Goal: Task Accomplishment & Management: Manage account settings

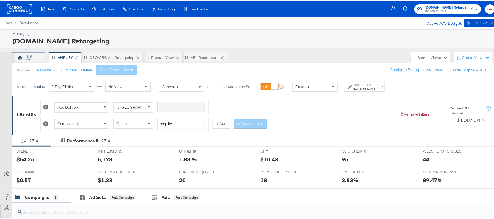
click at [36, 55] on div "SV" at bounding box center [28, 56] width 33 height 11
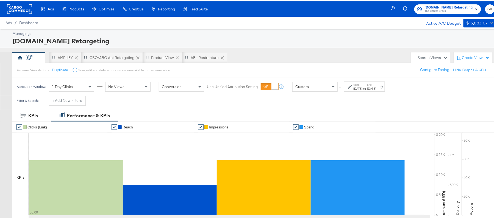
click at [361, 87] on div "[DATE]" at bounding box center [358, 87] width 9 height 4
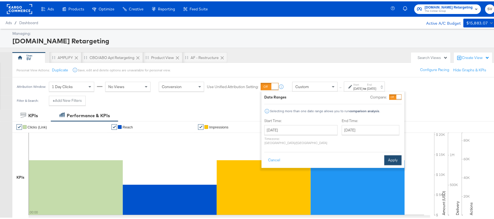
click at [391, 154] on button "Apply" at bounding box center [392, 159] width 17 height 10
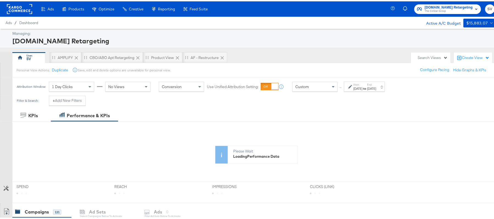
click at [274, 45] on div "Managing: Apartments.com Retargeting" at bounding box center [250, 36] width 500 height 19
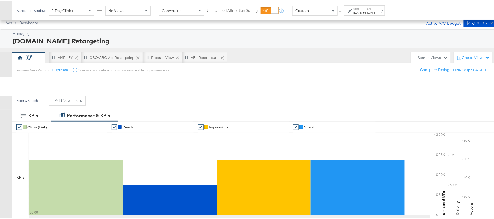
scroll to position [146, 0]
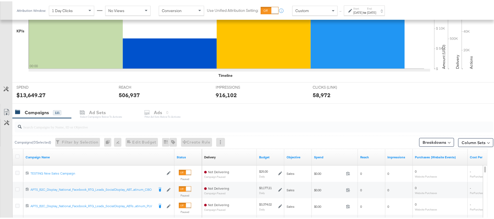
click at [110, 129] on input "search" at bounding box center [236, 123] width 428 height 11
paste input "APTS_B2C_Display_National_Facebook_RTG_Leads_SocialDisplay_Retargeting_Diamond_…"
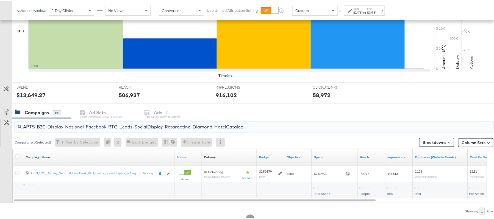
scroll to position [165, 0]
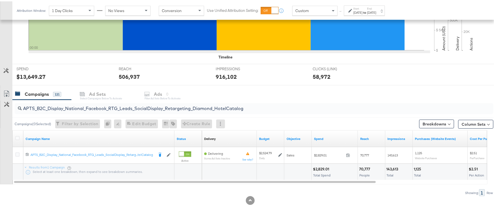
click at [314, 167] on div "$2,829.01" at bounding box center [322, 167] width 18 height 5
click at [325, 169] on div "$2,829.01" at bounding box center [322, 167] width 18 height 5
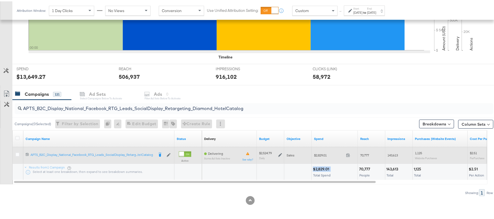
copy div "$2,829.01"
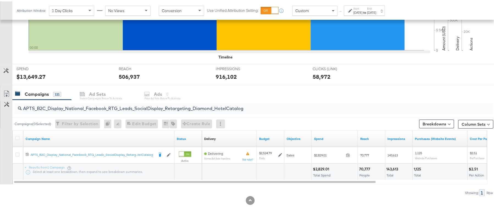
click at [140, 108] on input "APTS_B2C_Display_National_Facebook_RTG_Leads_SocialDisplay_Retargeting_Diamond_…" at bounding box center [236, 105] width 428 height 11
paste input "alwayson_Retargeting_DARE24_DiamondPlatinum"
click at [319, 167] on div "$3,802.34" at bounding box center [322, 167] width 19 height 5
copy div "3,802.34"
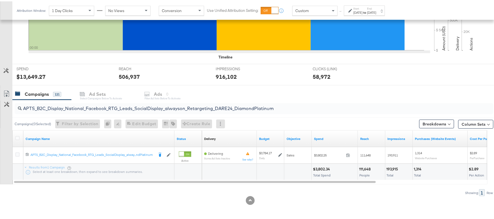
click at [90, 110] on input "APTS_B2C_Display_National_Facebook_RTG_Leads_SocialDisplay_alwayson_Retargeting…" at bounding box center [236, 105] width 428 height 11
paste input "FR_B2C_Display_National_Facebook_RTG_Leads_SocialDisplay_alwayson_Retargeting_FR"
click at [322, 167] on div "$648.34" at bounding box center [321, 167] width 16 height 5
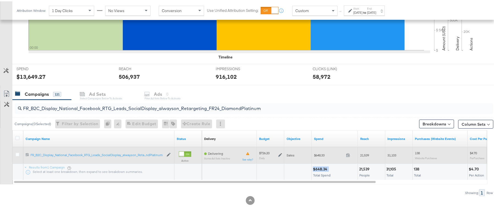
copy div "$648.34"
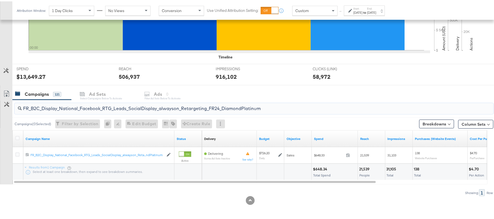
click at [73, 107] on input "FR_B2C_Display_National_Facebook_RTG_Leads_SocialDisplay_alwayson_Retargeting_F…" at bounding box center [236, 105] width 428 height 11
paste input "AF_B2C_Display_National_Facebook_RTG_Leads_SocialDisplay_alwayson_Retargeting_AF"
click at [320, 170] on div "$207.54" at bounding box center [321, 167] width 16 height 5
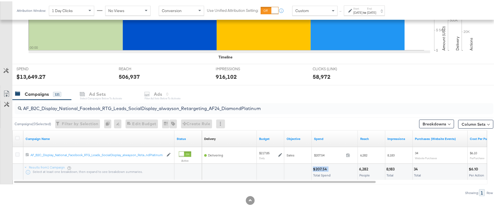
copy div "$207.54"
click at [93, 107] on input "AF_B2C_Display_National_Facebook_RTG_Leads_SocialDisplay_alwayson_Retargeting_A…" at bounding box center [236, 105] width 428 height 11
paste input "HL_B2C_Display_National_Facebook_RTG_Leads_SocialDisplay_alwayson_Retargeting_A…"
click at [319, 167] on div "$179.76" at bounding box center [320, 167] width 15 height 5
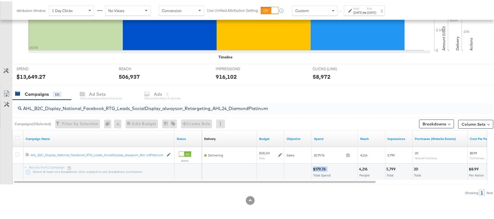
click at [319, 167] on div "$179.76" at bounding box center [320, 167] width 15 height 5
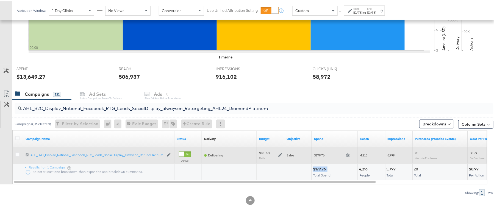
copy div "$179.76"
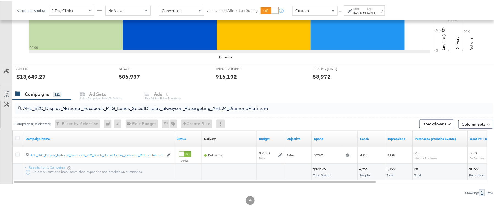
click at [109, 109] on input "AHL_B2C_Display_National_Facebook_RTG_Leads_SocialDisplay_alwayson_Retargeting_…" at bounding box center [236, 105] width 428 height 11
paste input "PTS_B2C_Display_National_Facebook_PRO_Traffic_SocialDisplay_alwayson_ASC_DARE24…"
click at [319, 165] on div "$2,507.21" at bounding box center [322, 167] width 18 height 5
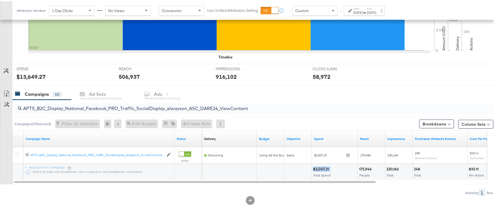
copy div "$2,507.21"
click at [76, 110] on div "APTS_B2C_Display_National_Facebook_PRO_Traffic_SocialDisplay_alwayson_ASC_DARE2…" at bounding box center [254, 107] width 479 height 11
paste input "Leads_SocialDisplay_alwayson_ASC_DARE24_Purchase"
click at [318, 167] on div "$1,765.72" at bounding box center [322, 167] width 18 height 5
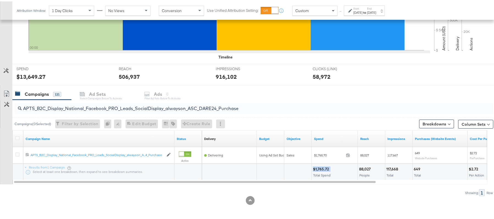
click at [318, 167] on div "$1,765.72" at bounding box center [322, 167] width 18 height 5
copy div "$1,765.72"
click at [92, 108] on input "APTS_B2C_Display_National_Facebook_PRO_Leads_SocialDisplay_alwayson_ASC_DARE24_…" at bounding box center [236, 105] width 428 height 11
paste input "F_B2C_Display_National_Facebook_PRO_Traffic_SocialDisplay_alwayson_ASC_AF24_Vie…"
click at [317, 168] on div "$107.48" at bounding box center [320, 167] width 15 height 5
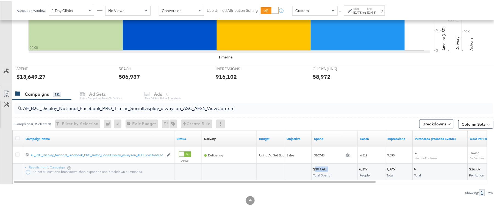
click at [318, 168] on div "$107.48" at bounding box center [320, 167] width 15 height 5
copy div "$107.48"
click at [95, 108] on input "AF_B2C_Display_National_Facebook_PRO_Traffic_SocialDisplay_alwayson_ASC_AF24_Vi…" at bounding box center [236, 105] width 428 height 11
paste input "FR_B2C_Display_National_Facebook_PRO_Traffic_SocialDisplay_alwayson_ASC_FR"
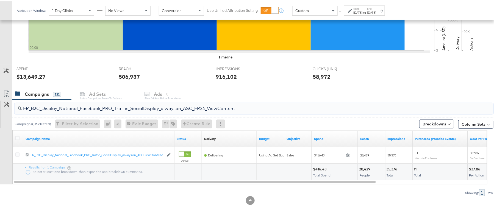
click at [319, 168] on div "$416.43" at bounding box center [320, 167] width 15 height 5
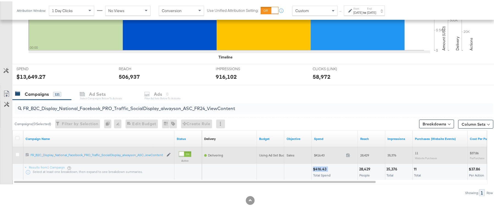
copy div "$416.43"
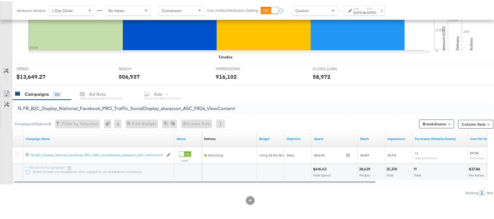
click at [101, 104] on input "FR_B2C_Display_National_Facebook_PRO_Traffic_SocialDisplay_alwayson_ASC_FR24_Vi…" at bounding box center [236, 105] width 428 height 11
paste input "AHL_B2C_Display_National_Facebook_PRO_Traffic_SocialDisplay_alwayson_ASC_AHL"
type input "AHL_B2C_Display_National_Facebook_PRO_Traffic_SocialDisplay_alwayson_ASC_AHL24_…"
click at [318, 168] on div "$104.45" at bounding box center [321, 167] width 16 height 5
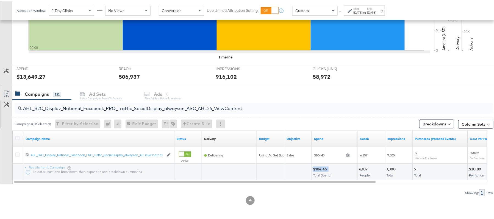
click at [318, 168] on div "$104.45" at bounding box center [321, 167] width 16 height 5
copy div "$104.45"
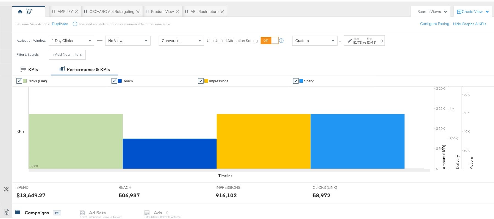
scroll to position [0, 0]
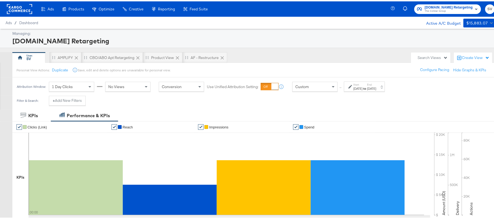
click at [425, 13] on div "Apartments.com Retargeting The CoStar Group SV" at bounding box center [446, 7] width 107 height 15
click at [426, 11] on span "The CoStar Group" at bounding box center [449, 10] width 48 height 4
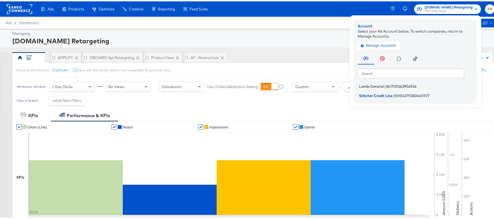
click at [379, 81] on li "Lands General | 361709263954924" at bounding box center [417, 85] width 118 height 8
click at [377, 85] on span "Lands General" at bounding box center [371, 85] width 25 height 4
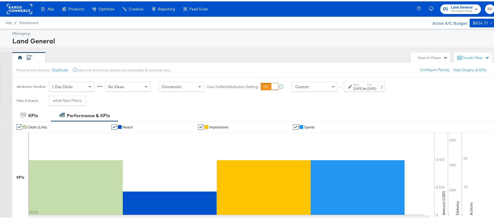
click at [376, 87] on div "[DATE]" at bounding box center [371, 87] width 9 height 4
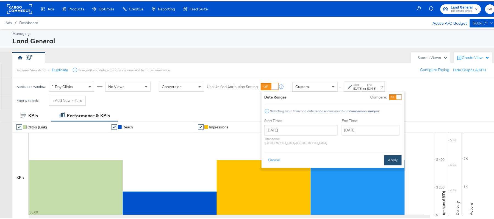
click at [395, 154] on button "Apply" at bounding box center [392, 159] width 17 height 10
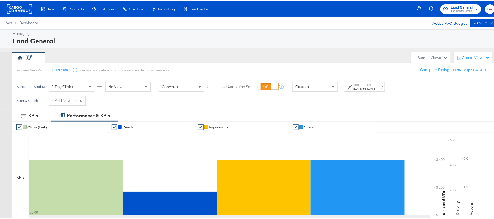
scroll to position [146, 0]
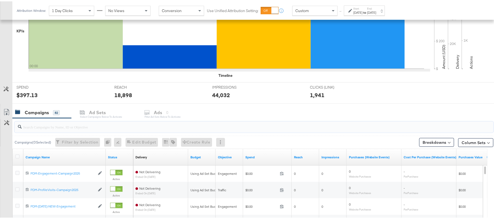
click at [96, 124] on input "search" at bounding box center [236, 123] width 428 height 11
paste input "B2C_LAND_KC_RT_Sig_24"
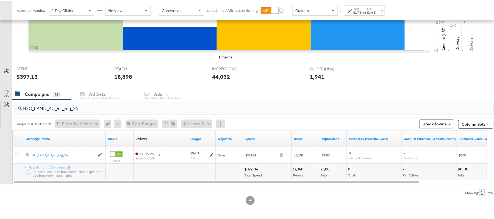
scroll to position [165, 0]
click at [252, 168] on div "$322.04" at bounding box center [252, 167] width 16 height 5
copy div "$322.04"
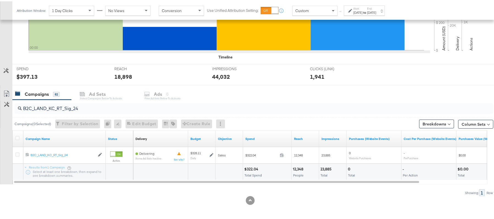
click at [150, 109] on input "B2C_LAND_KC_RT_Sig_24" at bounding box center [236, 105] width 428 height 11
paste input "B_Ecommerce_KC_Retargeting_LW&LOA_Traffic"
click at [251, 170] on div "$15.09" at bounding box center [250, 167] width 13 height 5
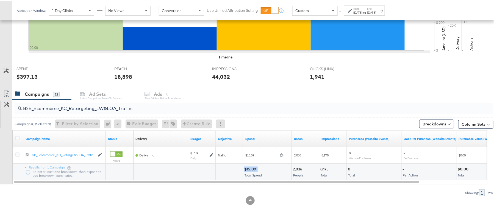
copy div "$15.09"
click at [137, 107] on input "B2B_Ecommerce_KC_Retargeting_LW&LOA_Traffic" at bounding box center [236, 105] width 428 height 11
paste input "KC_Retargeting_Prospects & Clients_Conversions"
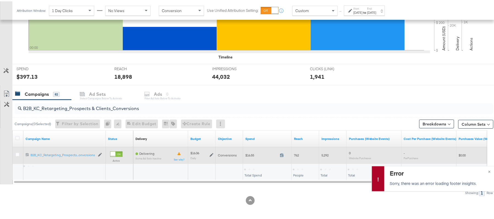
click at [282, 153] on icon at bounding box center [282, 154] width 4 height 4
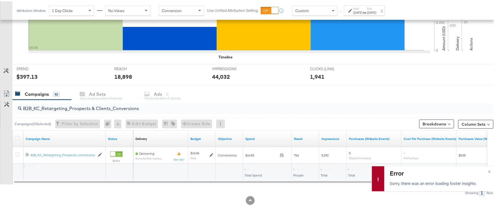
click at [118, 107] on input "B2B_KC_Retargeting_Prospects & Clients_Conversions" at bounding box center [236, 105] width 428 height 11
paste input "C_LAND_KC_Pros_Sig"
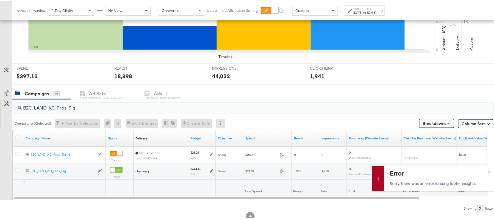
type input "B2C_LAND_KC_Pros_Sig"
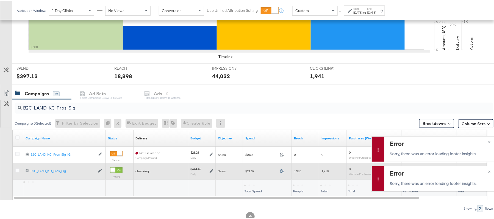
click at [282, 172] on icon at bounding box center [282, 170] width 4 height 4
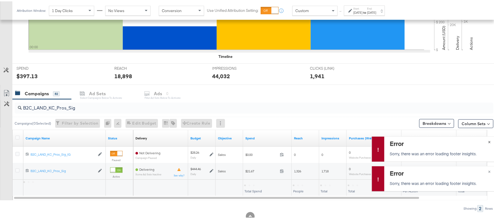
click at [488, 140] on span "×" at bounding box center [489, 140] width 2 height 6
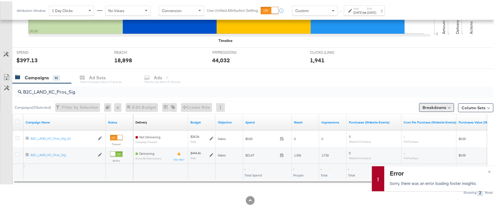
scroll to position [182, 0]
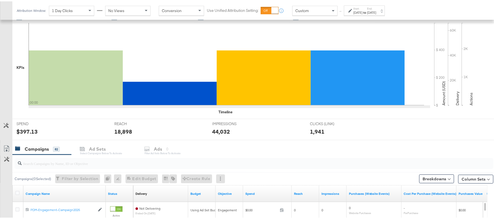
scroll to position [220, 0]
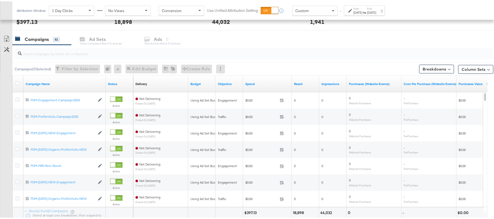
click at [93, 56] on input "search" at bounding box center [236, 50] width 428 height 11
paste input "B2C_LAND_KC_Pros_Sig"
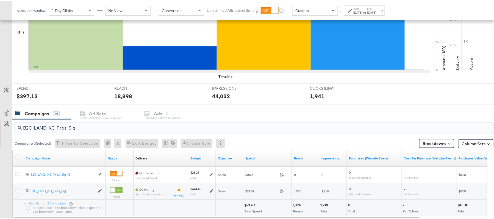
scroll to position [182, 0]
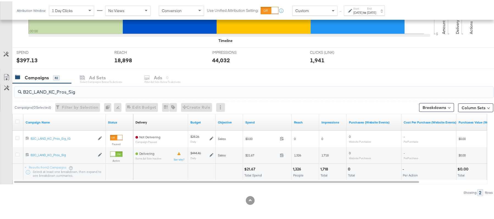
type input "B2C_LAND_KC_Pros_Sig"
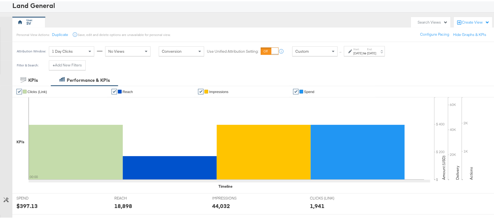
scroll to position [0, 0]
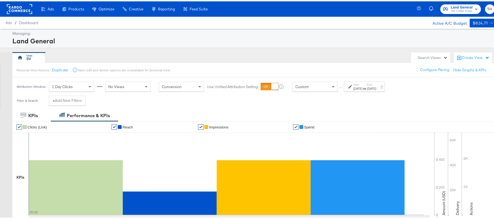
click at [367, 88] on strong "to" at bounding box center [365, 87] width 5 height 4
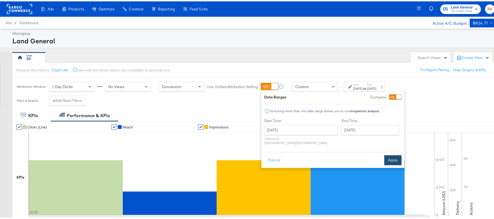
click at [394, 155] on button "Apply" at bounding box center [392, 159] width 17 height 10
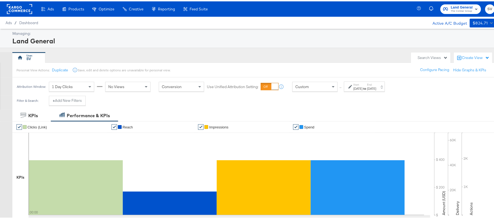
click at [363, 88] on div "[DATE]" at bounding box center [358, 87] width 9 height 4
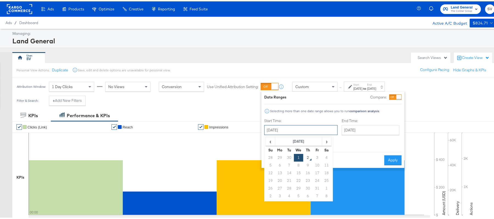
click at [318, 125] on input "[DATE]" at bounding box center [300, 129] width 73 height 10
click at [307, 157] on td "2" at bounding box center [307, 157] width 9 height 8
type input "October 2nd 2025"
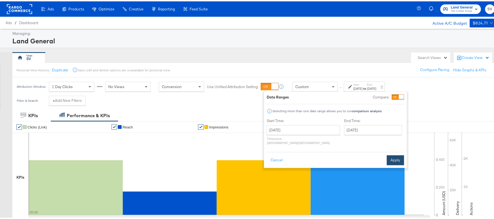
click at [387, 154] on button "Apply" at bounding box center [395, 159] width 17 height 10
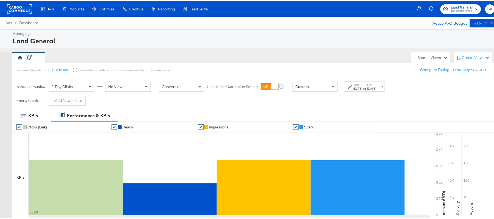
click at [351, 88] on div "Start: Oct 2nd 2025 to End: Oct 2nd 2025" at bounding box center [362, 86] width 28 height 8
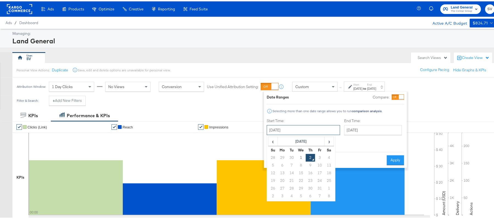
click at [311, 127] on input "October 2nd 2025" at bounding box center [303, 129] width 73 height 10
click at [303, 157] on td "1" at bounding box center [300, 157] width 9 height 8
type input "[DATE]"
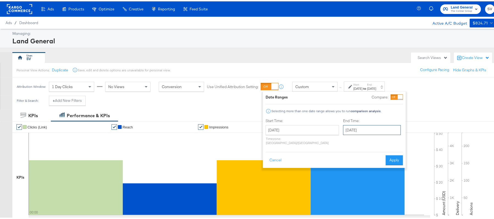
click at [346, 129] on input "October 2nd 2025" at bounding box center [372, 129] width 58 height 10
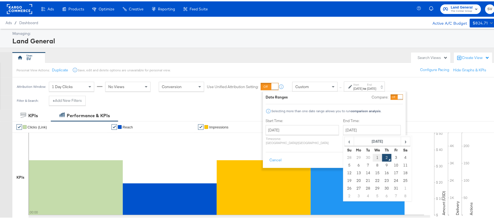
click at [373, 157] on td "1" at bounding box center [377, 157] width 9 height 8
type input "[DATE]"
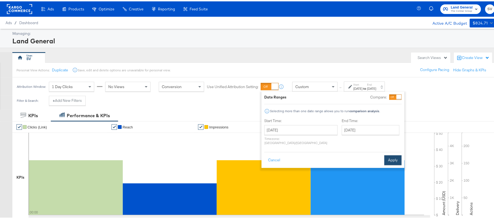
click at [391, 154] on button "Apply" at bounding box center [392, 159] width 17 height 10
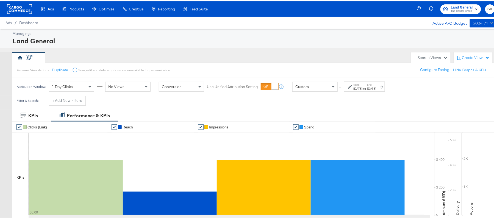
click at [473, 10] on icon "button" at bounding box center [476, 7] width 7 height 7
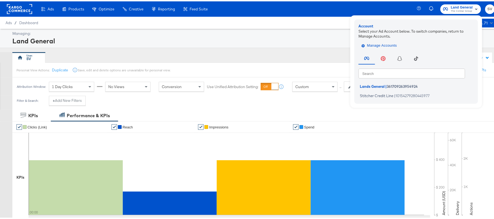
click at [375, 43] on span "Manage Accounts" at bounding box center [380, 44] width 34 height 6
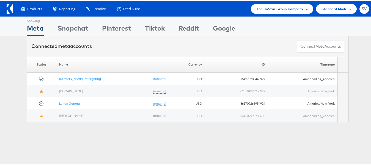
click at [262, 9] on span "The CoStar Group Company" at bounding box center [279, 8] width 47 height 6
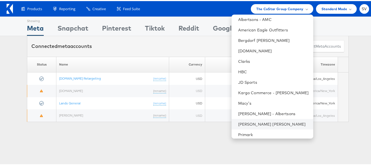
scroll to position [37, 0]
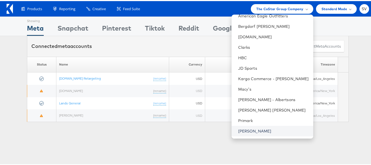
click at [259, 128] on link "[PERSON_NAME]" at bounding box center [273, 129] width 71 height 5
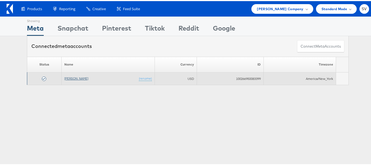
click at [77, 77] on link "[PERSON_NAME]" at bounding box center [76, 77] width 24 height 4
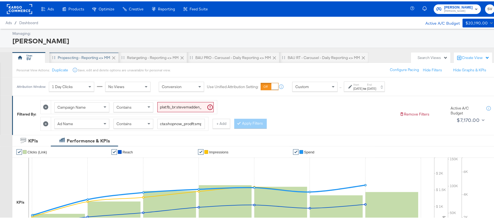
click at [86, 53] on div "Propescting - Reporting <> MM" at bounding box center [83, 56] width 69 height 11
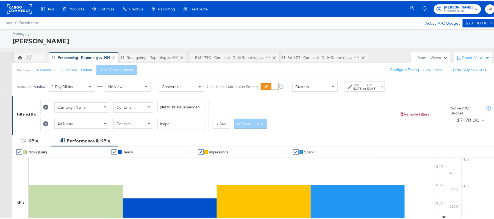
click at [357, 86] on div "[DATE]" at bounding box center [358, 87] width 9 height 4
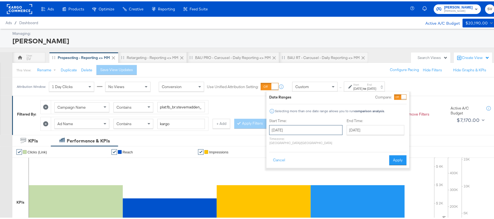
click at [295, 131] on input "[DATE]" at bounding box center [305, 129] width 73 height 10
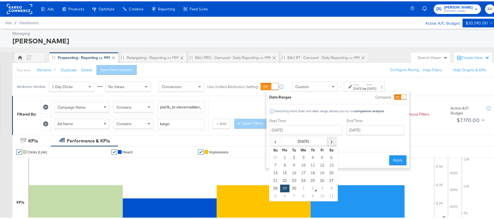
click at [331, 138] on span "›" at bounding box center [332, 140] width 9 height 8
click at [305, 156] on td "1" at bounding box center [303, 157] width 9 height 8
type input "[DATE]"
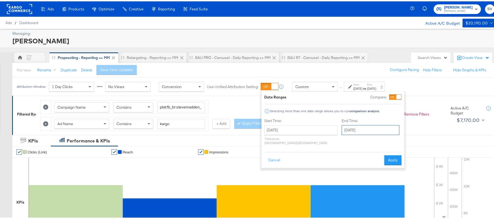
click at [353, 129] on input "[DATE]" at bounding box center [371, 129] width 58 height 10
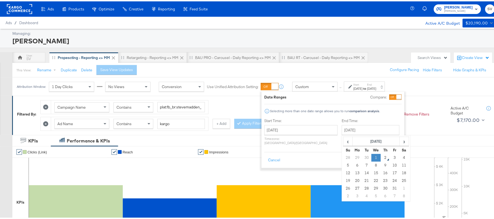
click at [371, 155] on td "1" at bounding box center [375, 157] width 9 height 8
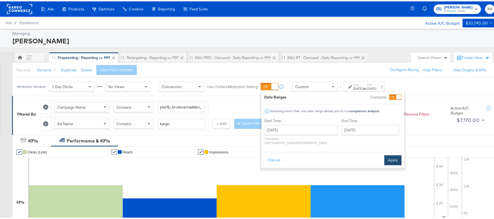
click at [391, 156] on button "Apply" at bounding box center [392, 159] width 17 height 10
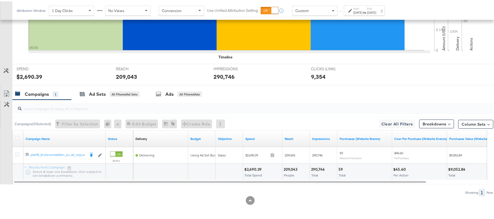
scroll to position [192, 0]
click at [250, 169] on div "$2,690.39" at bounding box center [253, 168] width 19 height 5
click at [249, 169] on div "$2,690.39" at bounding box center [253, 168] width 19 height 5
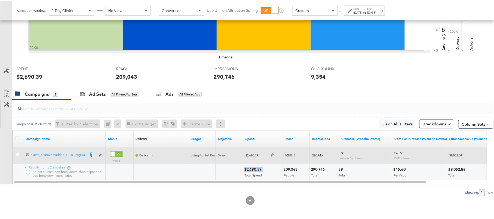
copy div "$2,690.39"
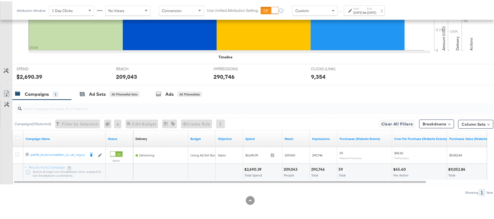
click at [288, 166] on div "209,043" at bounding box center [291, 168] width 15 height 5
copy div "209,043"
click at [321, 166] on div "290,746" at bounding box center [318, 168] width 15 height 5
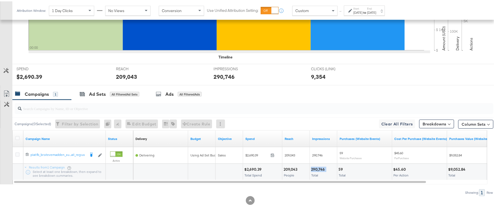
copy div "290,746"
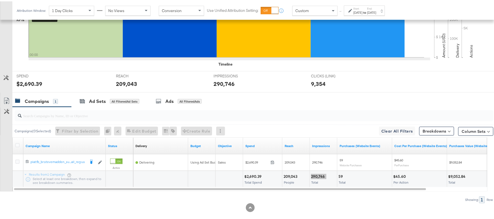
scroll to position [155, 0]
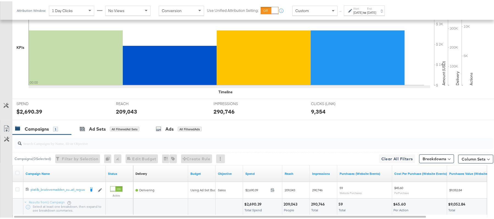
click at [351, 15] on div "Attribution Window: 1 Day Clicks No Views Conversion Use Unified Attribution Se…" at bounding box center [201, 9] width 379 height 18
click at [359, 10] on div "[DATE]" at bounding box center [358, 11] width 9 height 4
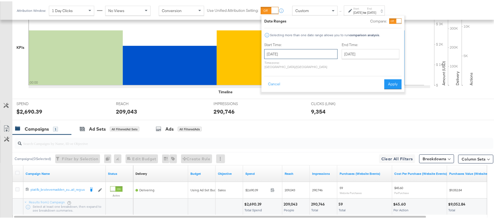
click at [295, 52] on input "[DATE]" at bounding box center [300, 53] width 73 height 10
click at [287, 75] on th "Tu" at bounding box center [289, 73] width 9 height 8
click at [289, 81] on td "30" at bounding box center [289, 81] width 9 height 8
type input "September 30th 2025"
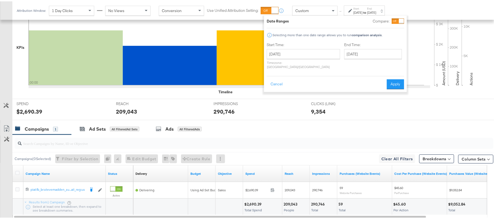
click at [350, 59] on div "End Time: October 1st 2025 ‹ October 2025 › Su Mo Tu We Th Fr Sa 28 29 30 1 2 3…" at bounding box center [374, 55] width 60 height 29
click at [351, 57] on input "[DATE]" at bounding box center [373, 53] width 58 height 10
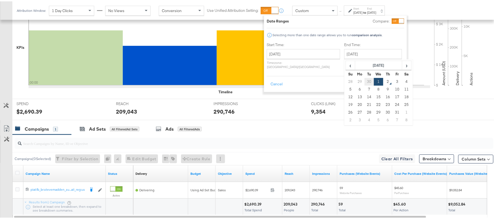
click at [365, 81] on td "30" at bounding box center [369, 81] width 9 height 8
type input "September 30th 2025"
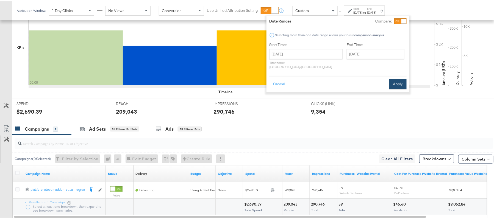
click at [391, 78] on button "Apply" at bounding box center [397, 83] width 17 height 10
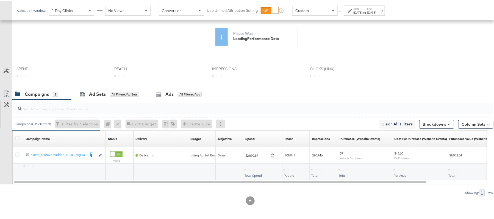
scroll to position [144, 0]
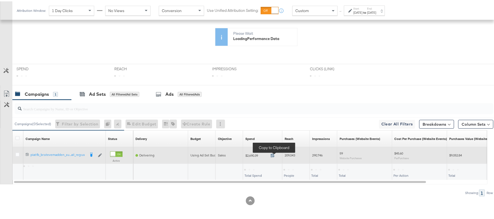
click at [275, 154] on div "Campaigns ( 0 Selected) Filter by Selection Filter 0 campaigns 0 Rename 0 campa…" at bounding box center [246, 147] width 493 height 96
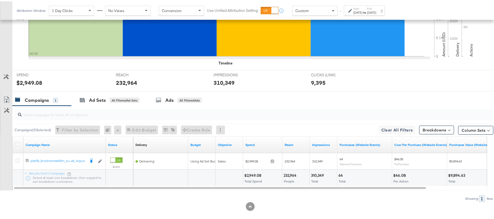
scroll to position [192, 0]
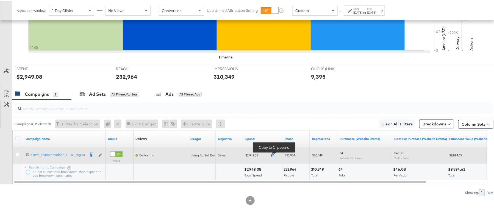
click at [271, 152] on icon at bounding box center [273, 154] width 4 height 4
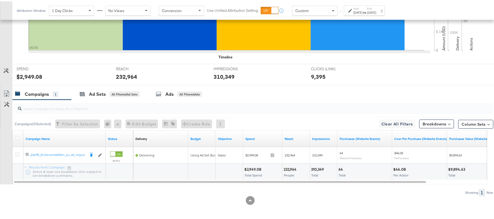
click at [293, 169] on div "232,964" at bounding box center [291, 168] width 15 height 5
copy div "232,964"
click at [318, 169] on div "310,349" at bounding box center [318, 168] width 15 height 5
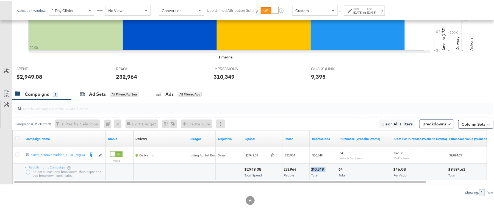
copy div "310,349"
click at [358, 9] on div "Sep 30th 2025" at bounding box center [358, 11] width 9 height 4
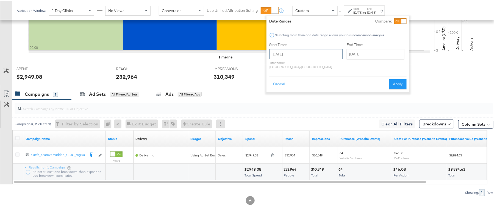
click at [306, 54] on input "September 30th 2025" at bounding box center [305, 53] width 73 height 10
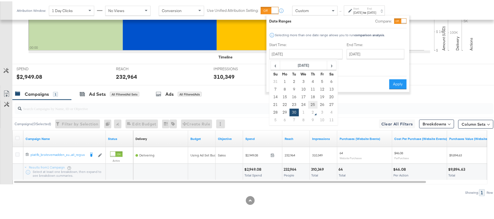
click at [311, 103] on td "25" at bounding box center [312, 104] width 9 height 8
type input "[DATE]"
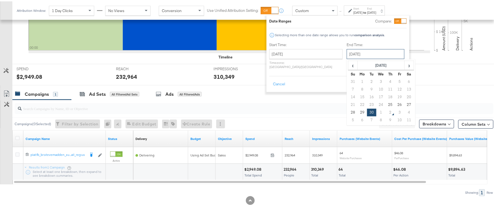
click at [357, 54] on input "September 30th 2025" at bounding box center [376, 53] width 58 height 10
click at [376, 111] on td "1" at bounding box center [380, 111] width 9 height 8
type input "[DATE]"
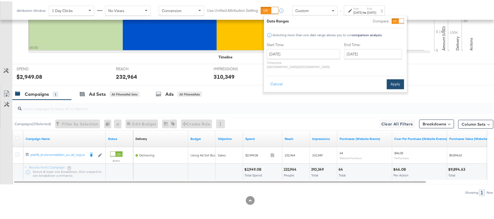
click at [387, 80] on button "Apply" at bounding box center [395, 83] width 17 height 10
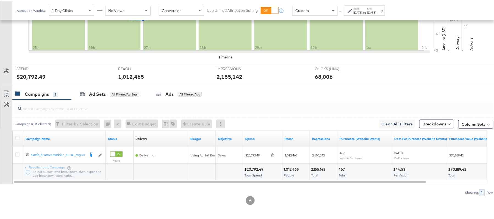
click at [262, 168] on div "$20,792.49" at bounding box center [254, 168] width 21 height 5
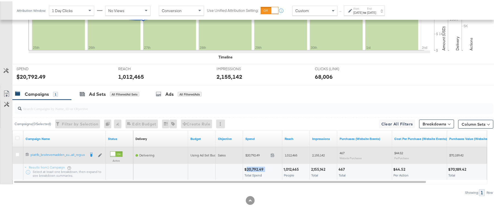
copy div "20,792.49"
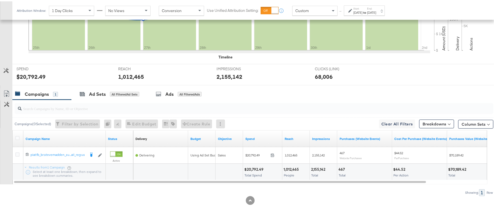
click at [289, 166] on div "1,012,465" at bounding box center [292, 168] width 17 height 5
copy div "1,012,465"
click at [322, 164] on div "2,155,142 Total" at bounding box center [323, 171] width 27 height 16
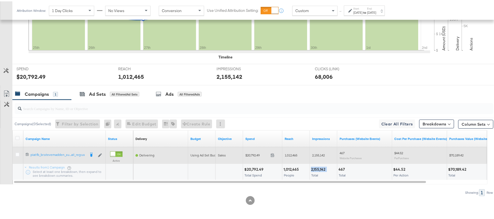
copy div "2,155,142"
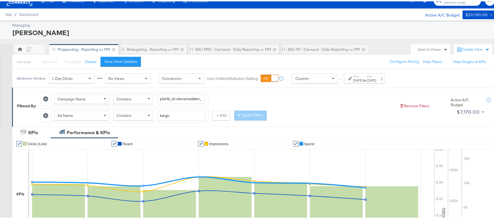
scroll to position [0, 0]
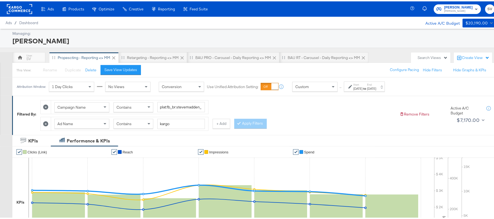
click at [132, 46] on div "Managing: Steve Madden" at bounding box center [250, 36] width 500 height 19
click at [148, 58] on div "Retargeting - Reporting <> MM" at bounding box center [153, 56] width 52 height 5
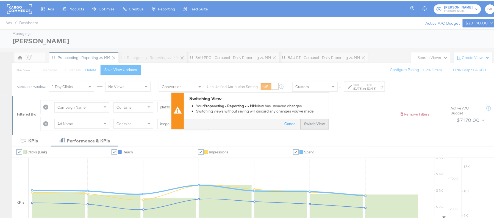
click at [323, 120] on button "Switch View" at bounding box center [314, 123] width 29 height 10
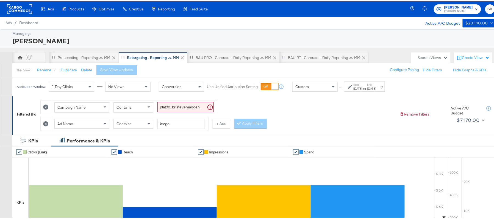
click at [363, 88] on div "Sep 29th 2025" at bounding box center [358, 87] width 9 height 4
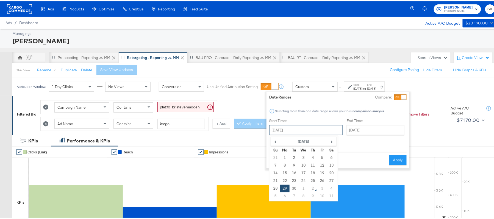
click at [315, 126] on input "September 29th 2025" at bounding box center [305, 129] width 73 height 10
click at [294, 186] on td "30" at bounding box center [294, 188] width 9 height 8
type input "September 30th 2025"
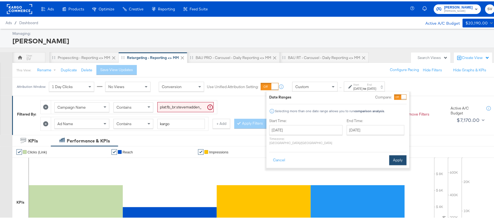
click at [395, 155] on button "Apply" at bounding box center [397, 159] width 17 height 10
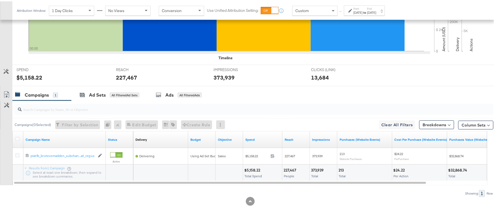
scroll to position [192, 0]
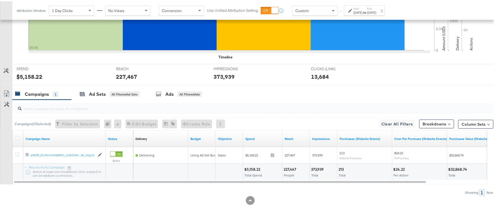
click at [254, 169] on div "$5,158.22" at bounding box center [253, 168] width 18 height 5
copy div "$5,158.22"
click at [289, 166] on div "227,467" at bounding box center [291, 168] width 14 height 5
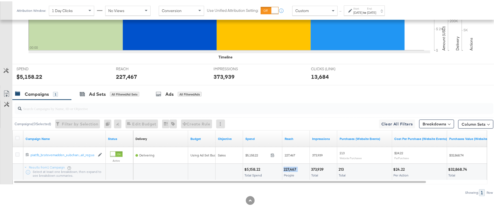
click at [289, 166] on div "227,467" at bounding box center [291, 168] width 14 height 5
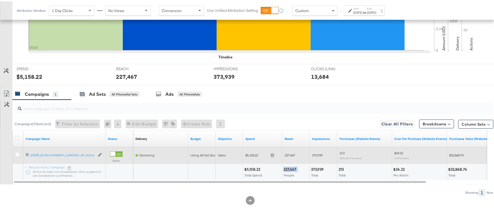
copy div "227,467"
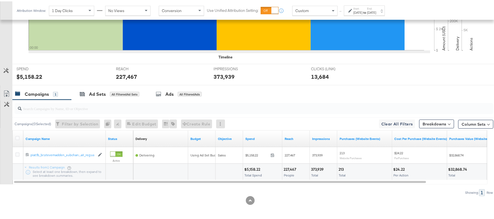
click at [313, 163] on div "373,939 Total" at bounding box center [323, 171] width 27 height 16
click at [363, 10] on div "Sep 30th 2025" at bounding box center [358, 11] width 9 height 4
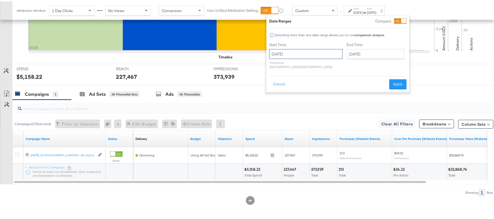
click at [314, 55] on input "September 30th 2025" at bounding box center [305, 53] width 73 height 10
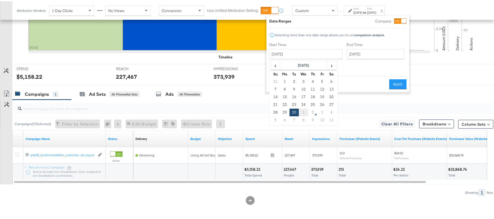
click at [301, 112] on td "1" at bounding box center [303, 111] width 9 height 8
type input "[DATE]"
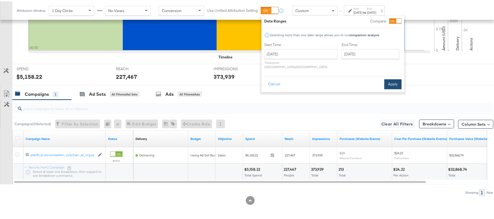
click at [389, 78] on button "Apply" at bounding box center [392, 83] width 17 height 10
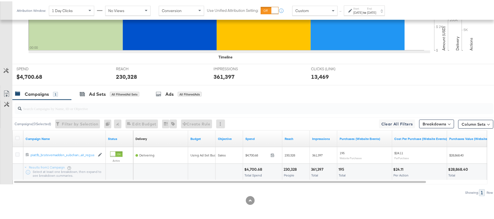
click at [253, 167] on div "$4,700.68" at bounding box center [254, 168] width 20 height 5
click at [286, 167] on div "230,328" at bounding box center [291, 168] width 15 height 5
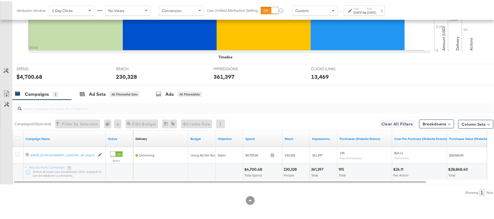
click at [316, 165] on div "361,397 Total" at bounding box center [323, 171] width 27 height 16
click at [362, 7] on label "Start:" at bounding box center [358, 7] width 9 height 4
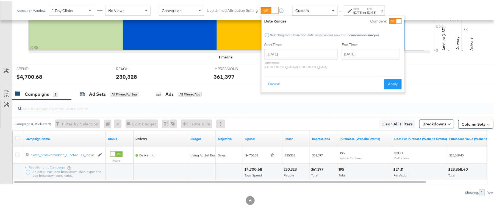
click at [363, 10] on div "[DATE]" at bounding box center [358, 11] width 9 height 4
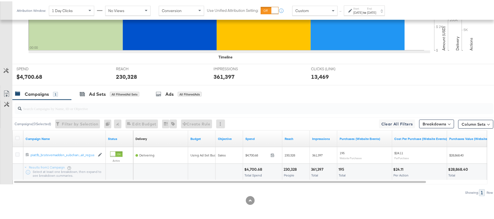
click at [363, 10] on div "[DATE]" at bounding box center [358, 11] width 9 height 4
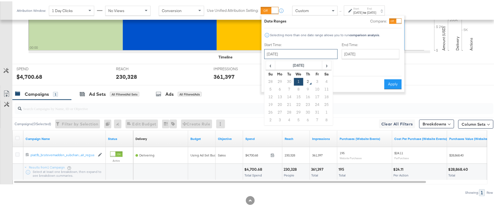
click at [299, 52] on input "[DATE]" at bounding box center [300, 53] width 73 height 10
click at [272, 65] on span "‹" at bounding box center [270, 64] width 9 height 8
click at [306, 101] on td "25" at bounding box center [307, 104] width 9 height 8
type input "[DATE]"
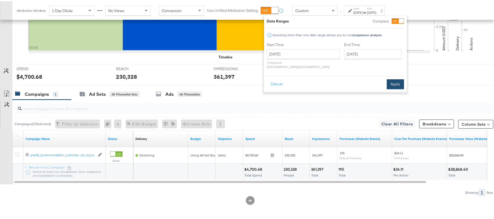
click at [390, 80] on button "Apply" at bounding box center [395, 83] width 17 height 10
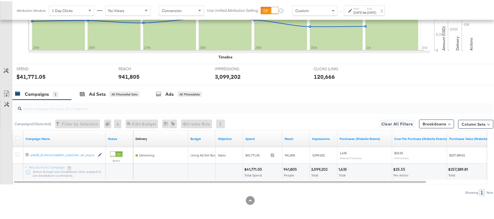
click at [254, 168] on div "$41,771.05" at bounding box center [254, 168] width 20 height 5
click at [286, 167] on div "941,805" at bounding box center [291, 168] width 15 height 5
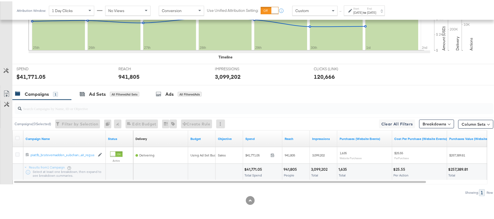
click at [320, 168] on div "3,099,202" at bounding box center [320, 168] width 18 height 5
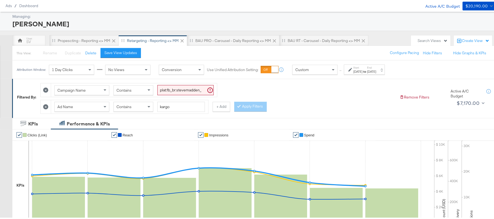
scroll to position [0, 0]
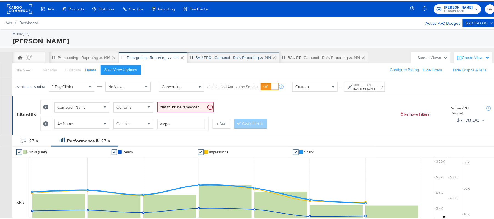
click at [212, 60] on div "BAU PRO - Carousel - Daily Reporting <> MM" at bounding box center [233, 56] width 92 height 11
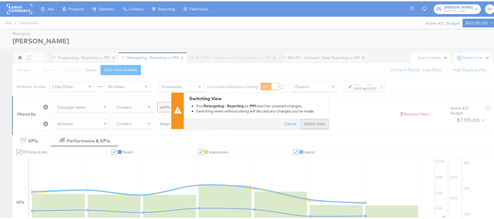
click at [306, 119] on button "Switch View" at bounding box center [314, 123] width 29 height 10
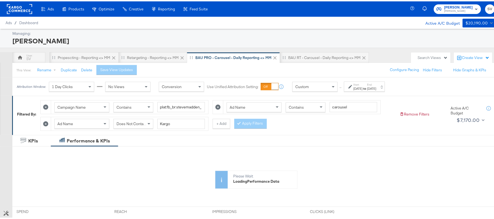
click at [364, 91] on div "Attribution Window: 1 Day Clicks No Views Conversion Use Unified Attribution Se…" at bounding box center [201, 85] width 379 height 18
click at [363, 88] on div "Sep 29th 2025" at bounding box center [358, 87] width 9 height 4
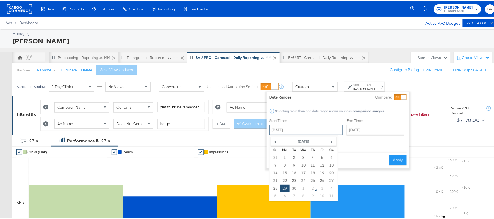
click at [317, 125] on input "September 29th 2025" at bounding box center [305, 129] width 73 height 10
click at [296, 186] on td "30" at bounding box center [294, 188] width 9 height 8
type input "September 30th 2025"
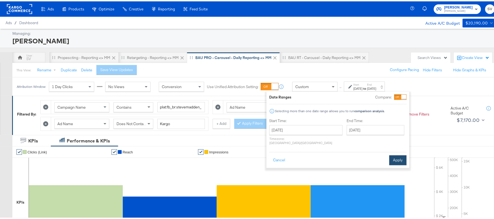
click at [402, 154] on button "Apply" at bounding box center [397, 159] width 17 height 10
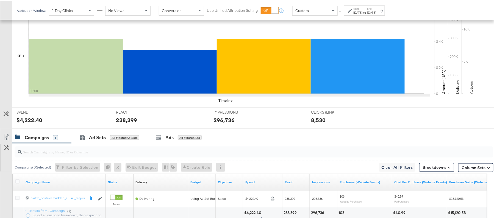
scroll to position [192, 0]
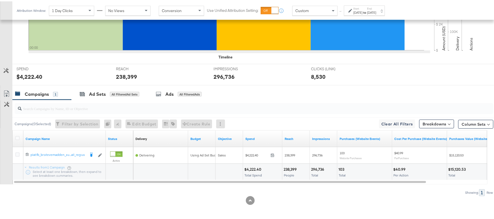
click at [251, 170] on div "$4,222.40" at bounding box center [253, 168] width 19 height 5
click at [290, 168] on div "238,399" at bounding box center [291, 168] width 15 height 5
click at [323, 168] on div "296,736" at bounding box center [318, 168] width 15 height 5
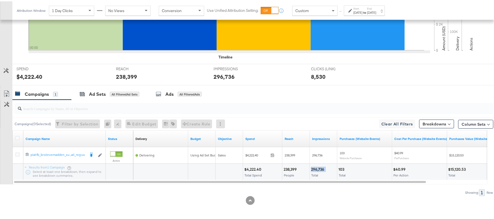
click at [323, 168] on div "296,736" at bounding box center [318, 168] width 15 height 5
click at [363, 9] on div "Sep 30th 2025" at bounding box center [358, 11] width 9 height 4
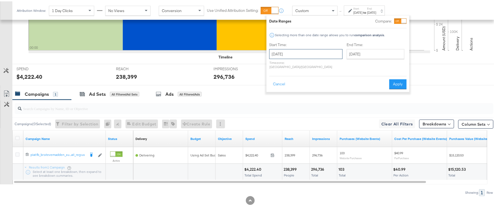
click at [302, 54] on input "September 30th 2025" at bounding box center [305, 53] width 73 height 10
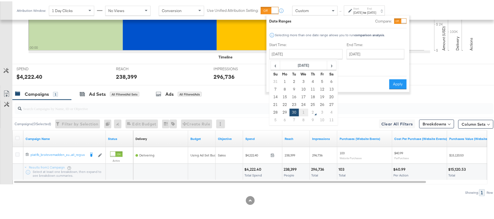
click at [301, 113] on td "1" at bounding box center [303, 111] width 9 height 8
type input "[DATE]"
type input "October 1st 2025"
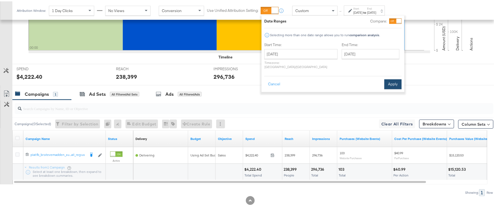
click at [395, 83] on button "Apply" at bounding box center [392, 83] width 17 height 10
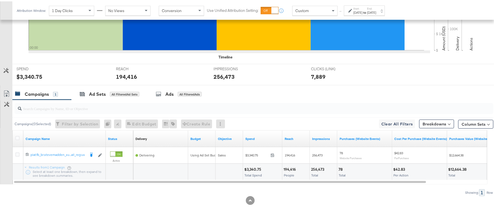
click at [252, 167] on div "$3,340.75" at bounding box center [253, 168] width 19 height 5
click at [289, 166] on div "194,416" at bounding box center [291, 168] width 14 height 5
click at [317, 167] on div "256,473" at bounding box center [318, 168] width 15 height 5
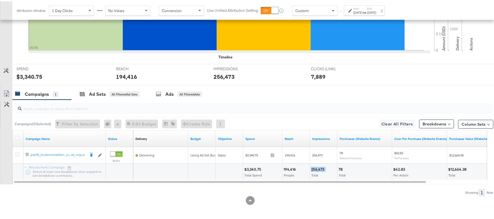
click at [317, 167] on div "256,473" at bounding box center [318, 168] width 15 height 5
click at [358, 12] on div "Oct 1st 2025" at bounding box center [358, 11] width 9 height 4
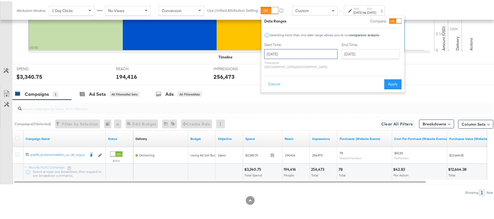
click at [303, 49] on input "October 1st 2025" at bounding box center [300, 53] width 73 height 10
click at [272, 66] on span "‹" at bounding box center [270, 64] width 9 height 8
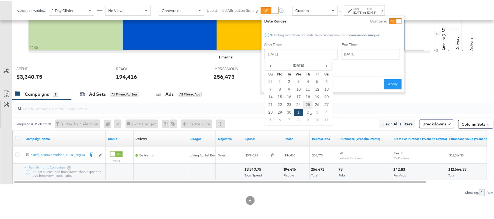
click at [306, 103] on td "25" at bounding box center [307, 104] width 9 height 8
type input "September 25th 2025"
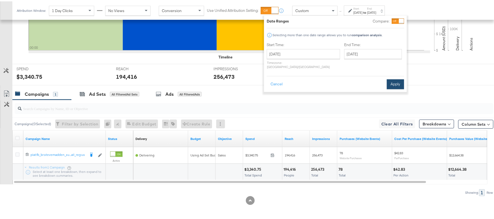
click at [389, 78] on button "Apply" at bounding box center [395, 83] width 17 height 10
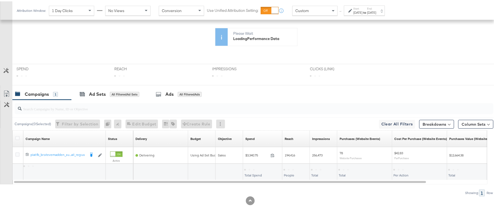
scroll to position [144, 0]
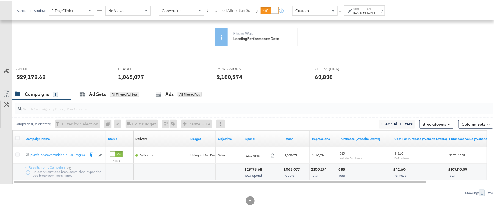
click at [252, 170] on div "$29,178.68" at bounding box center [254, 168] width 20 height 5
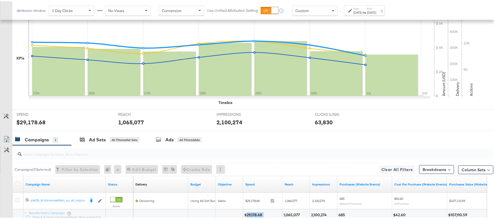
scroll to position [192, 0]
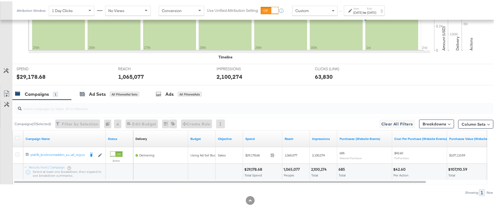
click at [293, 165] on div "1,065,077 People" at bounding box center [295, 171] width 27 height 16
click at [321, 164] on div "2,100,274 Total" at bounding box center [323, 171] width 27 height 16
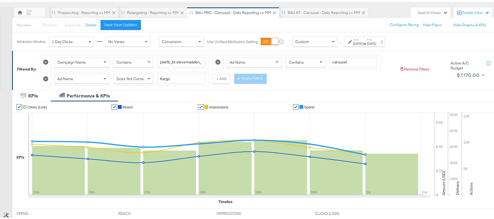
scroll to position [0, 0]
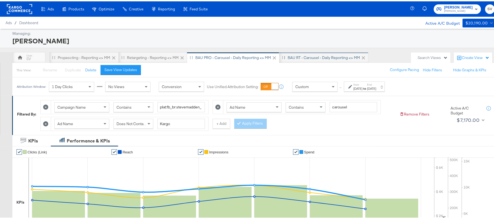
click at [299, 59] on div "BAU RT - Carousel - Daily Reporting <> MM" at bounding box center [324, 56] width 72 height 5
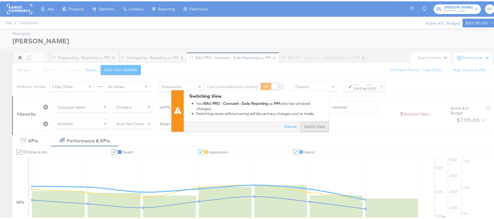
click at [315, 124] on button "Switch View" at bounding box center [314, 126] width 29 height 10
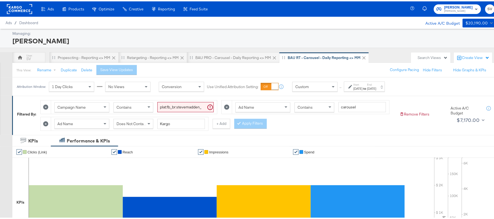
click at [363, 87] on div "Sep 29th 2025" at bounding box center [358, 87] width 9 height 4
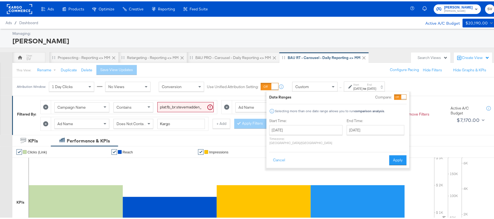
click at [312, 122] on label "Start Time:" at bounding box center [305, 119] width 73 height 5
click at [312, 130] on input "September 29th 2025" at bounding box center [305, 129] width 73 height 10
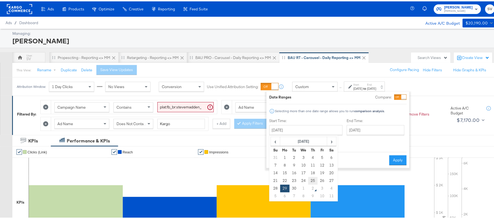
click at [310, 181] on td "25" at bounding box center [312, 180] width 9 height 8
type input "September 25th 2025"
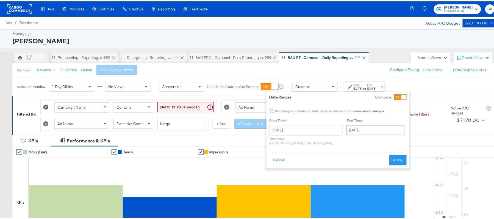
click at [351, 132] on input "September 29th 2025" at bounding box center [376, 129] width 58 height 10
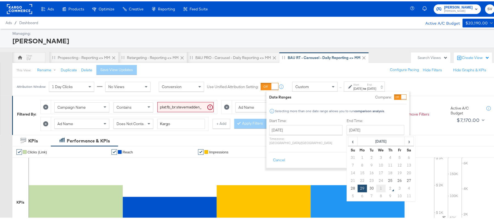
click at [376, 189] on td "1" at bounding box center [380, 188] width 9 height 8
type input "October 1st 2025"
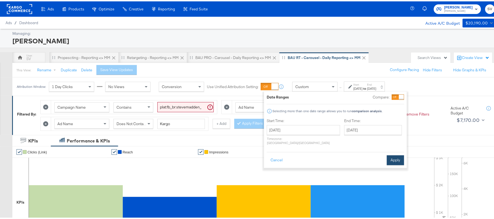
click at [390, 154] on button "Apply" at bounding box center [395, 159] width 17 height 10
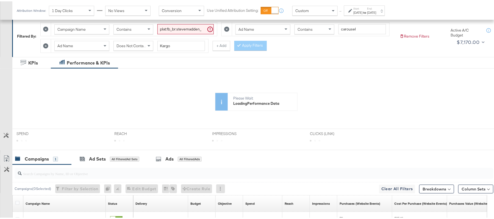
scroll to position [162, 0]
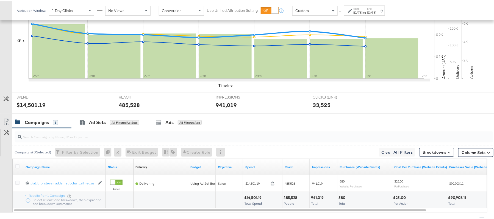
click at [250, 157] on div "Campaigns ( 0 Selected) Filter by Selection Filter 0 campaigns 0 Rename 0 campa…" at bounding box center [252, 151] width 481 height 13
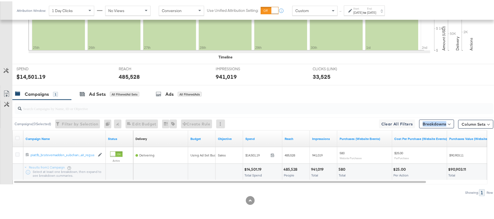
scroll to position [208, 0]
click at [251, 168] on div "$14,501.19" at bounding box center [253, 168] width 19 height 5
click at [286, 166] on div "485,528" at bounding box center [291, 168] width 15 height 5
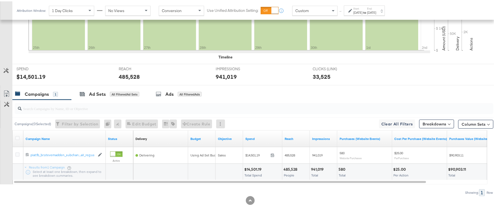
click at [317, 169] on div "941,019" at bounding box center [318, 168] width 14 height 5
click at [315, 169] on div "941,019" at bounding box center [318, 168] width 14 height 5
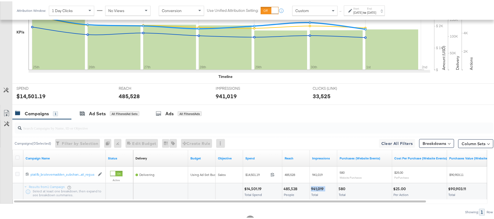
scroll to position [135, 0]
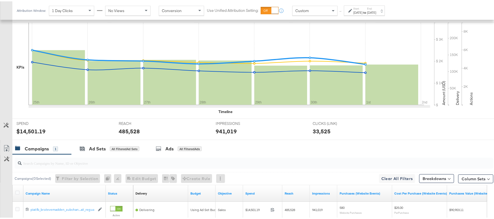
click at [363, 10] on div "Sep 25th 2025" at bounding box center [358, 11] width 9 height 4
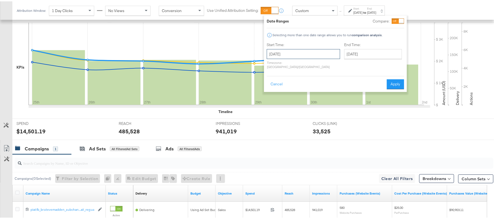
click at [307, 54] on input "September 25th 2025" at bounding box center [303, 53] width 73 height 10
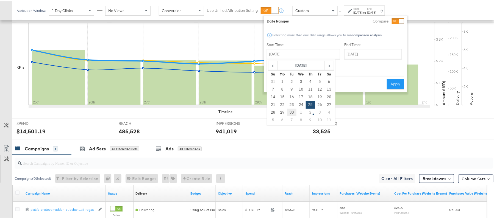
click at [293, 111] on td "30" at bounding box center [291, 111] width 9 height 8
type input "September 30th 2025"
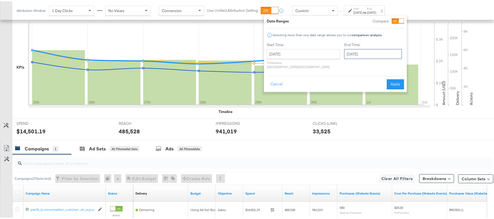
click at [372, 57] on input "October 1st 2025" at bounding box center [373, 53] width 58 height 10
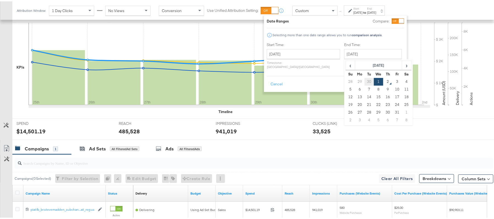
click at [365, 78] on td "30" at bounding box center [369, 81] width 9 height 8
type input "September 30th 2025"
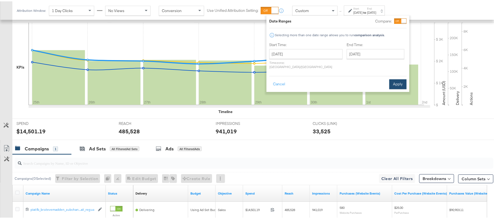
click at [401, 78] on button "Apply" at bounding box center [397, 83] width 17 height 10
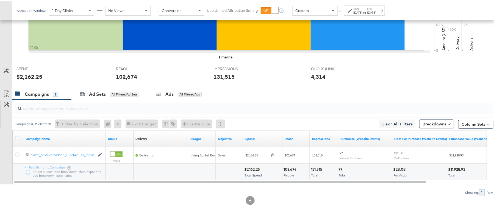
scroll to position [208, 0]
click at [249, 173] on span "Total Spend" at bounding box center [253, 174] width 17 height 4
click at [249, 170] on div "$2,162.25" at bounding box center [252, 168] width 17 height 5
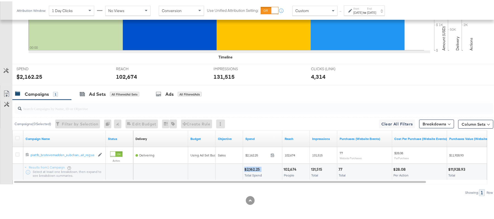
click at [249, 170] on div "$2,162.25" at bounding box center [252, 168] width 17 height 5
click at [291, 165] on div "102,674 People" at bounding box center [295, 171] width 27 height 16
click at [313, 169] on div "131,515" at bounding box center [317, 168] width 13 height 5
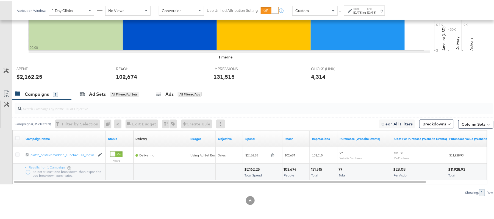
click at [363, 10] on div "Sep 30th 2025" at bounding box center [358, 11] width 9 height 4
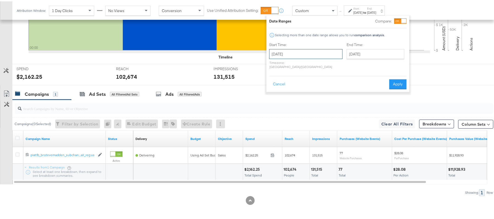
click at [315, 49] on input "September 30th 2025" at bounding box center [305, 53] width 73 height 10
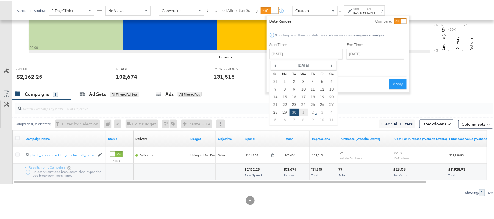
click at [304, 108] on td "1" at bounding box center [303, 111] width 9 height 8
type input "October 1st 2025"
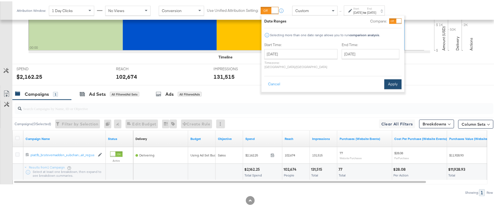
click at [390, 78] on button "Apply" at bounding box center [392, 83] width 17 height 10
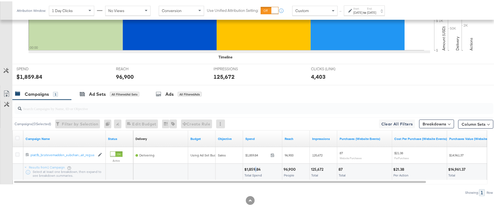
click at [256, 167] on div "$1,859.84" at bounding box center [253, 168] width 18 height 5
click at [286, 167] on div "96,900" at bounding box center [291, 168] width 14 height 5
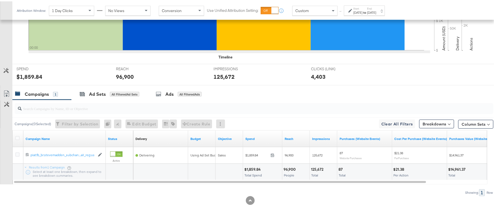
click at [316, 169] on div "125,672" at bounding box center [318, 168] width 14 height 5
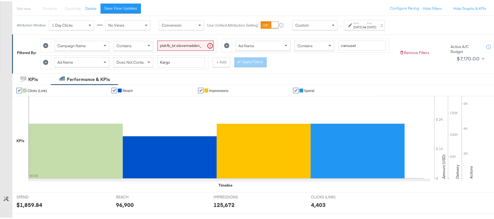
scroll to position [0, 0]
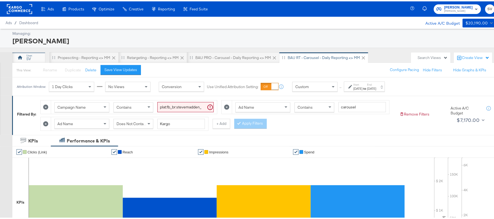
click at [28, 55] on div "SV" at bounding box center [28, 57] width 5 height 5
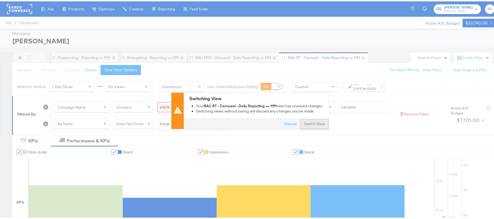
click at [315, 125] on button "Switch View" at bounding box center [314, 123] width 29 height 10
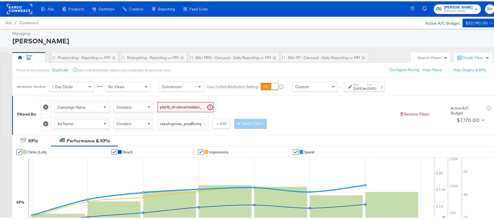
click at [175, 107] on input "plat:fb_br:stevemadden_subchan:paidsocial-asc_temp:evergreen-retargetingDPAs-2_…" at bounding box center [185, 106] width 56 height 10
paste input "buywithprime-prospecting"
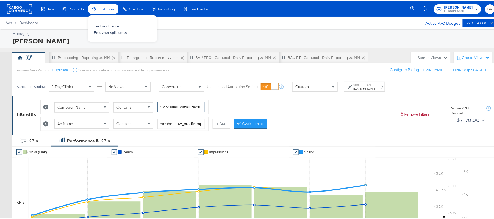
type input "plat:fb_br:stevemadden_subchan:paidsocial-asc_temp:buywithprime-prospecting_obj…"
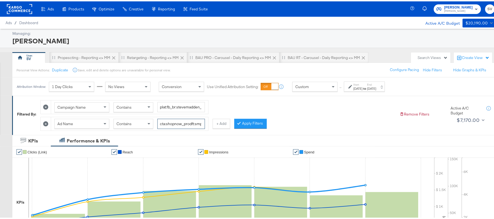
click at [177, 124] on input "cta:shopnow_prodft:smpass_copy:wesawyou-may28-KARGO2_lp:plp_adtype:carousel_len…" at bounding box center [181, 123] width 48 height 10
type input "kargo"
click at [250, 124] on button "Apply Filters" at bounding box center [250, 123] width 32 height 10
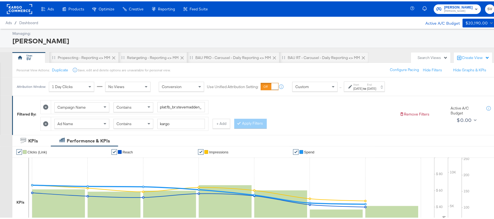
click at [362, 86] on div "Sep 18th 2025" at bounding box center [358, 87] width 9 height 4
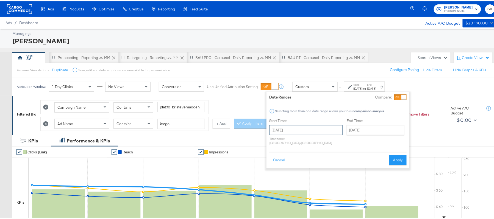
click at [303, 127] on input "September 18th 2025" at bounding box center [305, 129] width 73 height 10
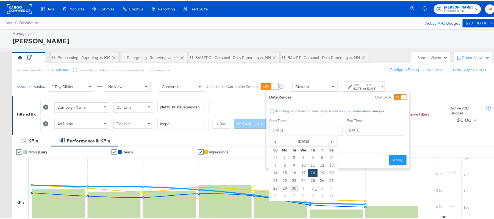
click at [295, 186] on td "30" at bounding box center [294, 188] width 9 height 8
type input "September 30th 2025"
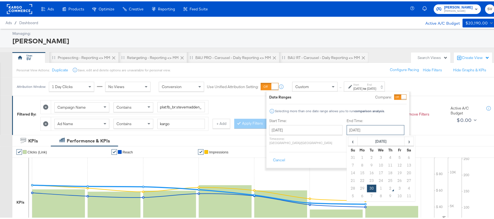
click at [363, 129] on input "September 30th 2025" at bounding box center [376, 129] width 58 height 10
click at [367, 118] on label "End Time:" at bounding box center [377, 119] width 60 height 5
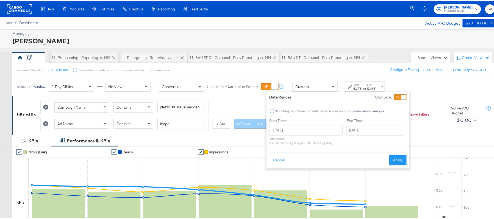
click at [395, 162] on div "Date Ranges Compare: Selecting more than one date range allows you to run compa…" at bounding box center [338, 128] width 143 height 76
click at [394, 156] on button "Apply" at bounding box center [397, 159] width 17 height 10
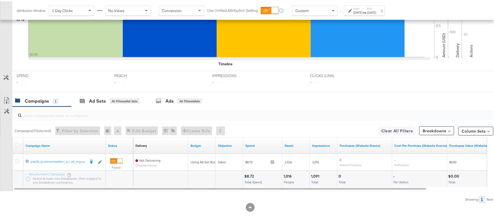
scroll to position [192, 0]
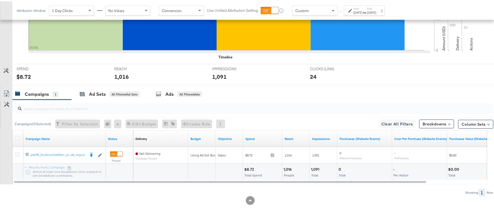
click at [249, 166] on div "$8.72" at bounding box center [249, 168] width 11 height 5
click at [288, 168] on div "1,016" at bounding box center [289, 168] width 10 height 5
click at [316, 167] on div "1,091" at bounding box center [316, 168] width 10 height 5
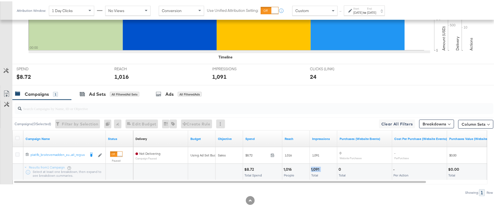
click at [316, 167] on div "1,091" at bounding box center [316, 168] width 10 height 5
click at [363, 10] on div "Sep 30th 2025" at bounding box center [358, 11] width 9 height 4
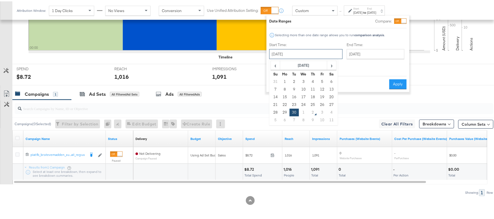
click at [309, 54] on input "September 30th 2025" at bounding box center [305, 53] width 73 height 10
click at [303, 110] on td "1" at bounding box center [303, 111] width 9 height 8
type input "October 1st 2025"
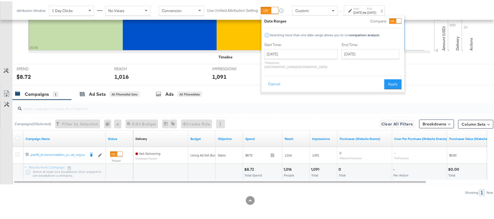
drag, startPoint x: 391, startPoint y: 79, endPoint x: 349, endPoint y: 94, distance: 45.1
click at [392, 79] on button "Apply" at bounding box center [392, 83] width 17 height 10
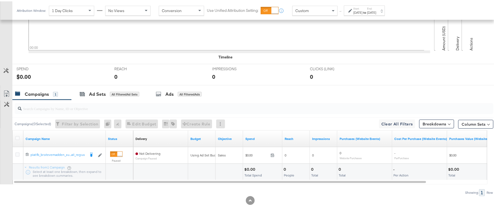
click at [363, 7] on label "Start:" at bounding box center [358, 7] width 9 height 4
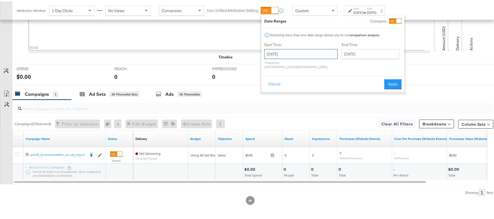
click at [304, 48] on input "October 1st 2025" at bounding box center [300, 53] width 73 height 10
click at [268, 62] on span "‹" at bounding box center [270, 64] width 9 height 8
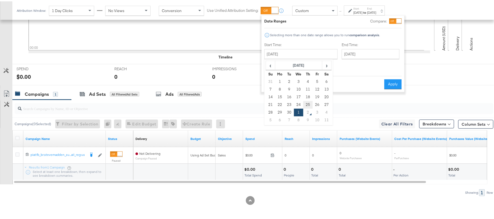
click at [306, 103] on td "25" at bounding box center [307, 104] width 9 height 8
type input "September 25th 2025"
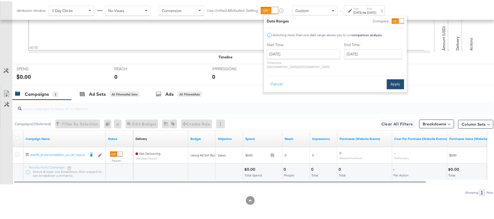
click at [390, 78] on button "Apply" at bounding box center [395, 83] width 17 height 10
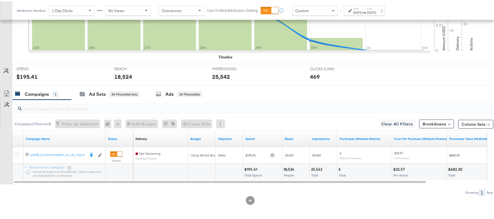
click at [247, 167] on div "$195.41" at bounding box center [251, 168] width 15 height 5
click at [285, 168] on div "18,524" at bounding box center [290, 168] width 12 height 5
click at [314, 166] on div "25,542" at bounding box center [317, 168] width 13 height 5
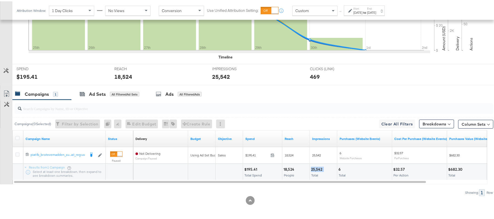
click at [314, 166] on div "25,542" at bounding box center [317, 168] width 13 height 5
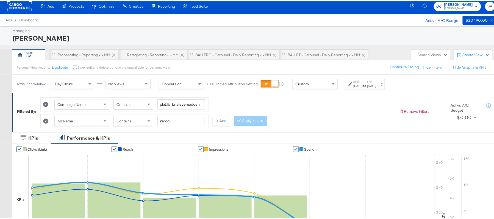
scroll to position [0, 0]
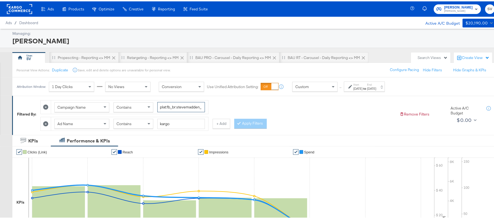
click at [188, 107] on input "plat:fb_br:stevemadden_subchan:paidsocial-asc_temp:buywithprime-prospecting_obj…" at bounding box center [181, 106] width 48 height 10
click at [142, 120] on div "Contains" at bounding box center [133, 122] width 39 height 9
click at [248, 125] on button "Apply Filters" at bounding box center [250, 123] width 32 height 10
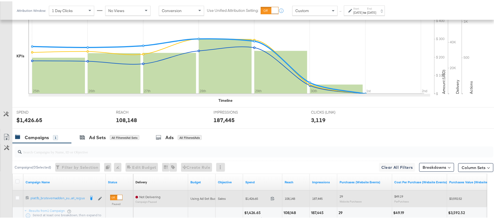
scroll to position [192, 0]
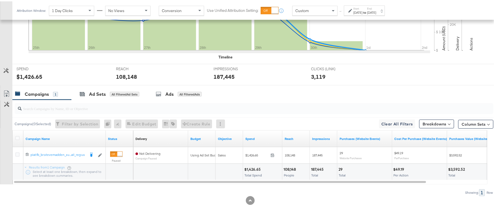
click at [254, 165] on div "$1,426.65 Total Spend" at bounding box center [262, 171] width 39 height 16
click at [292, 164] on div "108,148 People" at bounding box center [295, 171] width 27 height 16
click at [310, 166] on div "187,445 Total" at bounding box center [323, 171] width 27 height 16
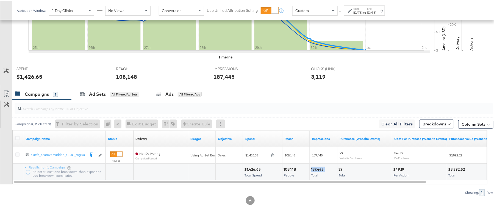
click at [310, 166] on div "187,445 Total" at bounding box center [323, 171] width 27 height 16
click at [290, 170] on div "108,148" at bounding box center [291, 168] width 14 height 5
click at [363, 12] on div "Sep 25th 2025" at bounding box center [358, 11] width 9 height 4
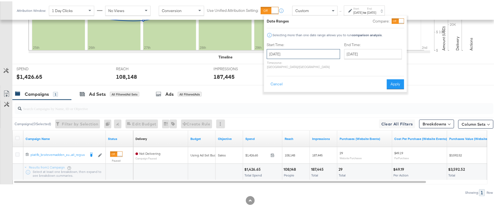
click at [323, 52] on input "September 25th 2025" at bounding box center [303, 53] width 73 height 10
click at [299, 110] on td "1" at bounding box center [300, 111] width 9 height 8
type input "October 1st 2025"
click at [386, 78] on button "Apply" at bounding box center [392, 83] width 17 height 10
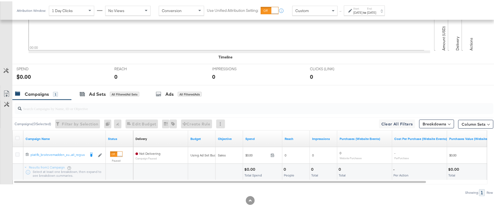
click at [362, 15] on div "Attribution Window: 1 Day Clicks No Views Conversion Use Unified Attribution Se…" at bounding box center [201, 9] width 379 height 18
click at [362, 11] on div "[DATE]" at bounding box center [358, 11] width 9 height 4
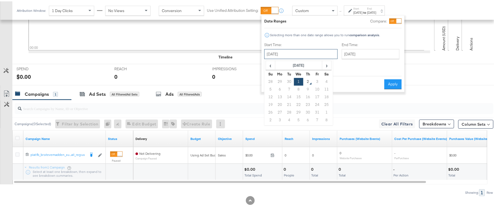
click at [312, 56] on input "October 1st 2025" at bounding box center [300, 53] width 73 height 10
click at [289, 81] on td "30" at bounding box center [289, 81] width 9 height 8
type input "September 30th 2025"
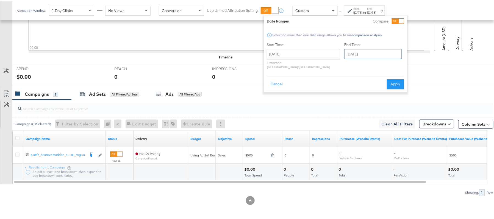
click at [368, 54] on input "October 1st 2025" at bounding box center [373, 53] width 58 height 10
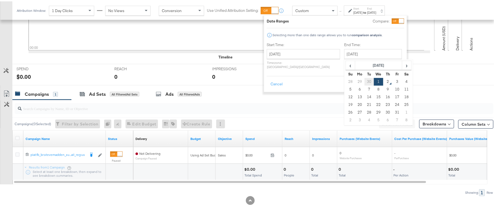
click at [365, 77] on td "30" at bounding box center [369, 81] width 9 height 8
type input "September 30th 2025"
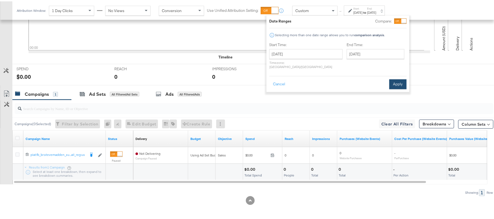
click at [396, 78] on button "Apply" at bounding box center [397, 83] width 17 height 10
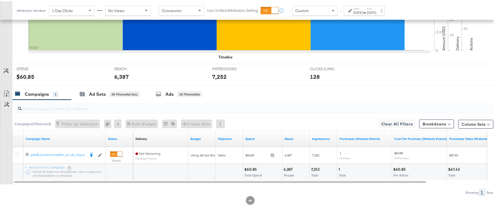
click at [254, 167] on div "$60.85" at bounding box center [251, 168] width 14 height 5
click at [312, 165] on div "7,252 Total" at bounding box center [323, 171] width 27 height 16
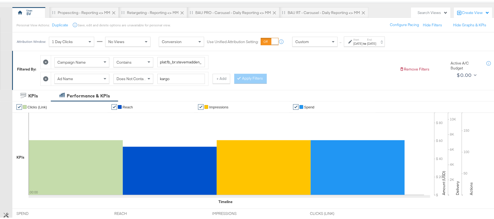
scroll to position [0, 0]
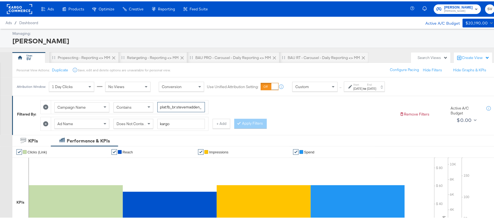
click at [185, 109] on input "plat:fb_br:stevemadden_subchan:paidsocial-asc_temp:buywithprime-prospecting_obj…" at bounding box center [181, 106] width 48 height 10
paste input "retargetingDPAs"
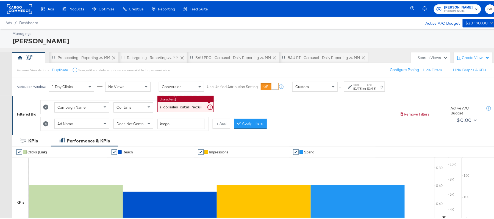
type input "plat:fb_br:stevemadden_subchan:paidsocial-asc_temp:buywithprime-retargetingDPAs…"
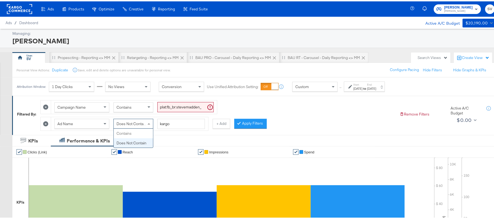
click at [142, 122] on span "Does Not Contain" at bounding box center [131, 122] width 30 height 5
click at [363, 85] on label "Start:" at bounding box center [358, 84] width 9 height 4
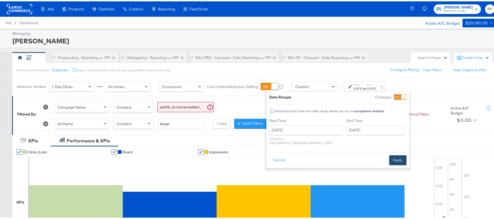
click at [398, 154] on button "Apply" at bounding box center [397, 159] width 17 height 10
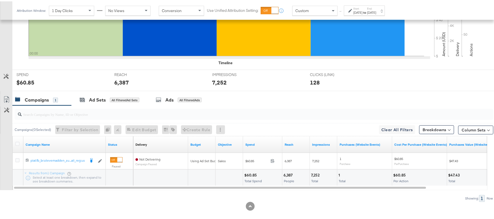
scroll to position [192, 0]
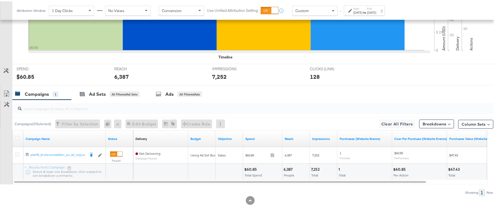
click at [249, 169] on div "$60.85" at bounding box center [251, 168] width 14 height 5
click at [287, 168] on div "6,387" at bounding box center [289, 168] width 11 height 5
click at [316, 168] on div "7,252" at bounding box center [316, 168] width 10 height 5
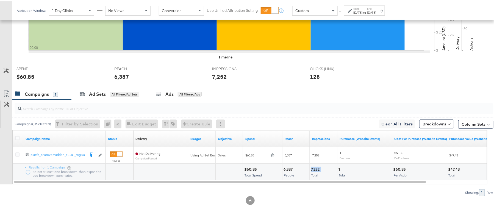
click at [316, 168] on div "7,252" at bounding box center [316, 168] width 10 height 5
click at [376, 8] on label "End:" at bounding box center [371, 7] width 9 height 4
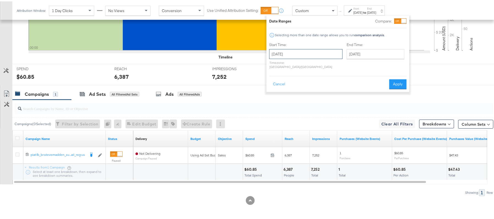
click at [323, 54] on input "September 30th 2025" at bounding box center [305, 53] width 73 height 10
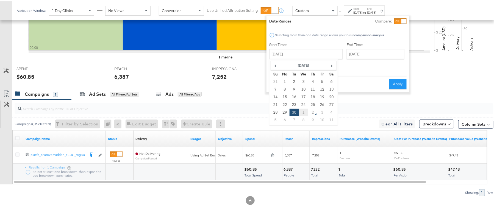
click at [301, 112] on td "1" at bounding box center [303, 111] width 9 height 8
type input "October 1st 2025"
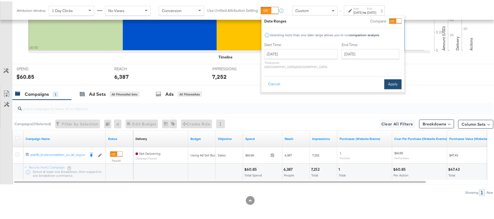
click at [388, 78] on button "Apply" at bounding box center [392, 83] width 17 height 10
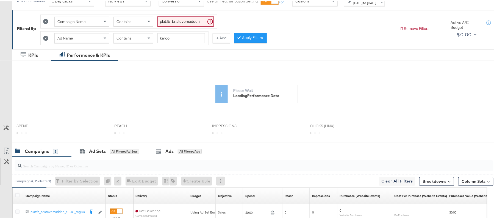
scroll to position [0, 0]
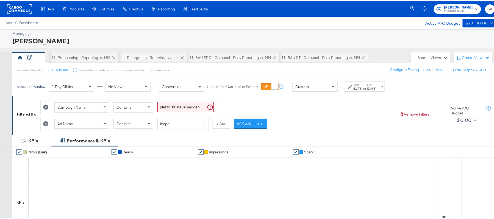
click at [176, 102] on input "plat:fb_br:stevemadden_subchan:paidsocial-asc_temp:buywithprime-retargetingDPAs…" at bounding box center [185, 106] width 56 height 10
click at [253, 126] on button "Apply Filters" at bounding box center [250, 123] width 32 height 10
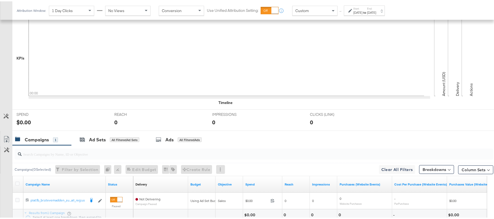
scroll to position [192, 0]
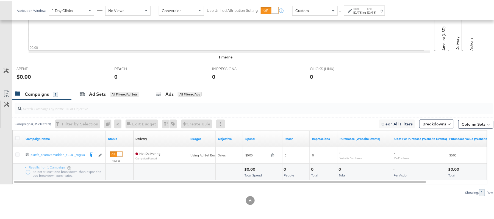
click at [363, 12] on div "[DATE]" at bounding box center [358, 11] width 9 height 4
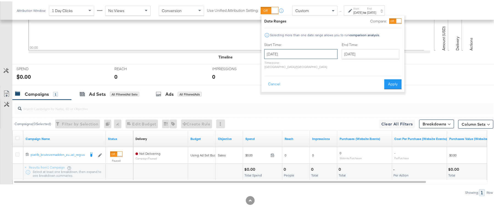
click at [310, 52] on input "October 1st 2025" at bounding box center [300, 53] width 73 height 10
click at [270, 64] on span "‹" at bounding box center [270, 64] width 9 height 8
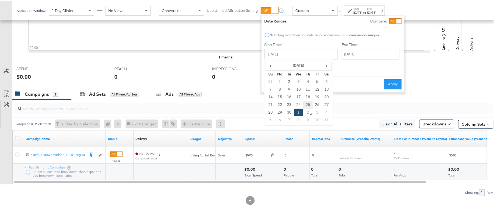
click at [306, 101] on td "25" at bounding box center [307, 104] width 9 height 8
type input "September 25th 2025"
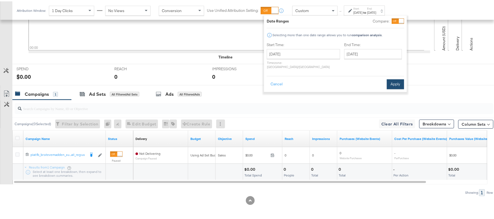
click at [387, 79] on button "Apply" at bounding box center [395, 83] width 17 height 10
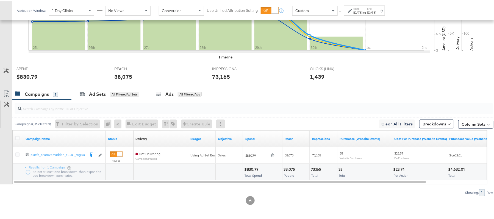
click at [254, 170] on div "$830.79" at bounding box center [252, 168] width 16 height 5
click at [289, 167] on div "38,075" at bounding box center [290, 168] width 13 height 5
click at [317, 166] on div "73,165" at bounding box center [317, 168] width 12 height 5
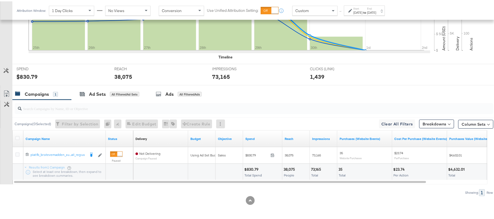
click at [317, 166] on div "73,165" at bounding box center [317, 168] width 12 height 5
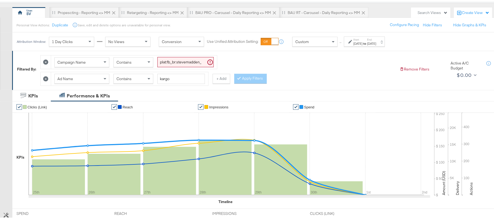
click at [170, 54] on div "Campaign Name Contains plat:fb_br:stevemadden_subchan:paidsocial-asc_temp:buywi…" at bounding box center [134, 60] width 166 height 13
click at [170, 56] on div "Campaign Name Contains plat:fb_br:stevemadden_subchan:paidsocial-asc_temp:buywi…" at bounding box center [134, 60] width 166 height 13
click at [173, 63] on input "plat:fb_br:stevemadden_subchan:paidsocial-asc_temp:buywithprime-retargetingDPAs…" at bounding box center [185, 61] width 56 height 10
click at [153, 75] on span at bounding box center [149, 77] width 7 height 9
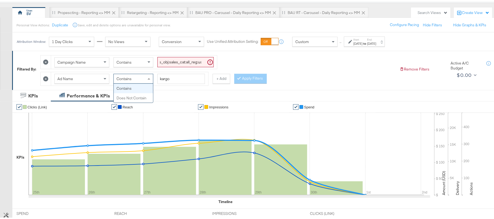
scroll to position [0, 0]
click at [252, 81] on button "Apply Filters" at bounding box center [250, 78] width 32 height 10
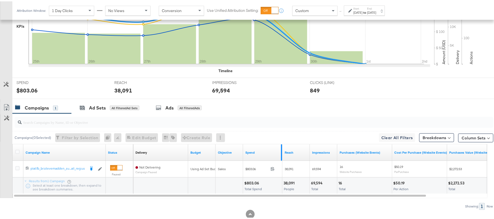
scroll to position [192, 0]
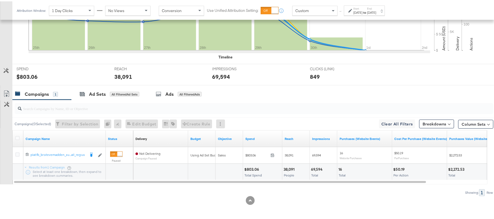
click at [251, 168] on div "$803.06" at bounding box center [252, 168] width 16 height 5
click at [288, 168] on div "38,091" at bounding box center [290, 168] width 13 height 5
click at [313, 167] on div "69,594" at bounding box center [317, 168] width 13 height 5
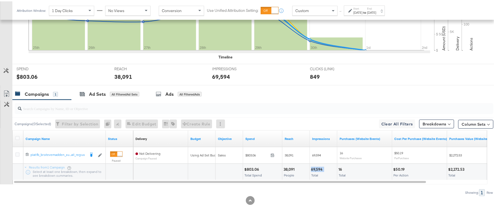
click at [313, 167] on div "69,594" at bounding box center [317, 168] width 13 height 5
click at [363, 12] on div "Sep 25th 2025" at bounding box center [358, 11] width 9 height 4
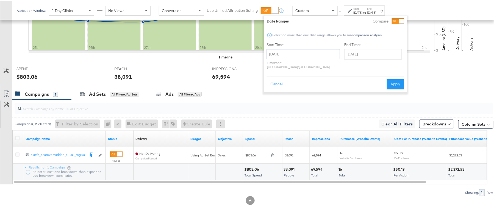
click at [317, 51] on input "September 25th 2025" at bounding box center [303, 53] width 73 height 10
click at [301, 113] on td "1" at bounding box center [300, 111] width 9 height 8
type input "October 1st 2025"
click at [390, 78] on button "Apply" at bounding box center [392, 83] width 17 height 10
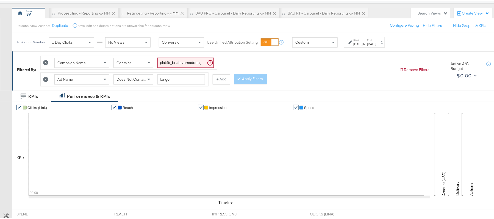
scroll to position [0, 0]
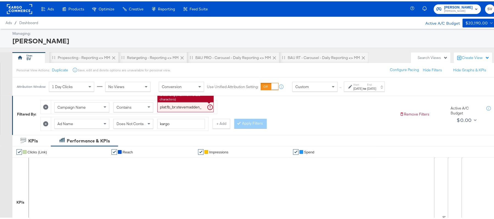
click at [179, 107] on input "plat:fb_br:stevemadden_subchan:paidsocial-asc_temp:buywithprime-retargetingDPAs…" at bounding box center [185, 106] width 56 height 10
paste input "prospecting"
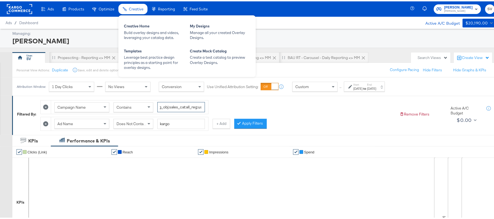
type input "plat:fb_br:stevemadden_subchan:paidsocial-asc_temp:buywithprime-prospecting_obj…"
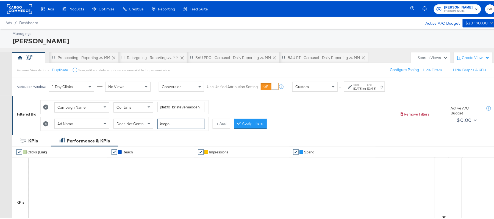
click at [190, 122] on input "kargo" at bounding box center [181, 123] width 48 height 10
click at [132, 118] on div "Does Not Contain" at bounding box center [133, 123] width 40 height 10
click at [181, 119] on input "kargo" at bounding box center [181, 123] width 48 height 10
paste input "cta:shopnow_prodft:buywithprime2025_copy:primedelivers-[DATE]-KARGO-BWP_lp:plp_…"
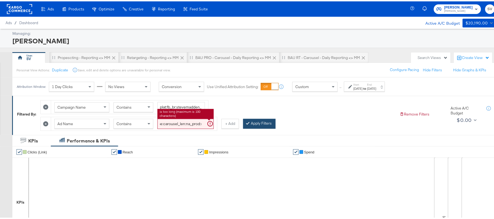
type input "cta:shopnow_prodft:buywithprime2025_copy:primedelivers-[DATE]-KARGO-BWP_lp:plp_…"
click at [265, 121] on button "Apply Filters" at bounding box center [259, 123] width 32 height 10
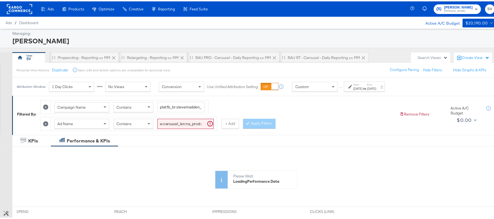
scroll to position [0, 0]
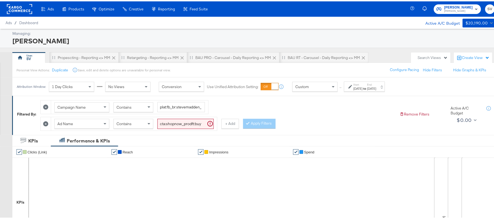
click at [357, 87] on div "[DATE]" at bounding box center [358, 87] width 9 height 4
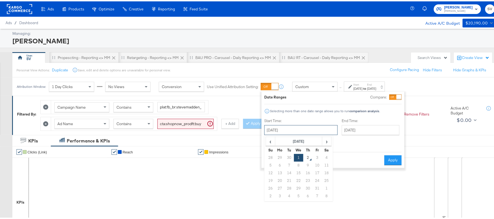
click at [318, 131] on input "[DATE]" at bounding box center [300, 129] width 73 height 10
click at [270, 144] on span "‹" at bounding box center [270, 140] width 9 height 8
click at [309, 180] on td "25" at bounding box center [307, 180] width 9 height 8
type input "[DATE]"
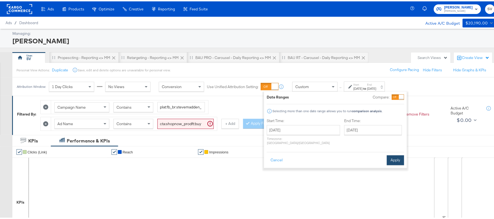
click at [390, 155] on button "Apply" at bounding box center [395, 159] width 17 height 10
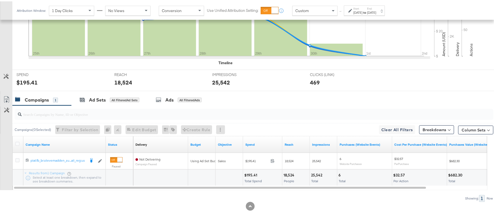
scroll to position [192, 0]
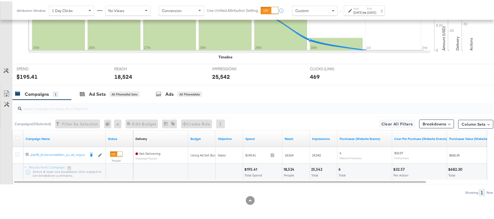
click at [248, 166] on div "$195.41" at bounding box center [251, 168] width 15 height 5
copy div "195.41"
click at [286, 166] on div "18,524" at bounding box center [290, 168] width 12 height 5
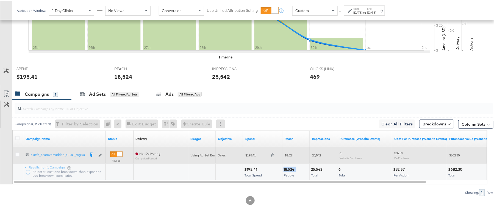
copy div "18,524"
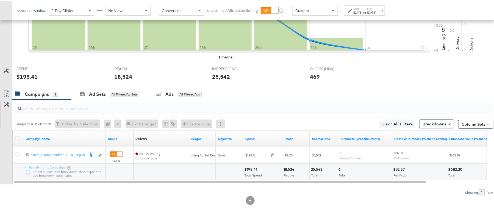
click at [314, 168] on div "25,542" at bounding box center [317, 168] width 13 height 5
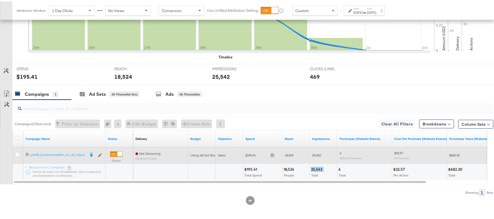
copy div "25,542"
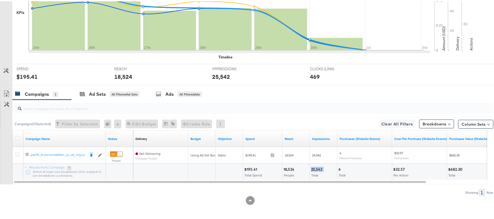
scroll to position [8, 0]
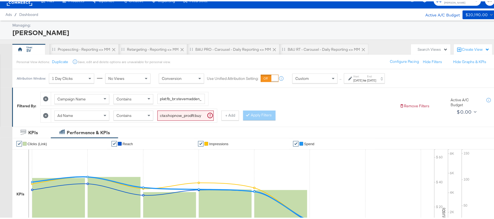
click at [184, 112] on input "cta:shopnow_prodft:buywithprime2025_copy:primedelivers-[DATE]-KARGO-BWP_lp:plp_…" at bounding box center [185, 114] width 56 height 10
paste input "toprated"
type input "cta:shopnow_prodft:buywithprime2025_copy:primedelivers-[DATE]-KARGO-toprated_lp…"
click at [256, 115] on button "Apply Filters" at bounding box center [259, 114] width 32 height 10
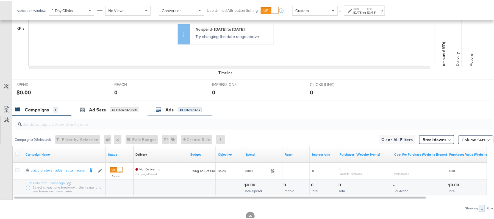
scroll to position [192, 0]
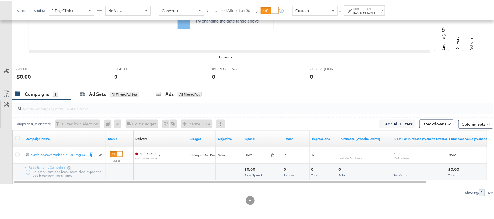
click at [251, 163] on div "$0.00 Total Spend" at bounding box center [262, 171] width 39 height 16
click at [251, 166] on div "$0.00" at bounding box center [250, 168] width 13 height 5
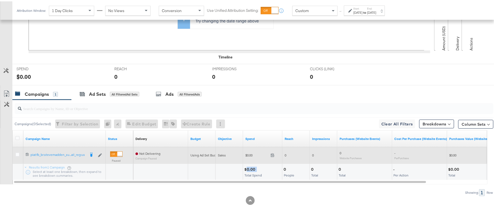
copy div "0.00"
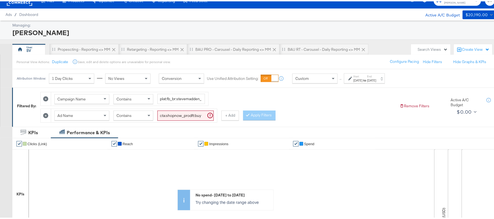
scroll to position [0, 0]
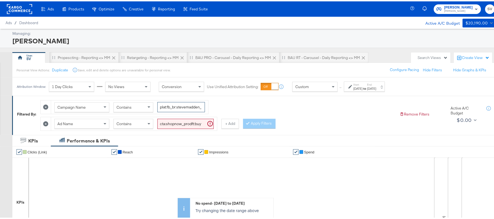
click at [177, 107] on input "plat:fb_br:stevemadden_subchan:paidsocial-asc_temp:buywithprime-prospecting_obj…" at bounding box center [181, 106] width 48 height 10
paste input "retargetingDPAs"
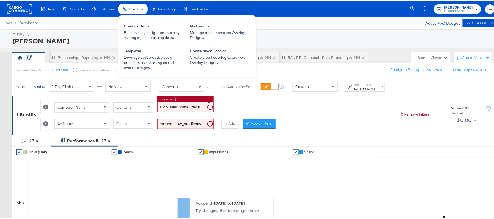
type input "plat:fb_br:stevemadden_subchan:paidsocial-asc_temp:buywithprime-retargetingDPAs…"
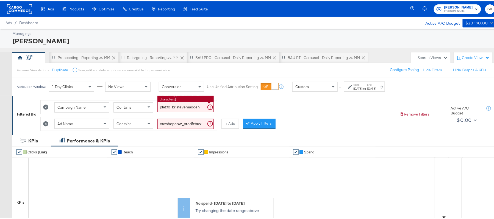
click at [187, 126] on input "cta:shopnow_prodft:buywithprime2025_copy:primedelivers-[DATE]-KARGO-toprated_lp…" at bounding box center [185, 123] width 56 height 10
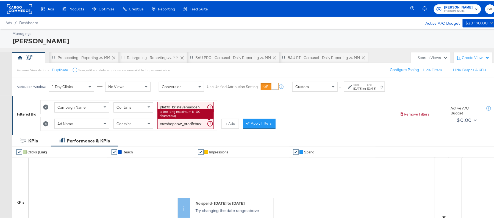
paste input "BWP"
type input "cta:shopnow_prodft:buywithprime2025_copy:primedelivers-may6-KARGO-BWP_lp:plp_ad…"
click at [260, 125] on button "Apply Filters" at bounding box center [259, 123] width 32 height 10
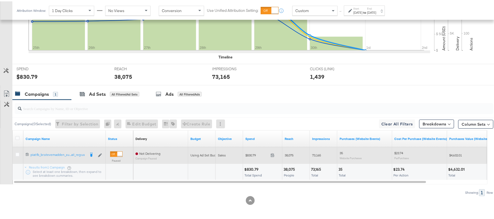
scroll to position [192, 0]
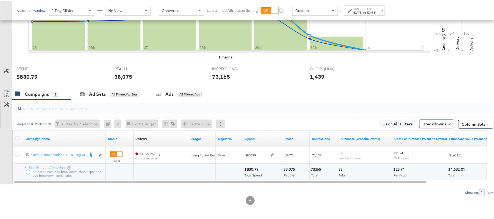
click at [251, 166] on div "$830.79" at bounding box center [252, 168] width 16 height 5
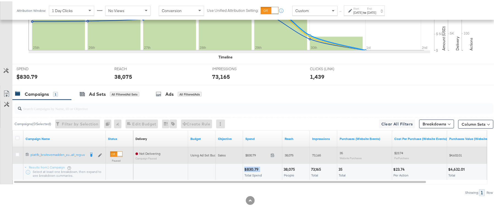
copy div "$830.79"
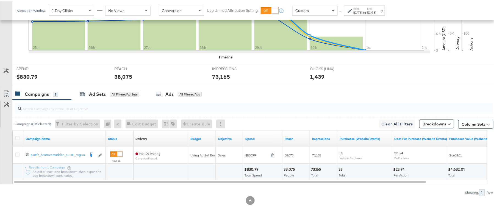
click at [291, 168] on div "38,075" at bounding box center [290, 168] width 13 height 5
click at [290, 168] on div "38,075" at bounding box center [290, 168] width 13 height 5
copy div "38,075"
click at [321, 167] on div "73,165" at bounding box center [317, 168] width 12 height 5
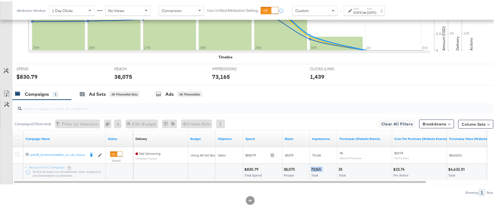
click at [321, 167] on div "73,165" at bounding box center [317, 168] width 12 height 5
copy div "73,165"
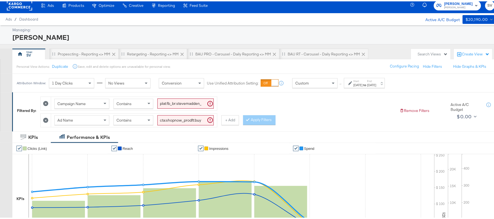
scroll to position [0, 0]
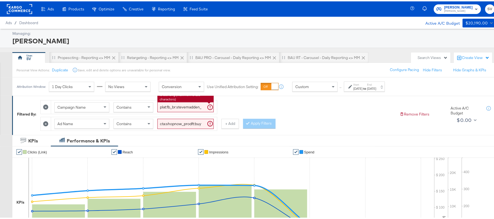
click at [186, 105] on input "plat:fb_br:stevemadden_subchan:paidsocial-asc_temp:buywithprime-retargetingDPAs…" at bounding box center [185, 106] width 56 height 10
paste input "evergreen-prospecting-2"
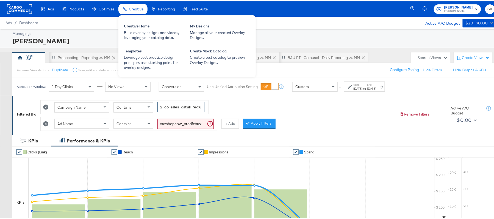
type input "plat:fb_br:stevemadden_subchan:paidsocial-asc_temp:evergreen-prospecting-2_obj:…"
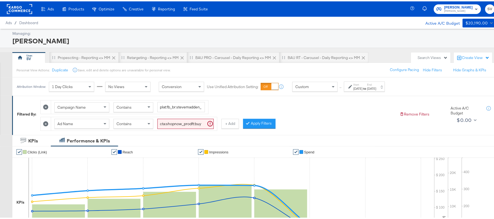
click at [179, 121] on input "cta:shopnow_prodft:buywithprime2025_copy:primedelivers-may6-KARGO-BWP_lp:plp_ad…" at bounding box center [185, 123] width 56 height 10
paste input "mostwanted_copy:thestylesyoudidnt-feb28-KARGO-singleimage"
click at [259, 124] on button "Apply Filters" at bounding box center [259, 123] width 32 height 10
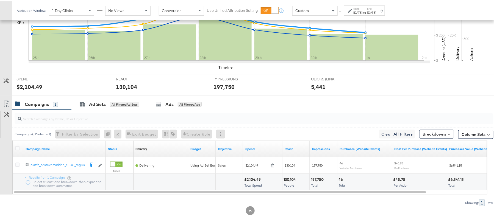
scroll to position [192, 0]
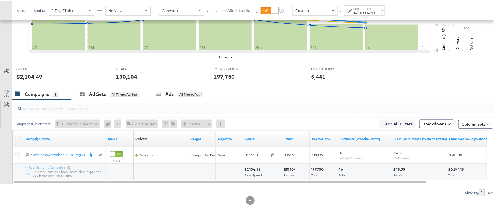
click at [249, 167] on div "$2,104.49" at bounding box center [253, 168] width 18 height 5
copy div "$2,104.49"
click at [287, 169] on div "130,104" at bounding box center [291, 168] width 14 height 5
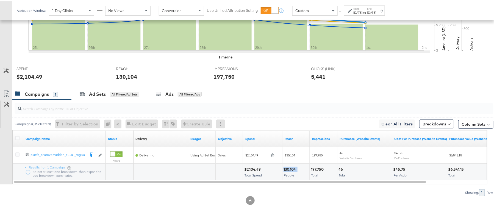
click at [289, 169] on div "130,104" at bounding box center [291, 168] width 14 height 5
copy div "130,104"
click at [315, 168] on div "197,750" at bounding box center [318, 168] width 14 height 5
copy div "197,750"
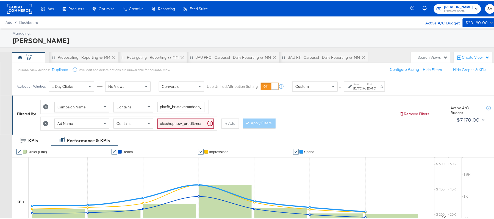
scroll to position [0, 0]
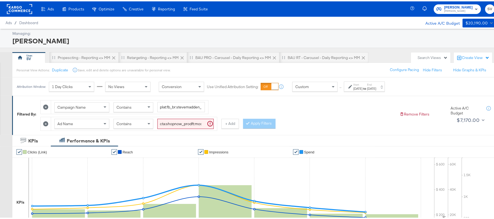
click at [191, 123] on input "cta:shopnow_prodft:mostwanted_copy:thestylesyoudidnt-feb28-KARGO-singleimage_lp…" at bounding box center [185, 123] width 56 height 10
paste input "jan23"
click at [260, 124] on button "Apply Filters" at bounding box center [259, 123] width 32 height 10
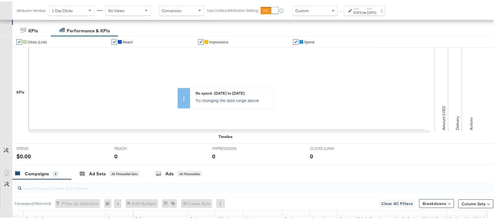
scroll to position [62, 0]
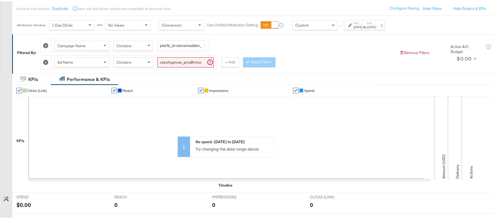
click at [195, 62] on input "cta:shopnow_prodft:mostwanted_copy:thestylesyoudidnt-jan23-KARGO-singleimage_lp…" at bounding box center [185, 61] width 56 height 10
paste input "aug11"
click at [257, 64] on button "Apply Filters" at bounding box center [259, 61] width 32 height 10
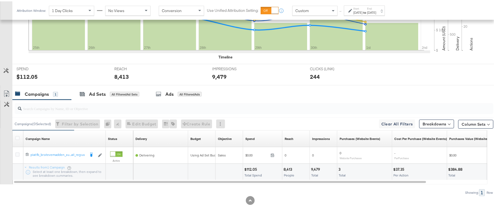
scroll to position [192, 0]
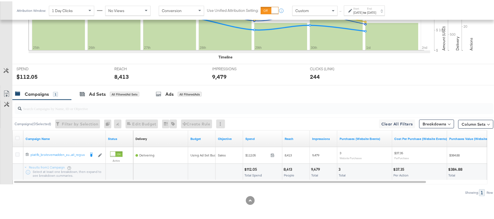
click at [251, 166] on div "$112.05" at bounding box center [251, 168] width 15 height 5
click at [289, 166] on div "8,413" at bounding box center [289, 168] width 10 height 5
click at [314, 168] on div "9,479" at bounding box center [316, 168] width 11 height 5
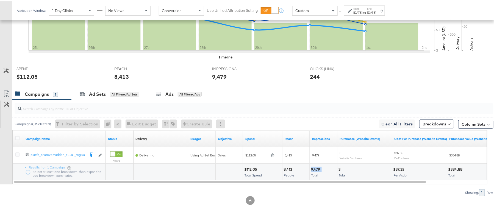
click at [314, 168] on div "9,479" at bounding box center [316, 168] width 11 height 5
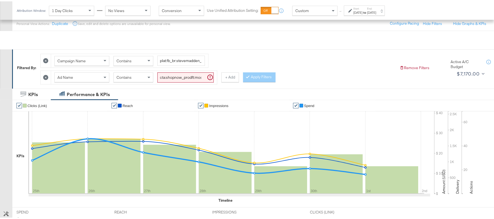
scroll to position [8, 0]
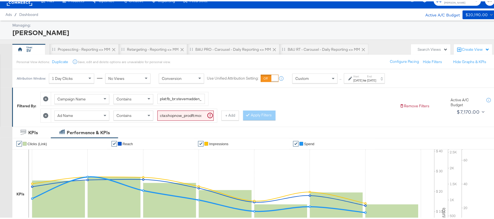
click at [169, 115] on input "cta:shopnow_prodft:mostwanted_copy:thestylesyoudidnt-aug11-KARGO-singleimage_lp…" at bounding box center [185, 114] width 56 height 10
paste input "newarrivals_copy:thestylesyoudidnt-jan23-KARGO-multi"
click at [261, 117] on button "Apply Filters" at bounding box center [259, 114] width 32 height 10
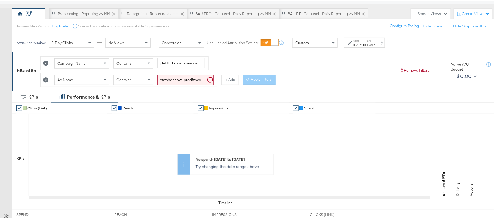
scroll to position [25, 0]
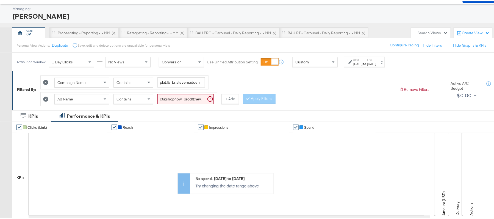
click at [187, 96] on input "cta:shopnow_prodft:newarrivals_copy:thestylesyoudidnt-jan23-KARGO-multiimage_lp…" at bounding box center [185, 98] width 56 height 10
paste input "womensshoes_copy:cominginhot-feb28-KARGO"
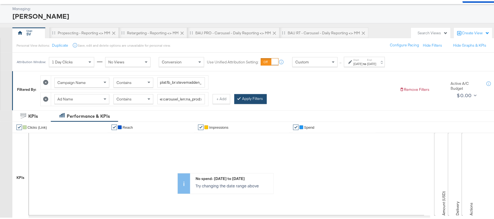
click at [247, 101] on button "Apply Filters" at bounding box center [250, 98] width 32 height 10
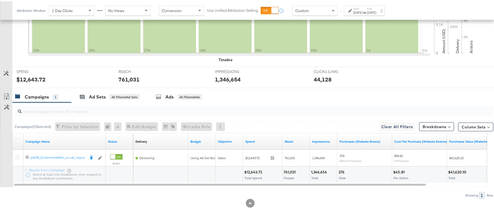
scroll to position [192, 0]
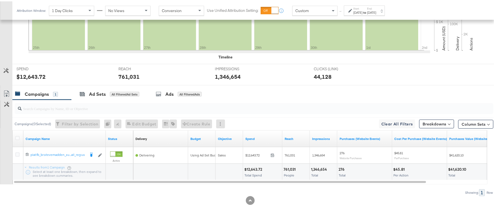
click at [252, 167] on div "$12,643.72" at bounding box center [254, 168] width 20 height 5
click at [290, 165] on div "761,031 People" at bounding box center [295, 171] width 27 height 16
click at [323, 170] on div "1,346,654" at bounding box center [320, 168] width 18 height 5
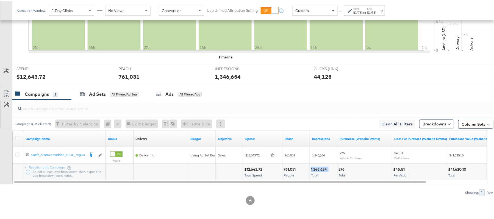
click at [323, 170] on div "1,346,654" at bounding box center [320, 168] width 18 height 5
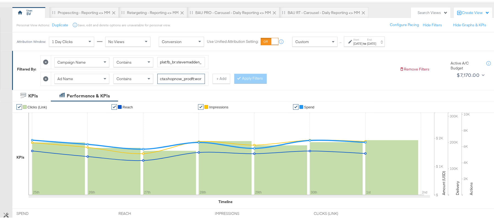
click at [175, 74] on input "cta:shopnow_prodft:womensshoes_copy:cominginhot-feb28-KARGO_lp:plp_adtype:carou…" at bounding box center [181, 78] width 48 height 10
paste input "nov15"
click at [238, 80] on button "Apply Filters" at bounding box center [250, 78] width 32 height 10
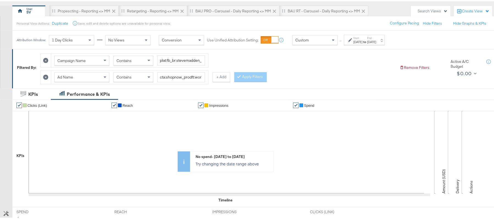
scroll to position [0, 0]
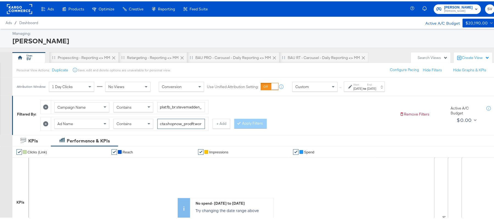
click at [186, 126] on input "cta:shopnow_prodft:womensshoes_copy:cominginhot-nov15-KARGO_lp:plp_adtype:carou…" at bounding box center [181, 123] width 48 height 10
paste input "aug11"
click at [248, 124] on button "Apply Filters" at bounding box center [250, 123] width 32 height 10
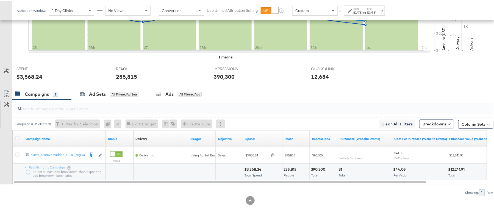
scroll to position [192, 0]
click at [252, 166] on div "$3,568.24" at bounding box center [253, 168] width 19 height 5
click at [289, 166] on div "255,815" at bounding box center [291, 168] width 15 height 5
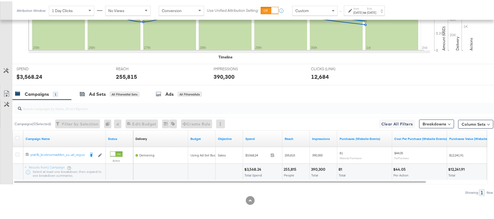
click at [317, 167] on div "390,300" at bounding box center [319, 168] width 16 height 5
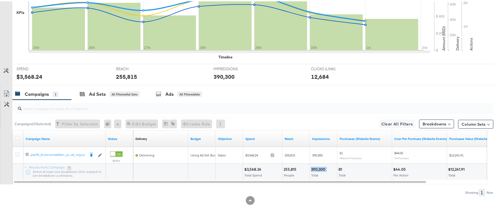
scroll to position [8, 0]
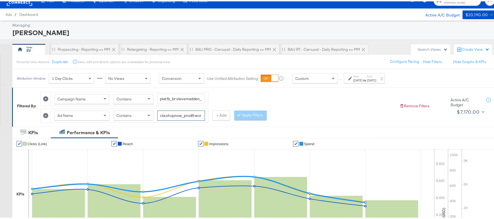
click at [180, 120] on input "cta:shopnow_prodft:womensshoes_copy:cominginhot-aug11-KARGO_lp:plp_adtype:carou…" at bounding box center [181, 114] width 48 height 10
paste input "mostwanted_copy:thestylesyoudidnt-apr8-KARGO-4:5singleimage"
click at [251, 116] on div at bounding box center [249, 113] width 4 height 5
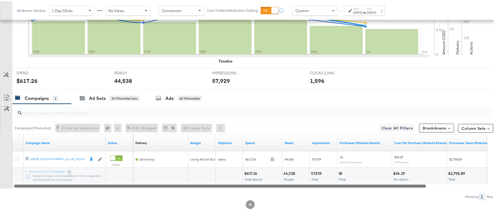
scroll to position [192, 0]
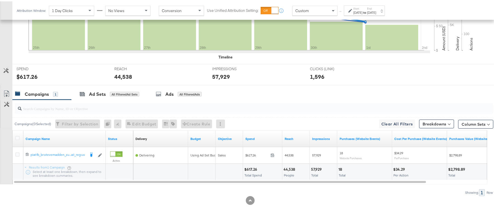
click at [249, 170] on div "$617.26" at bounding box center [251, 168] width 15 height 5
click at [289, 166] on div "44,538" at bounding box center [290, 168] width 13 height 5
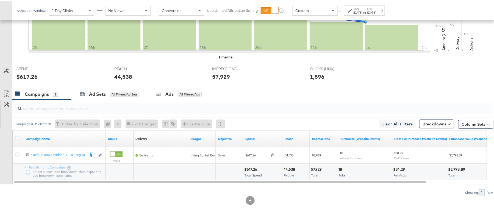
click at [317, 168] on div "57,929" at bounding box center [317, 168] width 12 height 5
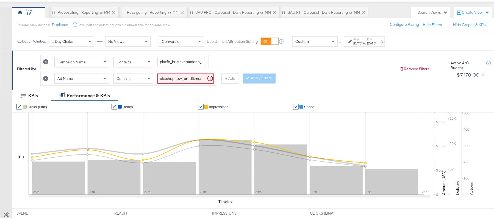
scroll to position [45, 0]
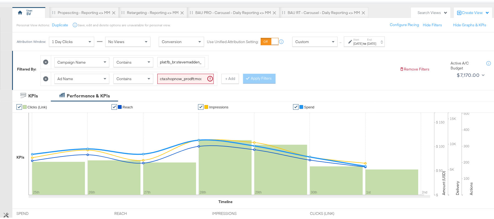
click at [194, 78] on input "cta:shopnow_prodft:mostwanted_copy:thestylesyoudidnt-apr8-KARGO-4:5singleimage_…" at bounding box center [185, 78] width 56 height 10
paste input "newarrivals_copy:thestylesyoudidnt-apr8-KARGO-4:5multi"
click at [256, 82] on button "Apply Filters" at bounding box center [259, 78] width 32 height 10
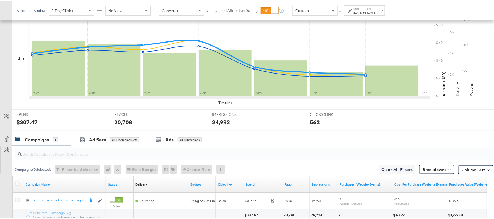
scroll to position [192, 0]
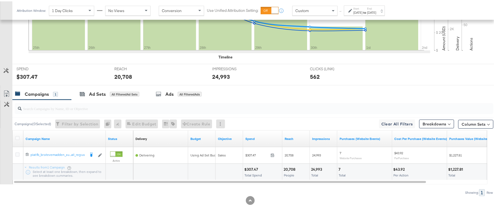
click at [252, 166] on div "$307.47" at bounding box center [251, 168] width 15 height 5
click at [287, 168] on div "20,708" at bounding box center [290, 168] width 13 height 5
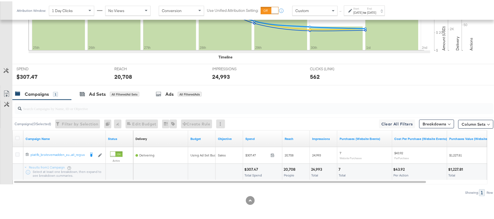
click at [320, 167] on div "24,993" at bounding box center [317, 168] width 13 height 5
click at [319, 167] on div "24,993" at bounding box center [317, 168] width 13 height 5
click at [318, 167] on div "24,993" at bounding box center [317, 168] width 13 height 5
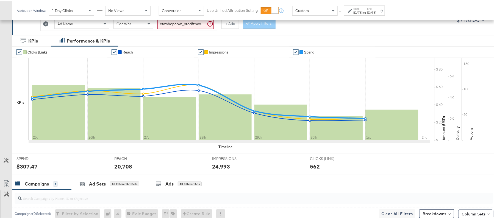
scroll to position [82, 0]
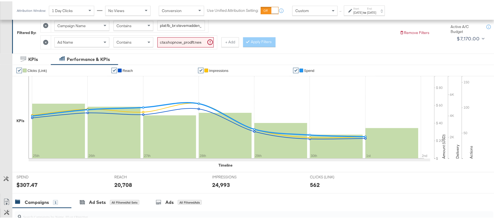
click at [163, 42] on input "cta:shopnow_prodft:newarrivals_copy:thestylesyoudidnt-apr8-KARGO-4:5multiimage_…" at bounding box center [185, 41] width 56 height 10
paste input "ug11"
click at [252, 40] on button "Apply Filters" at bounding box center [259, 41] width 32 height 10
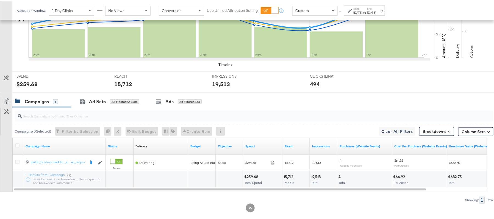
scroll to position [192, 0]
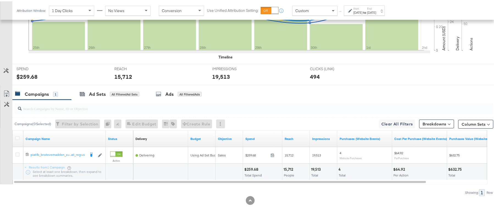
click at [260, 164] on div "$259.68 Total Spend" at bounding box center [262, 171] width 39 height 16
click at [251, 165] on div "$259.68 Total Spend" at bounding box center [262, 171] width 39 height 16
click at [286, 167] on div "15,712" at bounding box center [289, 168] width 11 height 5
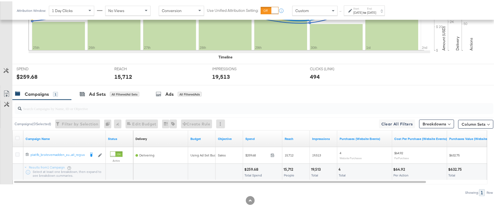
click at [315, 167] on div "19,513" at bounding box center [316, 168] width 11 height 5
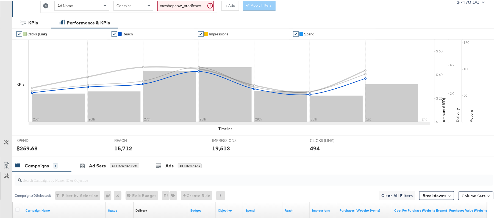
scroll to position [0, 0]
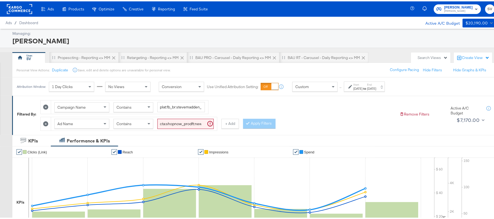
click at [173, 125] on input "cta:shopnow_prodft:newarrivals_copy:thestylesyoudidnt-aug11-KARGO-4:5multiimage…" at bounding box center [185, 123] width 56 height 10
paste input "smpass_copy:findsomethingnew-may28-KARGO"
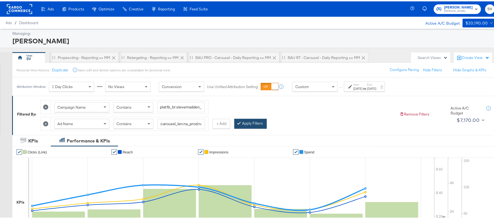
click at [258, 122] on button "Apply Filters" at bounding box center [250, 123] width 32 height 10
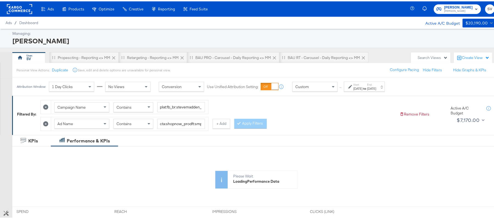
scroll to position [144, 0]
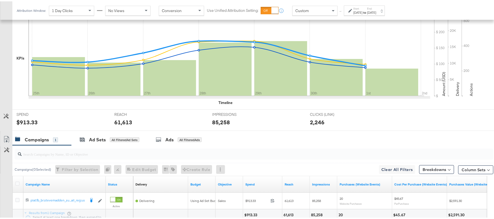
click at [251, 169] on div "Campaigns ( 0 Selected) Filter by Selection Filter 0 campaigns 0 Rename 0 campa…" at bounding box center [252, 168] width 481 height 13
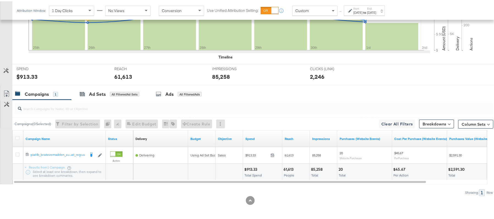
click at [249, 170] on div "$913.33" at bounding box center [251, 168] width 15 height 5
click at [288, 167] on div "61,613" at bounding box center [290, 168] width 12 height 5
click at [317, 166] on div "85,258" at bounding box center [317, 168] width 13 height 5
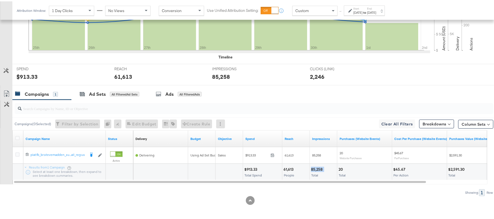
click at [316, 166] on div "85,258" at bounding box center [317, 168] width 13 height 5
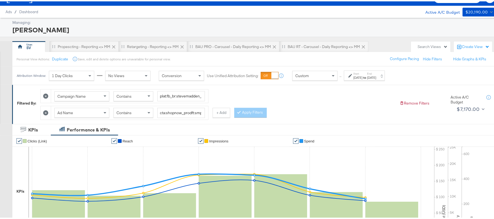
scroll to position [8, 0]
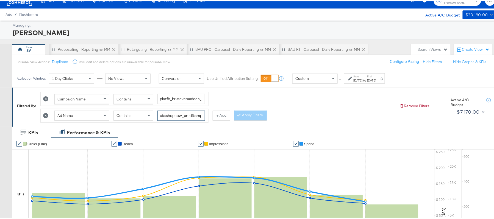
click at [185, 115] on input "cta:shopnow_prodft:smpass_copy:findsomethingnew-may28-KARGO_lp:plp_adtype:carou…" at bounding box center [181, 114] width 48 height 10
paste input "aug11"
type input "cta:shopnow_prodft:smpass_copy:findsomethingnew-aug11-KARGO_lp:plp_adtype:carou…"
click at [250, 116] on button "Apply Filters" at bounding box center [250, 114] width 32 height 10
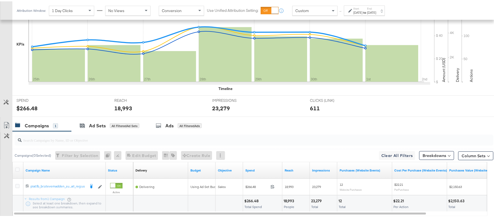
scroll to position [192, 0]
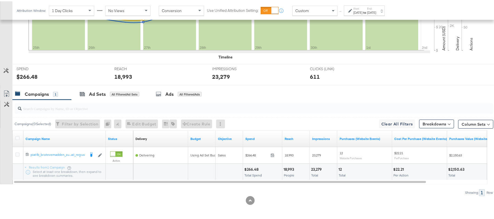
click at [252, 168] on div "$266.48" at bounding box center [252, 168] width 16 height 5
click at [287, 166] on div "18,993" at bounding box center [290, 168] width 12 height 5
click at [314, 165] on div "23,279 Total" at bounding box center [323, 171] width 27 height 16
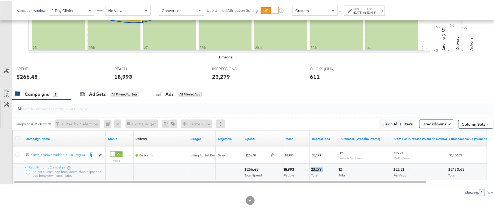
click at [314, 165] on div "23,279 Total" at bounding box center [323, 171] width 27 height 16
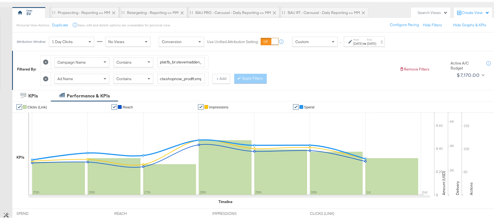
scroll to position [8, 0]
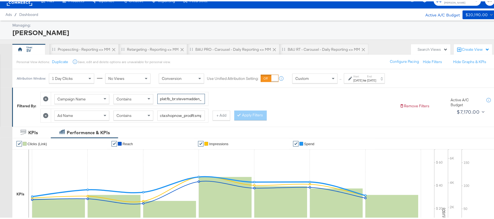
click at [176, 99] on input "plat:fb_br:stevemadden_subchan:paidsocial-asc_temp:evergreen-prospecting-2_obj:…" at bounding box center [181, 98] width 48 height 10
paste input "retargetingDPAs"
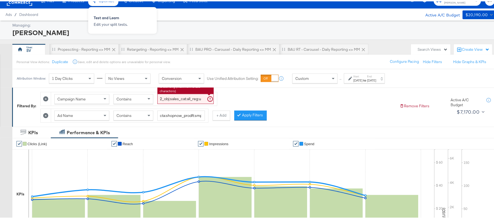
type input "plat:fb_br:stevemadden_subchan:paidsocial-asc_temp:evergreen-retargetingDPAs-2_…"
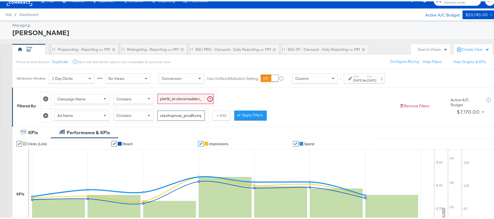
click at [171, 118] on input "cta:shopnow_prodft:smpass_copy:findsomethingnew-aug11-KARGO_lp:plp_adtype:carou…" at bounding box center [181, 114] width 48 height 10
paste input "mostwanted_copy:thestylesyoudidnt-jan23-KARGO-multiimage"
click at [250, 116] on div at bounding box center [249, 113] width 4 height 5
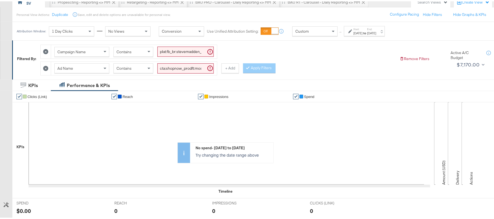
scroll to position [45, 0]
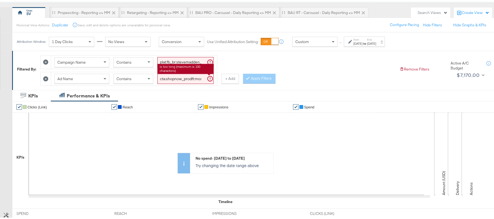
click at [174, 77] on input "cta:shopnow_prodft:mostwanted_copy:thestylesyoudidnt-jan23-KARGO-multiimage_lp:…" at bounding box center [185, 78] width 56 height 10
paste input "2"
click at [251, 78] on div at bounding box center [249, 76] width 4 height 5
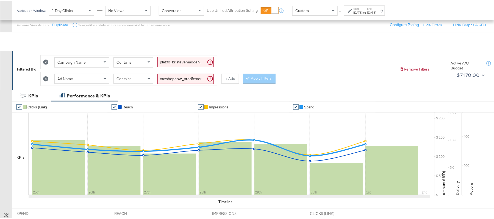
scroll to position [192, 0]
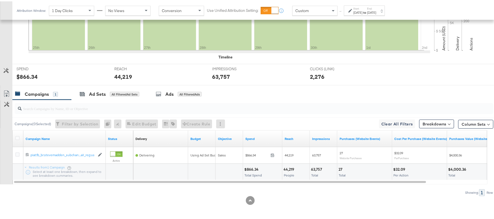
click at [249, 168] on div "$866.34" at bounding box center [252, 168] width 16 height 5
click at [286, 169] on div "44,219" at bounding box center [290, 168] width 12 height 5
click at [316, 166] on div "63,757" at bounding box center [317, 168] width 13 height 5
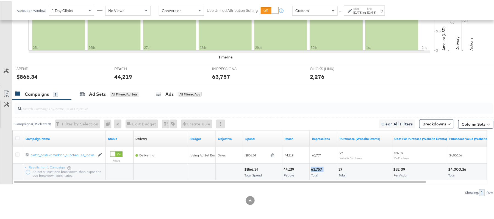
click at [316, 166] on div "63,757" at bounding box center [317, 168] width 13 height 5
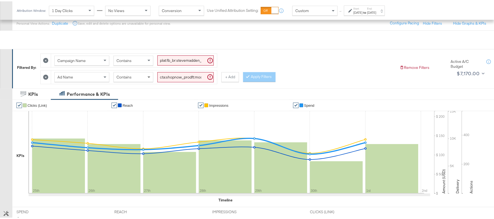
scroll to position [45, 0]
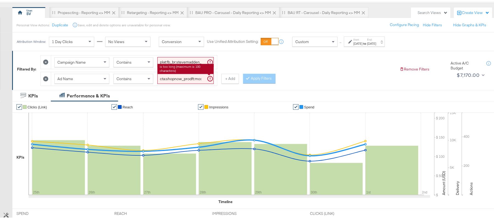
click at [163, 75] on input "cta:shopnow_prodft:mostwanted2_copy:thestylesyoudidnt-jan23-KARGO-multiimage_lp…" at bounding box center [185, 78] width 56 height 10
paste input "newarrivals"
click at [251, 77] on div at bounding box center [249, 76] width 4 height 5
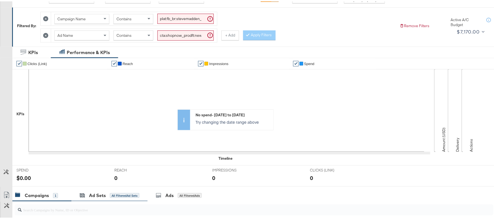
scroll to position [8, 0]
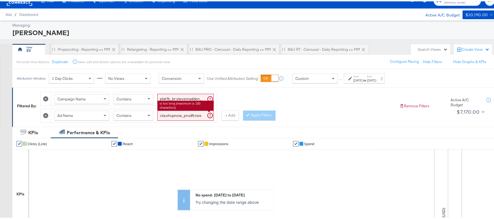
click at [175, 112] on input "cta:shopnow_prodft:newarrivals_copy:thestylesyoudidnt-jan23-KARGO-multiimage_lp…" at bounding box center [185, 114] width 56 height 10
paste input "2"
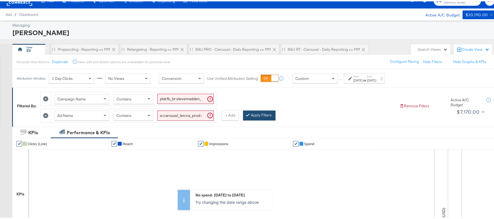
click at [250, 116] on div at bounding box center [249, 113] width 4 height 5
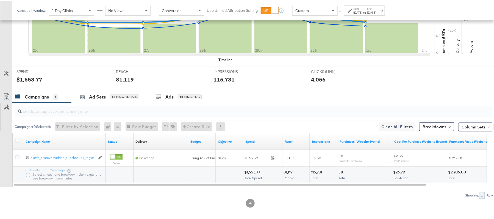
scroll to position [191, 0]
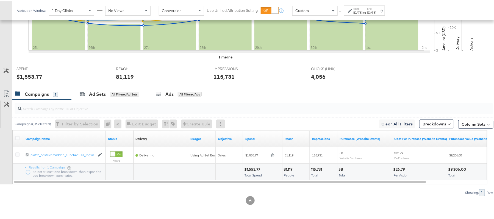
click at [248, 165] on div "$1,553.77 Total Spend" at bounding box center [262, 171] width 39 height 16
click at [247, 165] on div "$1,553.77 Total Spend" at bounding box center [262, 171] width 39 height 16
click at [241, 168] on div at bounding box center [229, 170] width 23 height 5
click at [247, 168] on div "$1,553.77" at bounding box center [253, 168] width 18 height 5
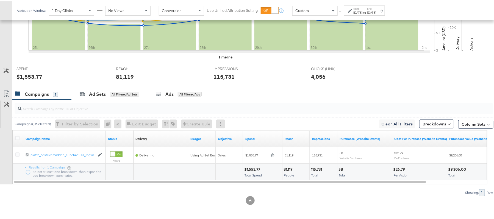
click at [288, 168] on div "81,119" at bounding box center [289, 168] width 11 height 5
click at [318, 170] on div "115,731" at bounding box center [317, 168] width 13 height 5
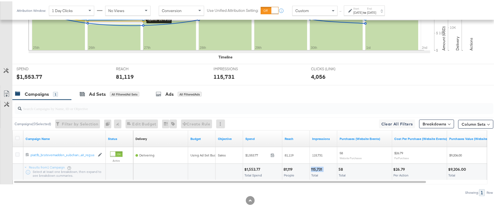
scroll to position [81, 0]
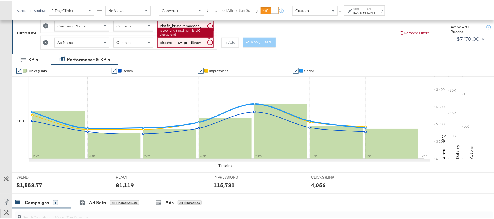
click at [193, 41] on input "cta:shopnow_prodft:newarrivals2_copy:thestylesyoudidnt-jan23-KARGO-multiimage_l…" at bounding box center [185, 41] width 56 height 10
paste input "womensshoes_copy:cominginhot-nov15-KARGO"
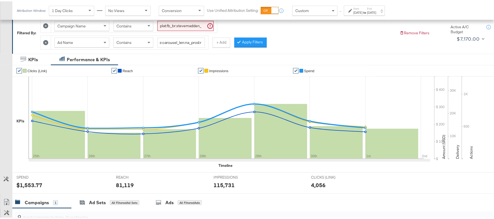
scroll to position [0, 0]
click at [260, 48] on div "Campaign Name Contains plat:fb_br:stevemadden_subchan:paidsocial-asc_temp:everg…" at bounding box center [217, 31] width 355 height 33
click at [258, 45] on button "Apply Filters" at bounding box center [250, 41] width 32 height 10
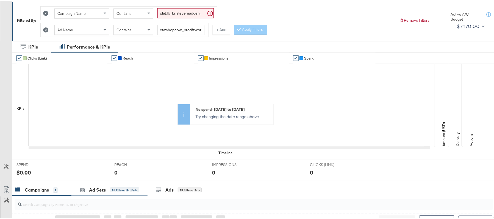
scroll to position [45, 0]
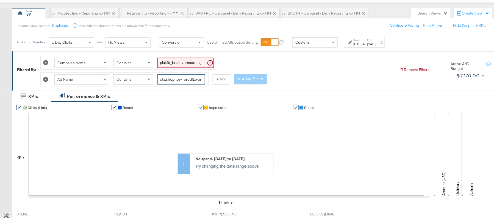
click at [184, 81] on input "cta:shopnow_prodft:womensshoes_copy:cominginhot-nov15-KARGO_lp:plp_adtype:carou…" at bounding box center [181, 78] width 48 height 10
paste input "2"
click at [245, 80] on button "Apply Filters" at bounding box center [250, 78] width 32 height 10
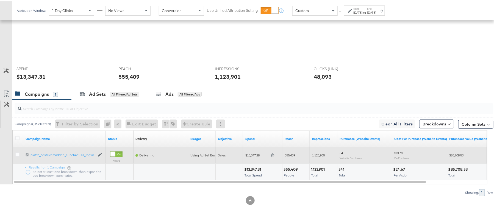
scroll to position [191, 0]
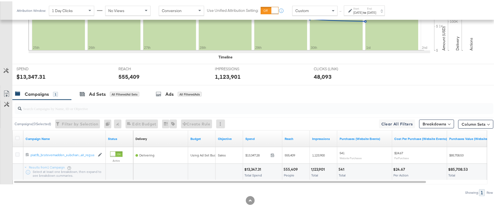
click at [256, 167] on div "$13,347.31" at bounding box center [253, 168] width 18 height 5
click at [291, 168] on div "555,409" at bounding box center [292, 168] width 16 height 5
click at [320, 170] on div "1,123,901" at bounding box center [318, 168] width 15 height 5
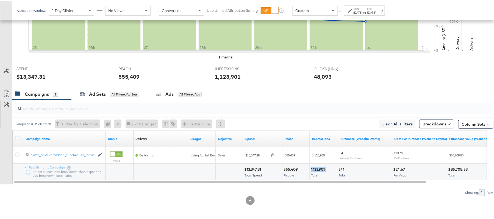
click at [320, 170] on div "1,123,901" at bounding box center [318, 168] width 15 height 5
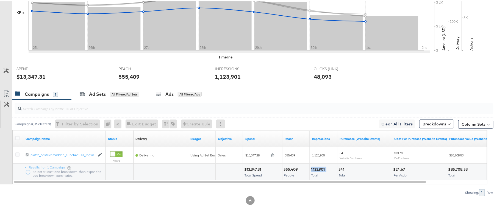
scroll to position [45, 0]
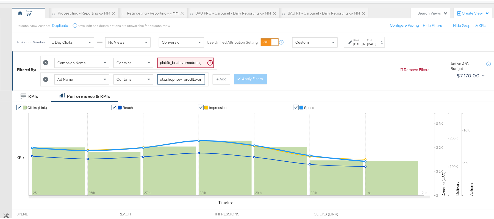
click at [192, 75] on input "cta:shopnow_prodft:womensshoes_copy:cominginhot2-nov15-KARGO_lp:plp_adtype:caro…" at bounding box center [181, 78] width 48 height 10
paste input "starrating_copy:meetthestars-feb19-KARGO-multiimage"
click at [244, 79] on button "Apply Filters" at bounding box center [259, 78] width 32 height 10
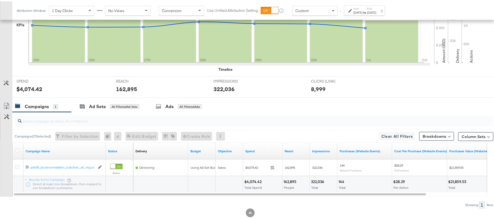
scroll to position [192, 0]
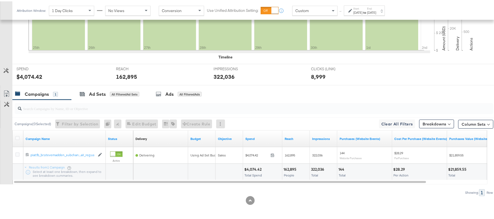
click at [250, 165] on div "$4,074.42 Total Spend" at bounding box center [262, 171] width 39 height 16
click at [290, 168] on div "162,895" at bounding box center [291, 168] width 15 height 5
click at [290, 167] on div "162,895" at bounding box center [291, 168] width 15 height 5
click at [317, 164] on div "322,036 Total" at bounding box center [323, 171] width 27 height 16
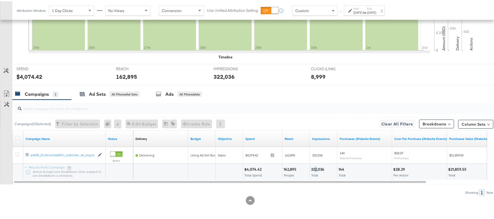
click at [317, 164] on div "322,036 Total" at bounding box center [323, 171] width 27 height 16
click at [316, 165] on div "322,036 Total" at bounding box center [323, 171] width 27 height 16
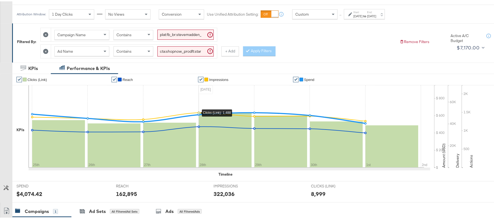
scroll to position [45, 0]
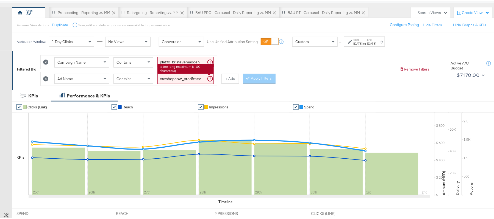
click at [197, 80] on input "cta:shopnow_prodft:starrating_copy:meetthestars-feb19-KARGO-multiimage_lp:plp_a…" at bounding box center [185, 78] width 56 height 10
paste input "newarrivals_copy:thestylesyoudidnt-apr8-KARGO-4:5"
click at [254, 79] on button "Apply Filters" at bounding box center [259, 78] width 32 height 10
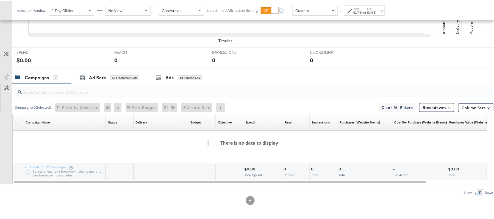
scroll to position [62, 0]
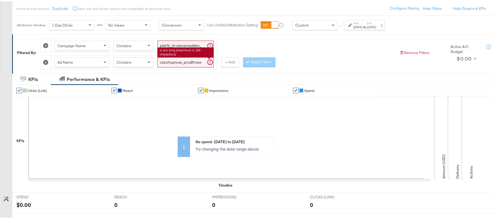
click at [168, 60] on input "cta:shopnow_prodft:newarrivals_copy:thestylesyoudidnt-apr8-KARGO-4:5multiimage_…" at bounding box center [185, 61] width 56 height 10
paste input "2"
click at [257, 62] on button "Apply Filters" at bounding box center [259, 61] width 32 height 10
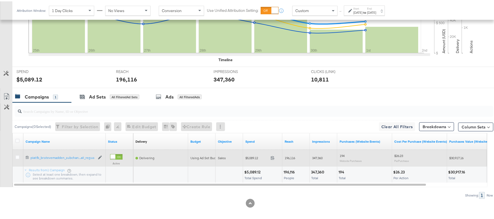
scroll to position [192, 0]
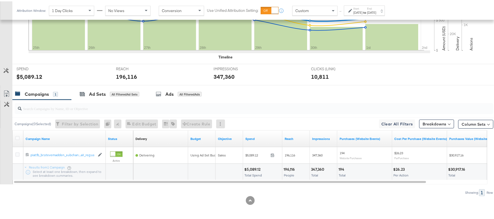
click at [252, 167] on div "$5,089.12" at bounding box center [253, 168] width 18 height 5
click at [294, 167] on div "196,116" at bounding box center [290, 168] width 13 height 5
click at [315, 164] on div "347,360 Total" at bounding box center [323, 171] width 27 height 16
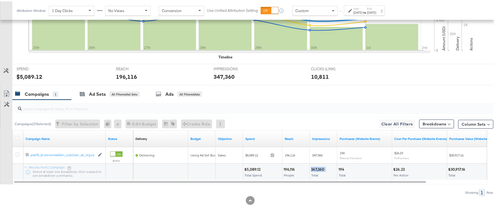
click at [316, 164] on div "347,360 Total" at bounding box center [323, 171] width 27 height 16
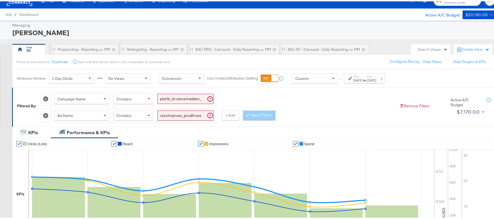
click at [176, 113] on input "cta:shopnow_prodft:newarrivals_copy:thestylesyoudidnt-apr8-KARGO-4:5multiimage2…" at bounding box center [185, 114] width 56 height 10
paste input "smpass_copy:wesawyou-may28-KARGO"
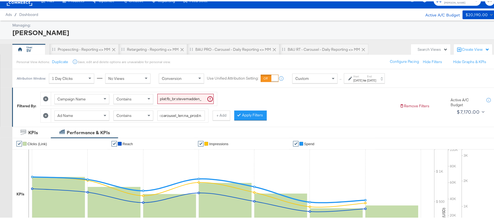
click at [259, 117] on button "Apply Filters" at bounding box center [250, 114] width 32 height 10
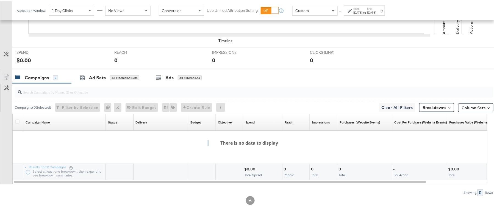
scroll to position [62, 0]
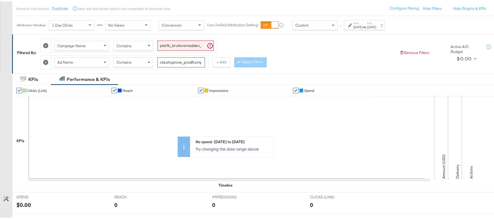
click at [174, 59] on input "cta:shopnow_prodft:smpass_copy:wesawyou-may28-KARGO_lp:plp_adtype:carousel_len:…" at bounding box center [181, 61] width 48 height 10
paste input "2"
type input "cta:shopnow_prodft:smpass_copy:wesawyou-may28-KARGO2_lp:plp_adtype:carousel_len…"
click at [247, 64] on button "Apply Filters" at bounding box center [250, 61] width 32 height 10
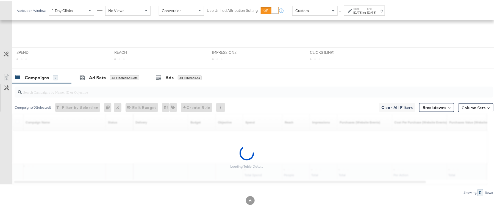
scroll to position [187, 0]
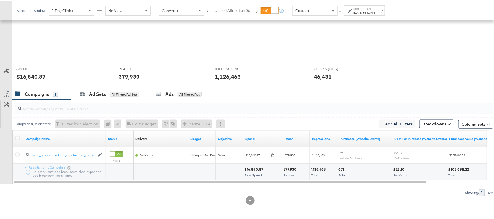
click at [253, 170] on div "$16,840.87" at bounding box center [254, 168] width 21 height 5
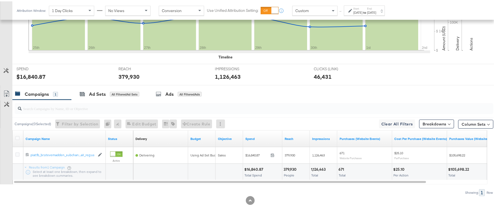
click at [292, 164] on div "379,930 People" at bounding box center [295, 171] width 27 height 16
click at [319, 169] on div "1,126,463" at bounding box center [319, 168] width 16 height 5
click at [319, 168] on div "1,126,463" at bounding box center [319, 168] width 16 height 5
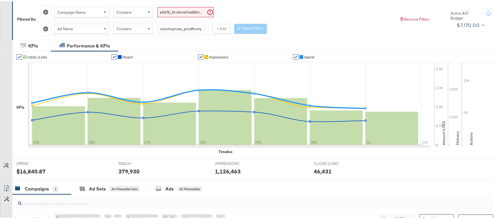
scroll to position [0, 0]
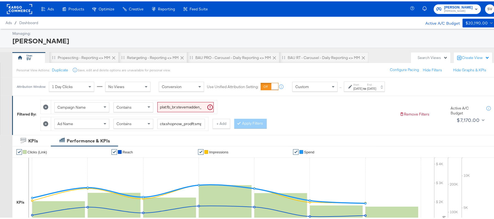
click at [447, 10] on span "Steve Madden" at bounding box center [458, 10] width 29 height 4
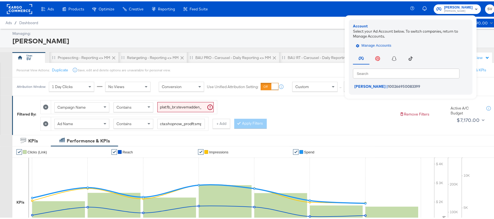
click at [383, 44] on span "Manage Accounts" at bounding box center [374, 44] width 34 height 6
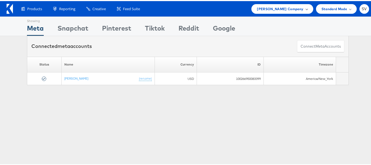
click at [288, 10] on span "Steve Madden Company" at bounding box center [280, 8] width 46 height 6
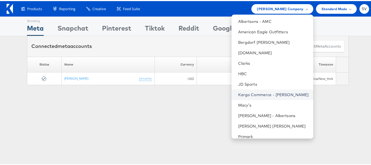
scroll to position [37, 0]
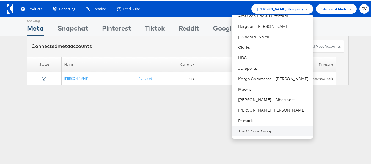
click at [247, 126] on li "The CoStar Group" at bounding box center [272, 129] width 82 height 10
click at [248, 128] on link "The CoStar Group" at bounding box center [273, 129] width 71 height 5
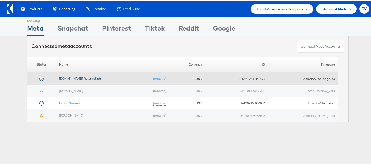
click at [61, 76] on link "[DOMAIN_NAME] Retargeting" at bounding box center [80, 77] width 42 height 4
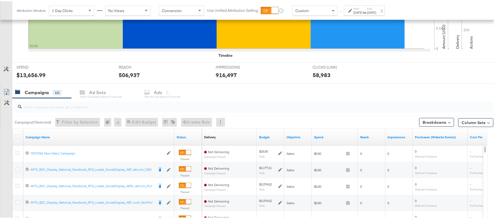
scroll to position [183, 0]
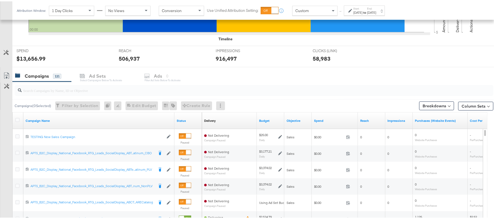
click at [76, 91] on input "search" at bounding box center [236, 87] width 428 height 11
paste input "APTS_B2C_Display_National_Facebook_RTG_Leads_SocialDisplay_Retargeting_Diamond_…"
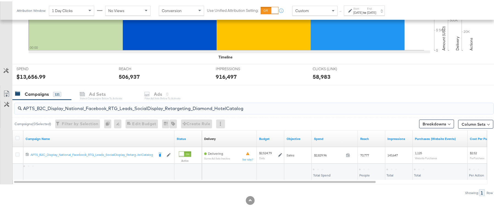
scroll to position [165, 0]
type input "APTS_B2C_Display_National_Facebook_RTG_Leads_SocialDisplay_Retargeting_Diamond_…"
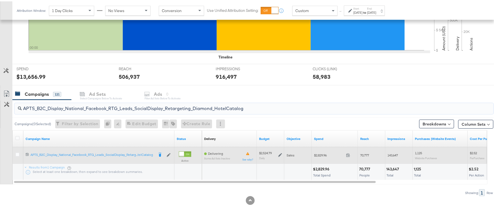
click at [281, 154] on icon at bounding box center [280, 154] width 4 height 4
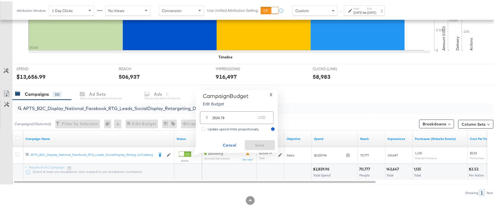
click at [238, 118] on input "2524.79" at bounding box center [233, 114] width 43 height 12
paste input "$2,325.25"
click at [217, 110] on input "$2,325.25" at bounding box center [233, 108] width 45 height 12
type input "2325.25"
click at [263, 139] on button "Save" at bounding box center [260, 144] width 30 height 10
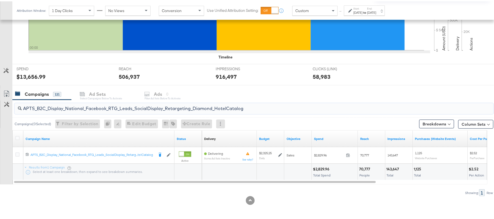
click at [97, 108] on input "APTS_B2C_Display_National_Facebook_RTG_Leads_SocialDisplay_Retargeting_Diamond_…" at bounding box center [236, 105] width 428 height 11
paste input "alwayson_Retargeting_DARE24_DiamondPlatinum"
type input "APTS_B2C_Display_National_Facebook_RTG_Leads_SocialDisplay_alwayson_Retargeting…"
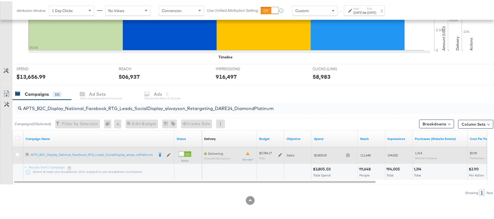
click at [280, 154] on icon at bounding box center [280, 154] width 4 height 4
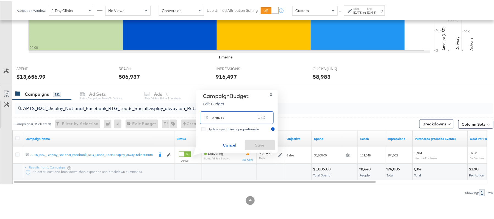
click at [224, 118] on input "3784.17" at bounding box center [233, 114] width 43 height 12
paste input "$3,503.22"
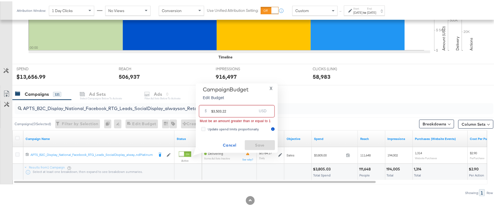
click at [216, 109] on input "$3,503.22" at bounding box center [233, 108] width 45 height 12
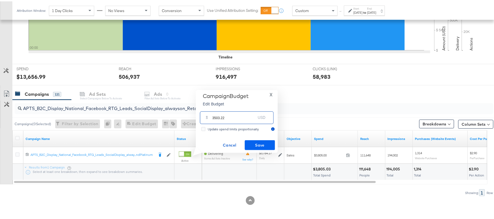
type input "3503.22"
click at [263, 146] on span "Save" at bounding box center [260, 144] width 26 height 7
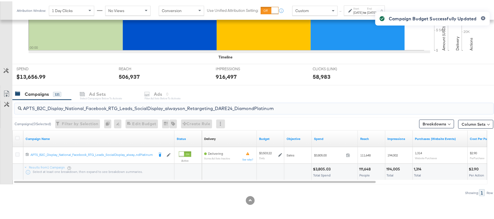
click at [65, 109] on input "APTS_B2C_Display_National_Facebook_RTG_Leads_SocialDisplay_alwayson_Retargeting…" at bounding box center [236, 105] width 428 height 11
paste input "FR_B2C_Display_National_Facebook_RTG_Leads_SocialDisplay_alwayson_Retargeting_FR"
type input "FR_B2C_Display_National_Facebook_RTG_Leads_SocialDisplay_alwayson_Retargeting_F…"
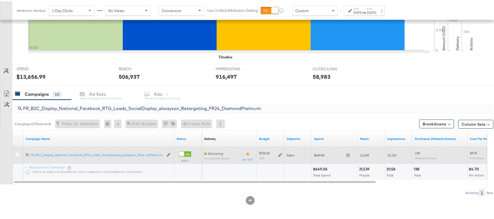
click at [281, 154] on icon at bounding box center [280, 154] width 4 height 4
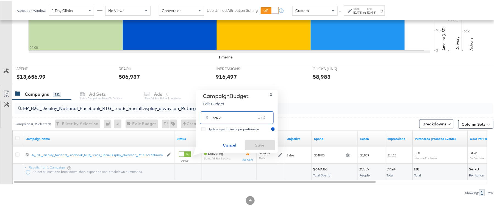
click at [231, 118] on input "726.2" at bounding box center [233, 114] width 43 height 12
paste input "$673.10"
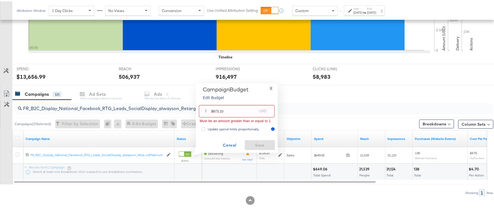
click at [212, 109] on input "$673.10" at bounding box center [233, 108] width 45 height 12
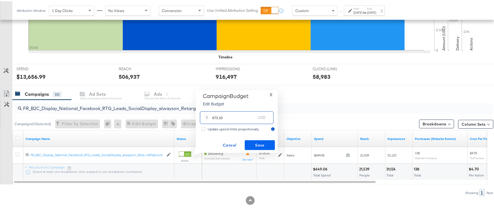
type input "673.10"
click at [260, 141] on span "Save" at bounding box center [260, 144] width 26 height 7
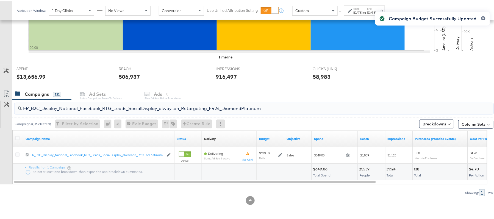
click at [107, 105] on input "FR_B2C_Display_National_Facebook_RTG_Leads_SocialDisplay_alwayson_Retargeting_F…" at bounding box center [236, 105] width 428 height 11
paste input "AF_B2C_Display_National_Facebook_RTG_Leads_SocialDisplay_alwayson_Retargeting_AF"
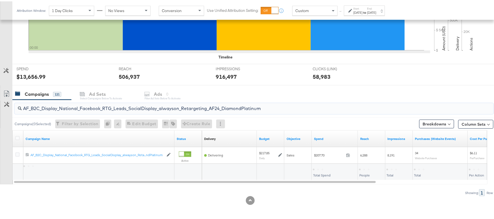
type input "AF_B2C_Display_National_Facebook_RTG_Leads_SocialDisplay_alwayson_Retargeting_A…"
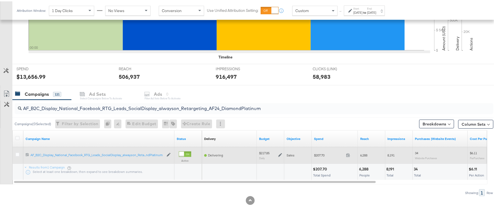
click at [278, 154] on icon at bounding box center [280, 154] width 4 height 4
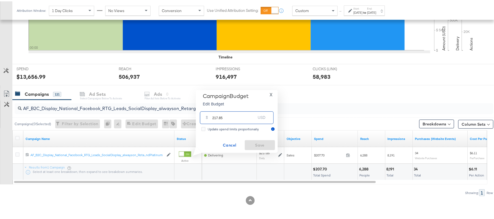
click at [223, 114] on input "217.85" at bounding box center [233, 114] width 43 height 12
paste input "$201.48"
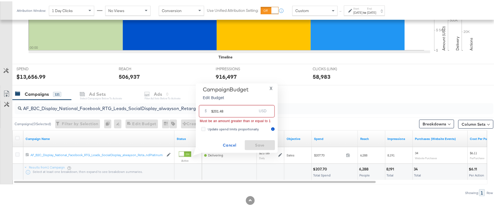
click at [214, 110] on input "$201.48" at bounding box center [233, 108] width 45 height 12
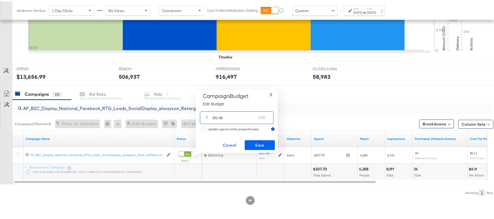
type input "201.48"
click at [261, 142] on span "Save" at bounding box center [260, 144] width 26 height 7
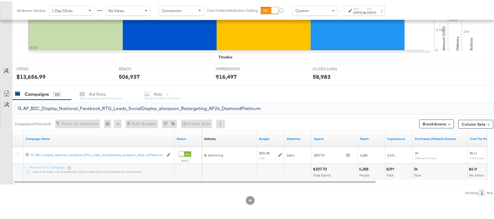
click at [99, 108] on input "AF_B2C_Display_National_Facebook_RTG_Leads_SocialDisplay_alwayson_Retargeting_A…" at bounding box center [236, 105] width 428 height 11
paste input "HL_B2C_Display_National_Facebook_RTG_Leads_SocialDisplay_alwayson_Retargeting_A…"
type input "AHL_B2C_Display_National_Facebook_RTG_Leads_SocialDisplay_alwayson_Retargeting_…"
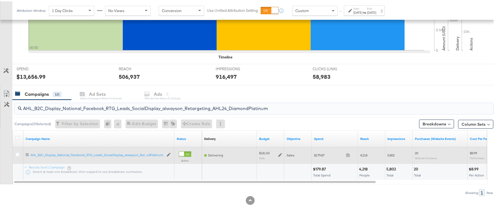
click at [279, 154] on icon at bounding box center [280, 154] width 4 height 4
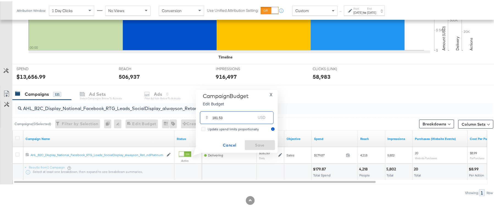
click at [224, 118] on input "181.53" at bounding box center [233, 114] width 43 height 12
paste input "$167.66"
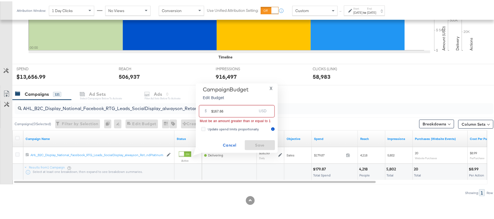
click at [213, 108] on input "$167.66" at bounding box center [233, 108] width 45 height 12
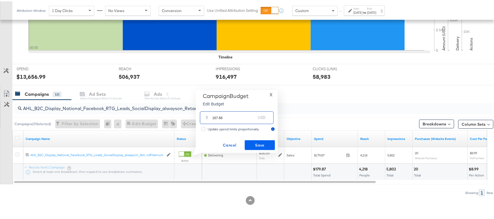
type input "167.66"
click at [270, 144] on span "Save" at bounding box center [260, 144] width 26 height 7
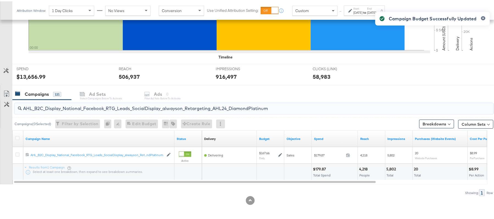
click at [97, 107] on input "AHL_B2C_Display_National_Facebook_RTG_Leads_SocialDisplay_alwayson_Retargeting_…" at bounding box center [236, 105] width 428 height 11
paste input "PTS_B2C_Display_National_Facebook_PRO_Traffic_SocialDisplay_alwayson_ASC_DARE24…"
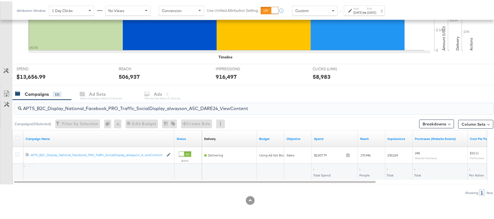
type input "APTS_B2C_Display_National_Facebook_PRO_Traffic_SocialDisplay_alwayson_ASC_DARE2…"
click at [16, 138] on icon at bounding box center [17, 137] width 4 height 4
click at [0, 0] on input "checkbox" at bounding box center [0, 0] width 0 height 0
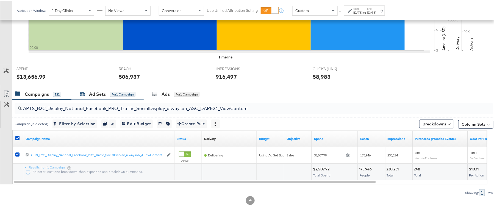
click at [92, 95] on div "Ad Sets" at bounding box center [97, 93] width 17 height 6
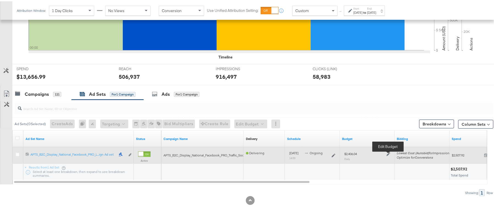
click at [388, 154] on icon at bounding box center [389, 153] width 4 height 4
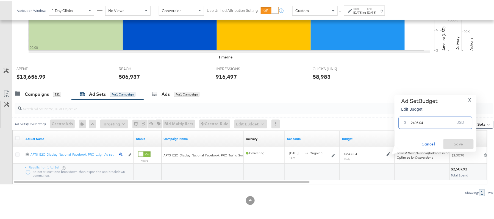
click at [422, 122] on input "2406.04" at bounding box center [432, 119] width 43 height 12
paste input "$2,190.39"
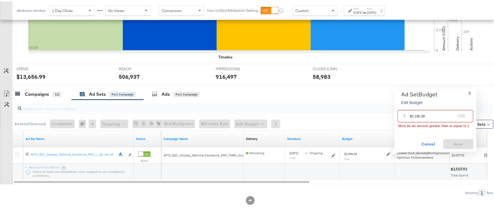
click at [415, 116] on input "$2,190.39" at bounding box center [432, 113] width 45 height 12
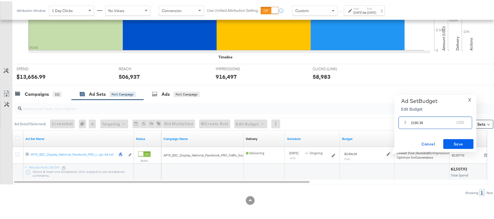
type input "2190.39"
click at [457, 142] on span "Save" at bounding box center [459, 143] width 26 height 7
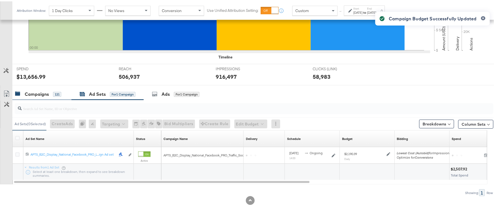
click at [49, 93] on div "Campaigns 121" at bounding box center [38, 93] width 46 height 6
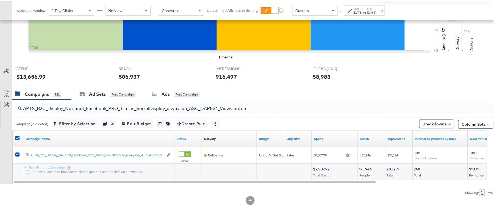
click at [16, 135] on label at bounding box center [17, 137] width 4 height 4
click at [0, 0] on input "checkbox" at bounding box center [0, 0] width 0 height 0
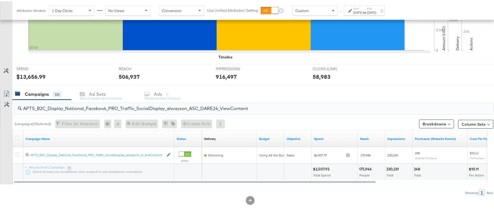
click at [85, 105] on input "APTS_B2C_Display_National_Facebook_PRO_Traffic_SocialDisplay_alwayson_ASC_DARE2…" at bounding box center [236, 105] width 428 height 11
paste input "Leads_SocialDisplay_alwayson_ASC_DARE24_Purchase"
type input "APTS_B2C_Display_National_Facebook_PRO_Leads_SocialDisplay_alwayson_ASC_DARE24_…"
click at [16, 137] on icon at bounding box center [17, 137] width 4 height 4
click at [0, 0] on input "checkbox" at bounding box center [0, 0] width 0 height 0
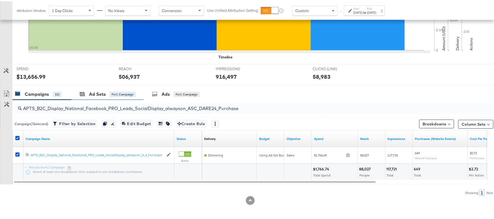
click at [81, 96] on div "Ad Sets for 1 Campaign" at bounding box center [107, 93] width 72 height 12
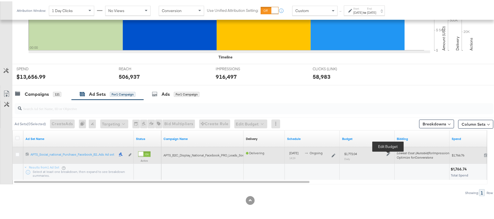
click at [388, 152] on icon at bounding box center [389, 153] width 4 height 4
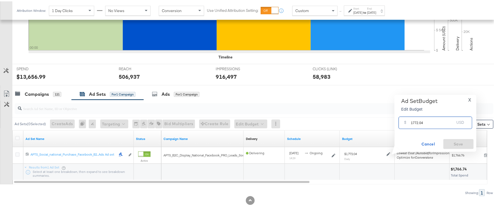
click at [421, 120] on input "1772.04" at bounding box center [432, 119] width 43 height 12
paste input "$1,615.69"
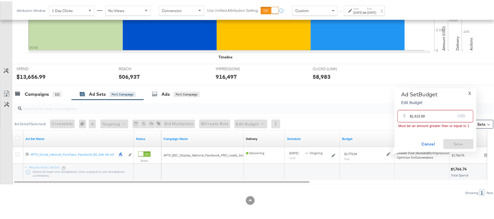
click at [414, 115] on input "$1,615.69" at bounding box center [432, 113] width 45 height 12
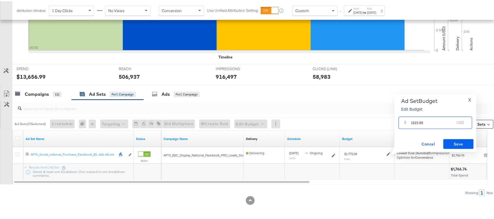
type input "1615.69"
click at [447, 140] on span "Save" at bounding box center [459, 143] width 26 height 7
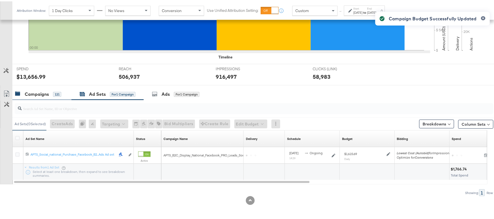
click at [52, 91] on div "Campaigns 121" at bounding box center [38, 93] width 46 height 6
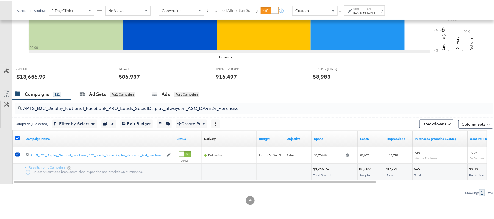
click at [17, 137] on icon at bounding box center [17, 137] width 4 height 4
click at [0, 0] on input "checkbox" at bounding box center [0, 0] width 0 height 0
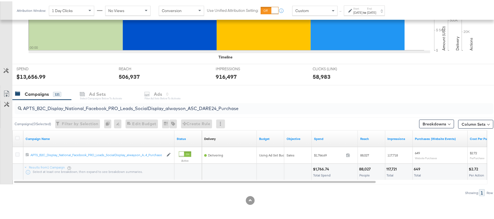
click at [88, 111] on div "APTS_B2C_Display_National_Facebook_PRO_Leads_SocialDisplay_alwayson_ASC_DARE24_…" at bounding box center [254, 107] width 479 height 11
paste input "F_B2C_Display_National_Facebook_PRO_Traffic_SocialDisplay_alwayson_ASC_AF24_Vie…"
type input "AF_B2C_Display_National_Facebook_PRO_Traffic_SocialDisplay_alwayson_ASC_AF24_Vi…"
click at [18, 135] on icon at bounding box center [17, 137] width 4 height 4
click at [0, 0] on input "checkbox" at bounding box center [0, 0] width 0 height 0
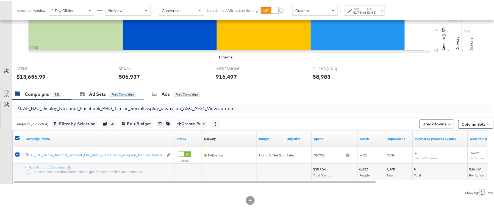
click at [100, 89] on div "Ad Sets for 1 Campaign" at bounding box center [107, 93] width 72 height 12
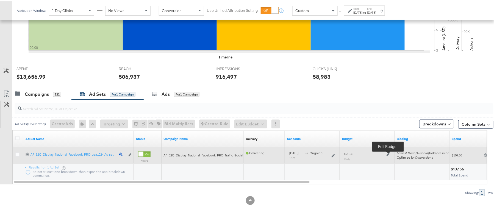
click at [387, 152] on icon at bounding box center [389, 153] width 4 height 4
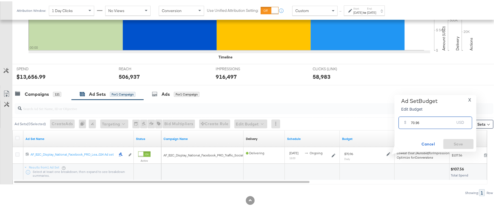
click at [420, 123] on input "70.96" at bounding box center [432, 119] width 43 height 12
paste input "$56.77"
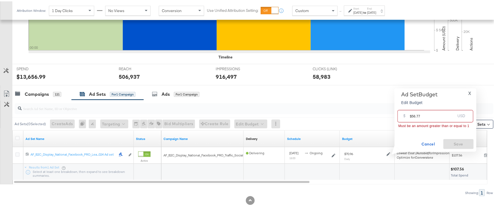
click at [413, 116] on input "$56.77" at bounding box center [432, 113] width 45 height 12
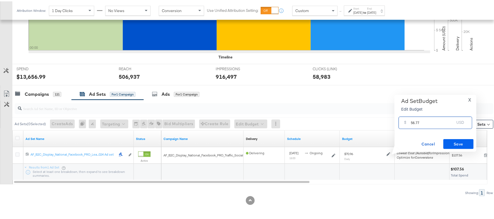
type input "56.77"
click at [457, 139] on button "Save" at bounding box center [458, 143] width 30 height 10
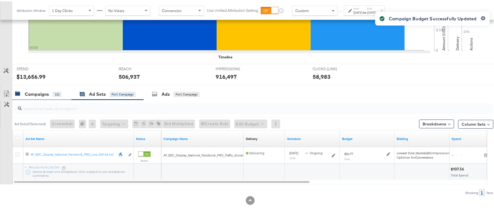
click at [52, 93] on div "Campaigns 121" at bounding box center [38, 93] width 46 height 6
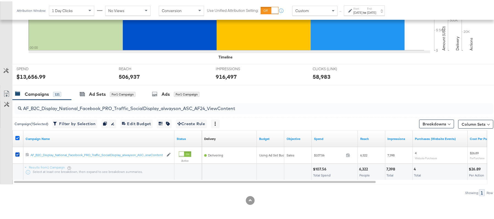
click at [16, 135] on icon at bounding box center [17, 137] width 4 height 4
click at [0, 0] on input "checkbox" at bounding box center [0, 0] width 0 height 0
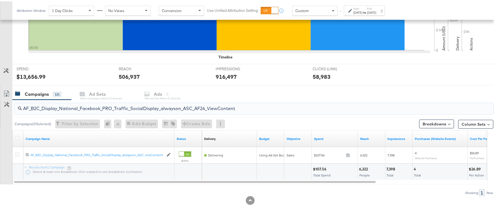
click at [81, 103] on input "AF_B2C_Display_National_Facebook_PRO_Traffic_SocialDisplay_alwayson_ASC_AF24_Vi…" at bounding box center [236, 105] width 428 height 11
paste input "FR_B2C_Display_National_Facebook_PRO_Traffic_SocialDisplay_alwayson_ASC_FR"
type input "FR_B2C_Display_National_Facebook_PRO_Traffic_SocialDisplay_alwayson_ASC_FR24_Vi…"
click at [17, 137] on icon at bounding box center [17, 137] width 4 height 4
click at [0, 0] on input "checkbox" at bounding box center [0, 0] width 0 height 0
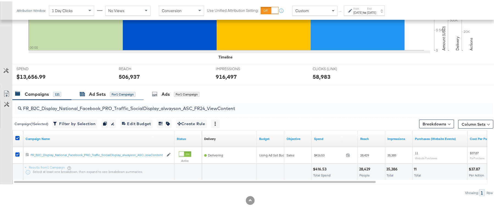
click at [103, 90] on div "Ad Sets" at bounding box center [97, 93] width 17 height 6
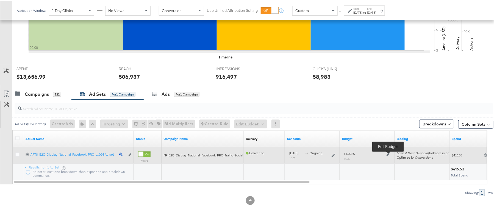
click at [388, 153] on icon at bounding box center [389, 153] width 4 height 4
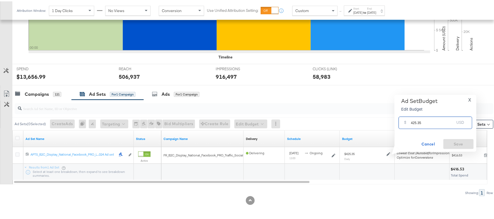
click at [419, 118] on input "425.35" at bounding box center [432, 119] width 43 height 12
paste input "$387.41"
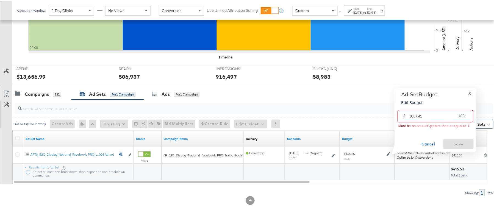
click at [411, 113] on input "$387.41" at bounding box center [432, 113] width 45 height 12
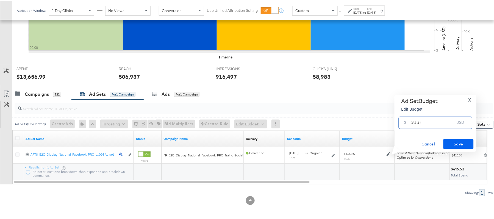
type input "387.41"
click at [457, 143] on span "Save" at bounding box center [459, 143] width 26 height 7
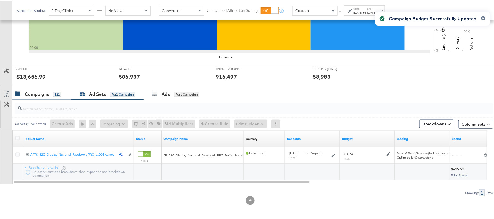
click at [41, 93] on div "Campaigns" at bounding box center [37, 93] width 24 height 6
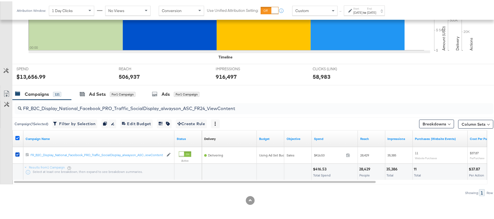
click at [19, 136] on icon at bounding box center [17, 137] width 4 height 4
click at [0, 0] on input "checkbox" at bounding box center [0, 0] width 0 height 0
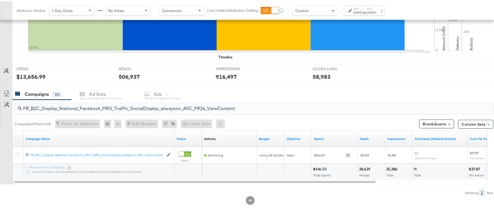
click at [77, 102] on input "FR_B2C_Display_National_Facebook_PRO_Traffic_SocialDisplay_alwayson_ASC_FR24_Vi…" at bounding box center [236, 105] width 428 height 11
paste input "AHL_B2C_Display_National_Facebook_PRO_Traffic_SocialDisplay_alwayson_ASC_AHL"
type input "AHL_B2C_Display_National_Facebook_PRO_Traffic_SocialDisplay_alwayson_ASC_AHL24_…"
click at [16, 138] on icon at bounding box center [17, 137] width 4 height 4
click at [0, 0] on input "checkbox" at bounding box center [0, 0] width 0 height 0
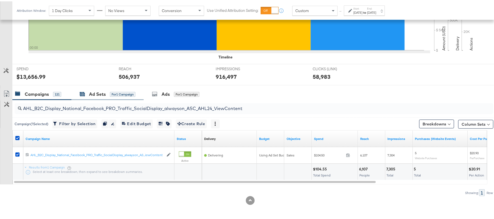
click at [93, 93] on div "Ad Sets" at bounding box center [97, 93] width 17 height 6
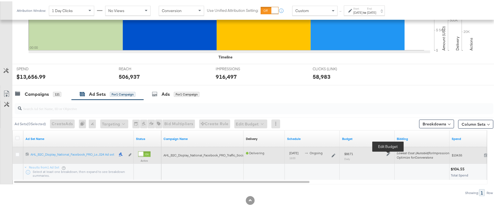
click at [390, 153] on icon at bounding box center [389, 153] width 4 height 4
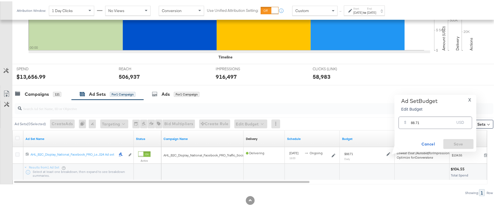
click at [420, 124] on input "88.71" at bounding box center [432, 119] width 43 height 12
paste input "$80.12"
type input "80.12"
click at [466, 140] on span "Save" at bounding box center [459, 143] width 26 height 7
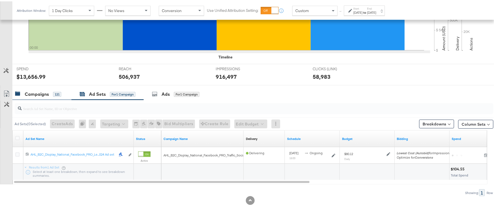
click at [34, 93] on div "Campaigns" at bounding box center [37, 93] width 24 height 6
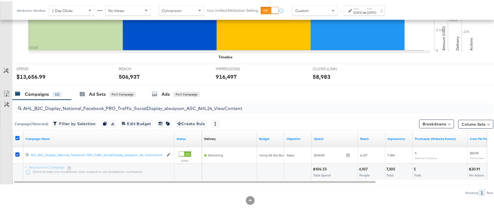
click at [18, 137] on icon at bounding box center [17, 137] width 4 height 4
click at [0, 0] on input "checkbox" at bounding box center [0, 0] width 0 height 0
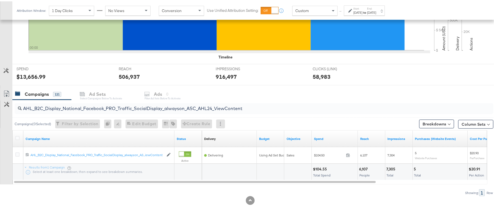
click at [75, 115] on div "AHL_B2C_Display_National_Facebook_PRO_Traffic_SocialDisplay_alwayson_ASC_AHL24_…" at bounding box center [252, 108] width 481 height 18
click at [87, 105] on input "AHL_B2C_Display_National_Facebook_PRO_Traffic_SocialDisplay_alwayson_ASC_AHL24_…" at bounding box center [236, 105] width 428 height 11
paste input "PTS_B2C_Display_National_Facebook_RTG_Leads_SocialDisplay_Retargeting_Diamond_H…"
paste input "alwayson_Retargeting_DARE24_DiamondPlatinum"
paste input "FR_B2C_Display_National_Facebook_RTG_Leads_SocialDisplay_alwayson_Retargeting_FR"
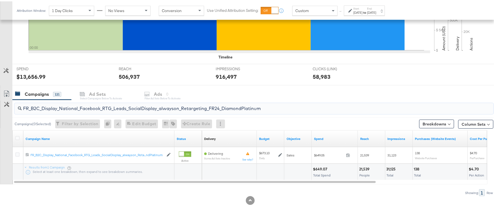
paste input "AF_B2C_Display_National_Facebook_RTG_Leads_SocialDisplay_alwayson_Retargeting_AF"
paste input "HL_B2C_Display_National_Facebook_RTG_Leads_SocialDisplay_alwayson_Retargeting_A…"
paste input "PTS_B2C_Display_National_Facebook_PRO_Traffic_SocialDisplay_alwayson_ASC_DARE24…"
type input "APTS_B2C_Display_National_Facebook_PRO_Traffic_SocialDisplay_alwayson_ASC_DARE2…"
click at [17, 137] on icon at bounding box center [17, 137] width 4 height 4
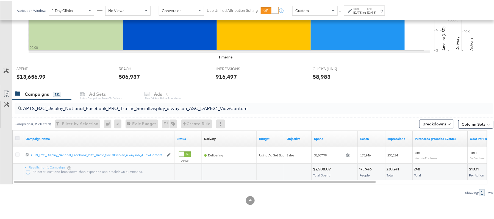
click at [0, 0] on input "checkbox" at bounding box center [0, 0] width 0 height 0
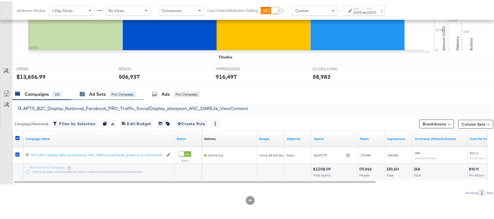
click at [90, 91] on div "Ad Sets" at bounding box center [97, 93] width 17 height 6
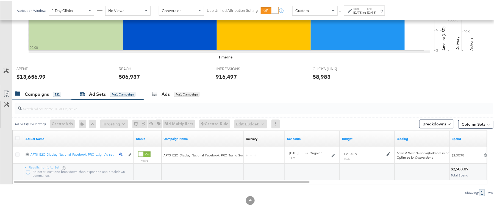
click at [39, 93] on div "Campaigns" at bounding box center [37, 93] width 24 height 6
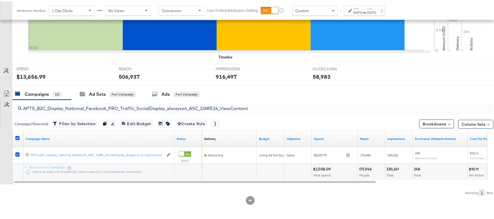
click at [16, 137] on icon at bounding box center [17, 137] width 4 height 4
click at [0, 0] on input "checkbox" at bounding box center [0, 0] width 0 height 0
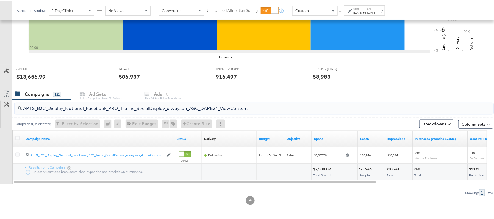
click at [70, 106] on input "APTS_B2C_Display_National_Facebook_PRO_Traffic_SocialDisplay_alwayson_ASC_DARE2…" at bounding box center [236, 105] width 428 height 11
paste input "Leads_SocialDisplay_alwayson_ASC_DARE24_Purchase"
type input "APTS_B2C_Display_National_Facebook_PRO_Leads_SocialDisplay_alwayson_ASC_DARE24_…"
click at [17, 137] on icon at bounding box center [17, 137] width 4 height 4
click at [0, 0] on input "checkbox" at bounding box center [0, 0] width 0 height 0
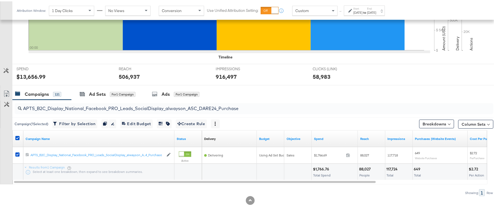
click at [97, 86] on div at bounding box center [250, 86] width 500 height 4
click at [94, 88] on div "Ad Sets for 1 Campaign" at bounding box center [107, 93] width 72 height 12
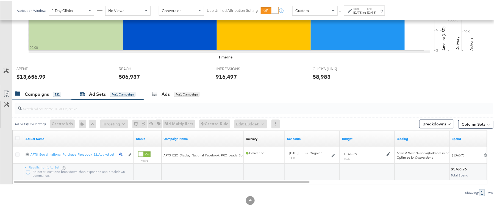
click at [44, 92] on div "Campaigns" at bounding box center [37, 93] width 24 height 6
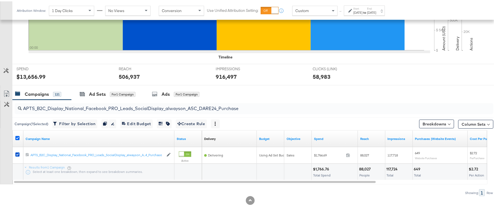
click at [18, 138] on icon at bounding box center [17, 137] width 4 height 4
click at [0, 0] on input "checkbox" at bounding box center [0, 0] width 0 height 0
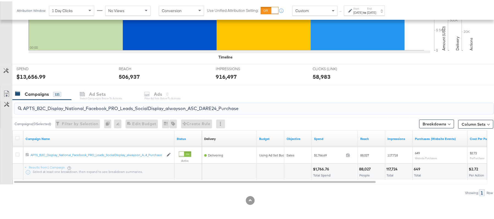
click at [57, 108] on input "APTS_B2C_Display_National_Facebook_PRO_Leads_SocialDisplay_alwayson_ASC_DARE24_…" at bounding box center [236, 105] width 428 height 11
paste input "F_B2C_Display_National_Facebook_PRO_Traffic_SocialDisplay_alwayson_ASC_AF24_Vie…"
type input "AF_B2C_Display_National_Facebook_PRO_Traffic_SocialDisplay_alwayson_ASC_AF24_Vi…"
click at [16, 136] on icon at bounding box center [17, 137] width 4 height 4
click at [0, 0] on input "checkbox" at bounding box center [0, 0] width 0 height 0
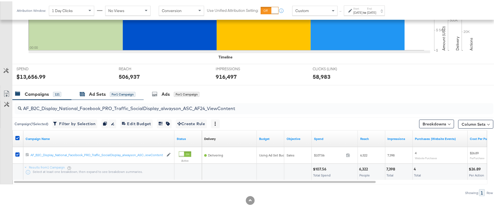
click at [84, 96] on div "Ad Sets for 1 Campaign" at bounding box center [108, 93] width 56 height 6
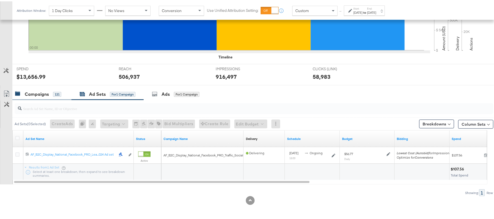
click at [50, 93] on div "Campaigns 121" at bounding box center [38, 93] width 46 height 6
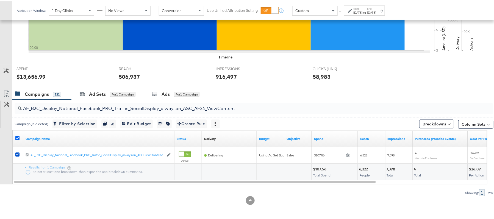
click at [18, 137] on icon at bounding box center [17, 137] width 4 height 4
click at [0, 0] on input "checkbox" at bounding box center [0, 0] width 0 height 0
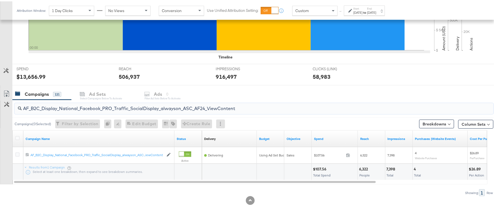
click at [56, 108] on input "AF_B2C_Display_National_Facebook_PRO_Traffic_SocialDisplay_alwayson_ASC_AF24_Vi…" at bounding box center [236, 105] width 428 height 11
paste input "FR_B2C_Display_National_Facebook_PRO_Traffic_SocialDisplay_alwayson_ASC_FR"
type input "FR_B2C_Display_National_Facebook_PRO_Traffic_SocialDisplay_alwayson_ASC_FR24_Vi…"
click at [16, 138] on icon at bounding box center [17, 137] width 4 height 4
click at [0, 0] on input "checkbox" at bounding box center [0, 0] width 0 height 0
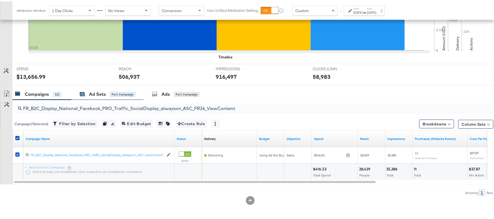
click at [94, 92] on div "Ad Sets" at bounding box center [97, 93] width 17 height 6
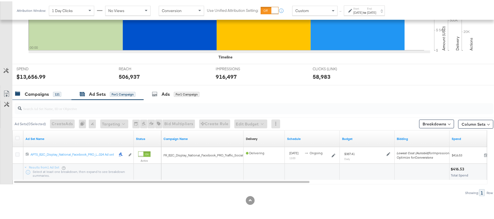
click at [44, 87] on div "Campaigns 121" at bounding box center [41, 93] width 59 height 12
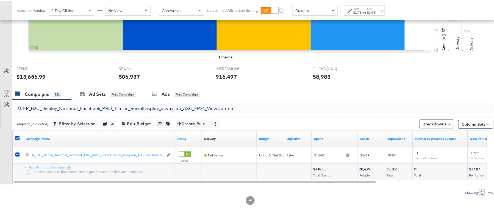
click at [17, 139] on div at bounding box center [18, 137] width 6 height 5
click at [17, 137] on icon at bounding box center [17, 137] width 4 height 4
click at [0, 0] on input "checkbox" at bounding box center [0, 0] width 0 height 0
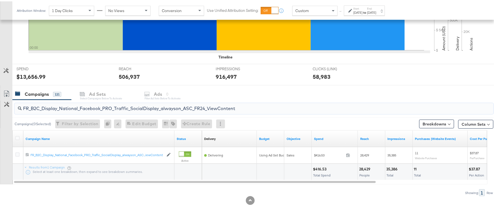
click at [61, 105] on input "FR_B2C_Display_National_Facebook_PRO_Traffic_SocialDisplay_alwayson_ASC_FR24_Vi…" at bounding box center [236, 105] width 428 height 11
paste input "AHL_B2C_Display_National_Facebook_PRO_Traffic_SocialDisplay_alwayson_ASC_AHL"
type input "AHL_B2C_Display_National_Facebook_PRO_Traffic_SocialDisplay_alwayson_ASC_AHL24_…"
click at [18, 137] on icon at bounding box center [17, 137] width 4 height 4
click at [0, 0] on input "checkbox" at bounding box center [0, 0] width 0 height 0
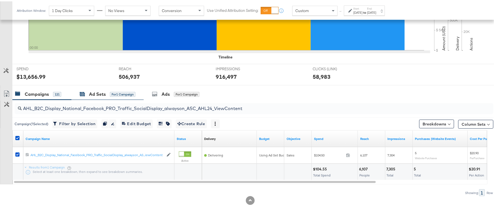
click at [92, 90] on div "Ad Sets" at bounding box center [97, 93] width 17 height 6
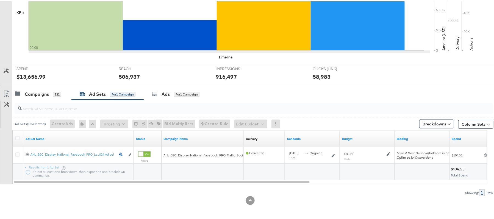
scroll to position [0, 0]
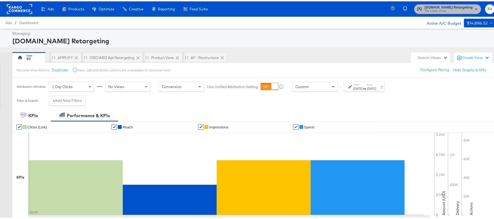
click at [436, 11] on span "The CoStar Group" at bounding box center [449, 10] width 48 height 4
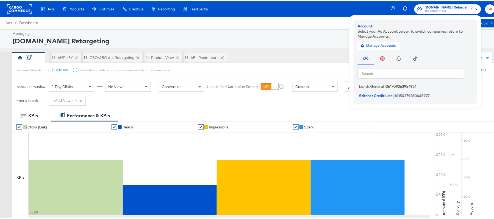
click at [376, 84] on span "Lands General" at bounding box center [371, 85] width 25 height 4
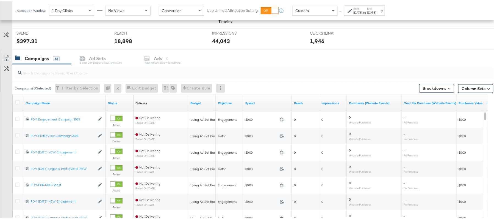
scroll to position [207, 0]
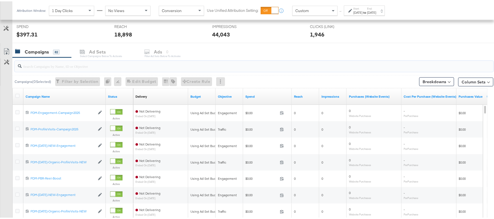
click at [52, 68] on input "search" at bounding box center [236, 62] width 428 height 11
paste input "B2C_LAND_KC_RT_Sig_24"
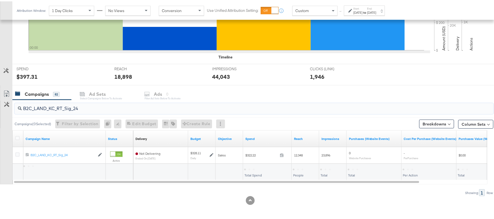
scroll to position [165, 0]
type input "B2C_LAND_KC_RT_Sig_24"
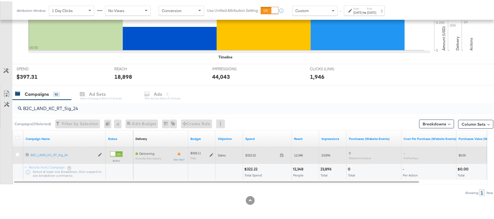
click at [210, 155] on icon at bounding box center [212, 154] width 4 height 4
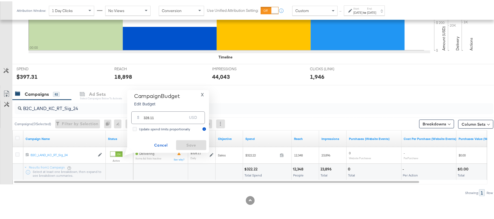
click at [162, 115] on input "328.11" at bounding box center [165, 114] width 43 height 12
paste input "$329.27"
click at [143, 109] on input "$329.27" at bounding box center [165, 108] width 45 height 12
type input "329.27"
click at [182, 140] on button "Save" at bounding box center [191, 144] width 30 height 10
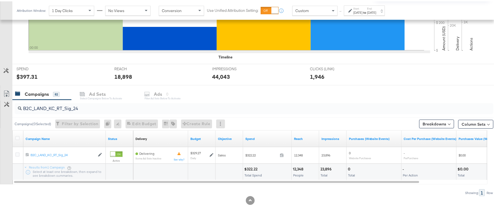
click at [64, 108] on input "B2C_LAND_KC_RT_Sig_24" at bounding box center [236, 105] width 428 height 11
paste input "B_Ecommerce_KC_Retargeting_LW&LOA_Traffic"
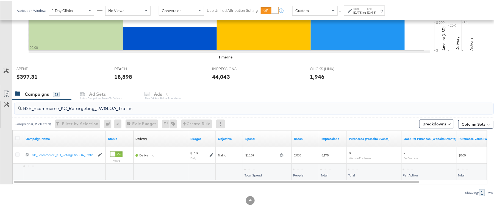
type input "B2B_Ecommerce_KC_Retargeting_LW&LOA_Traffic"
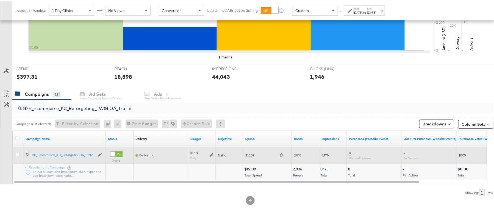
click at [210, 153] on icon at bounding box center [212, 154] width 4 height 4
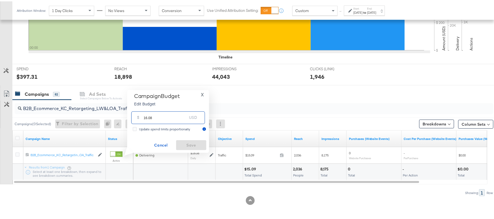
click at [171, 118] on input "16.08" at bounding box center [165, 114] width 43 height 12
paste input "$16.16"
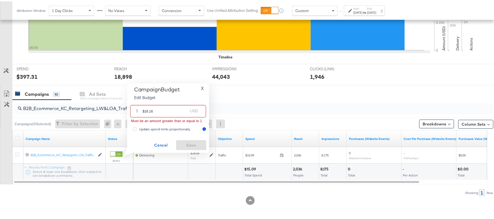
click at [143, 107] on input "$16.16" at bounding box center [165, 108] width 45 height 12
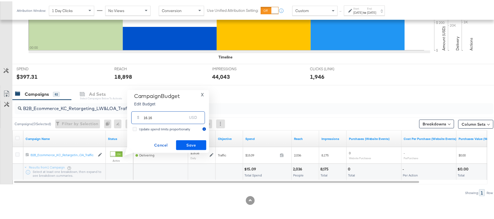
type input "16.16"
click at [197, 145] on span "Save" at bounding box center [191, 144] width 26 height 7
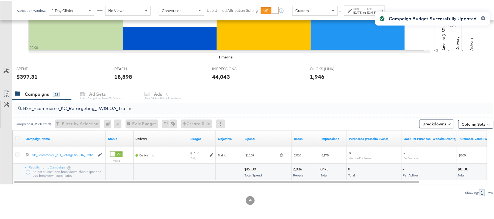
click at [66, 101] on input "B2B_Ecommerce_KC_Retargeting_LW&LOA_Traffic" at bounding box center [236, 105] width 428 height 11
paste input "KC_Retargeting_Prospects & Clients_Conversions"
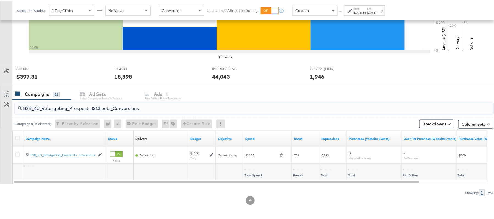
type input "B2B_KC_Retargeting_Prospects & Clients_Conversions"
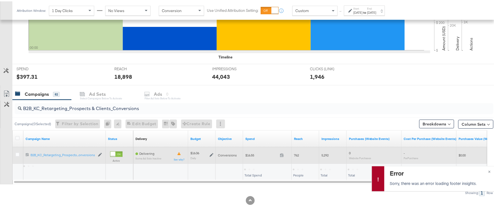
click at [211, 155] on icon at bounding box center [212, 154] width 4 height 4
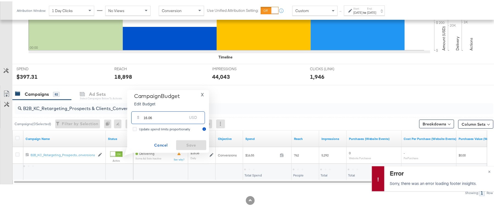
click at [182, 112] on input "16.06" at bounding box center [165, 114] width 43 height 12
paste input "$16.12"
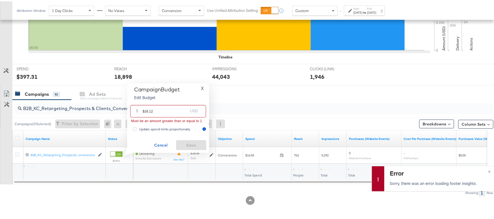
click at [146, 108] on input "$16.12" at bounding box center [165, 108] width 45 height 12
paste input "1"
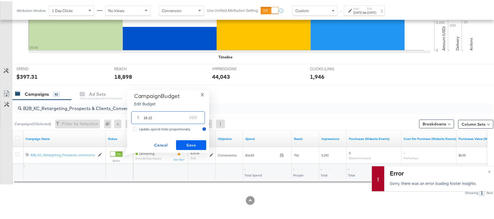
type input "16.12"
click at [193, 142] on span "Save" at bounding box center [191, 144] width 26 height 7
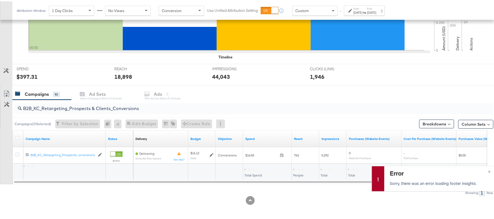
click at [59, 101] on input "B2B_KC_Retargeting_Prospects & Clients_Conversions" at bounding box center [236, 105] width 428 height 11
paste input "C_LAND_KC_Pros_Sig"
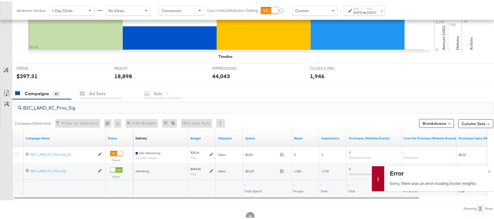
type input "B2C_LAND_KC_Pros_Sig"
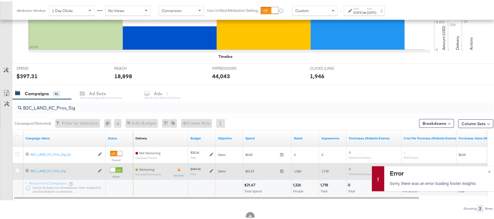
click at [210, 171] on icon at bounding box center [212, 170] width 4 height 4
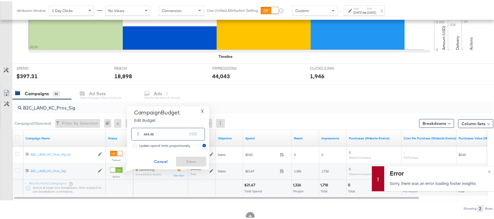
click at [162, 133] on input "444.46" at bounding box center [165, 131] width 43 height 12
paste input "$511.13"
click at [144, 125] on input "$511.13" at bounding box center [165, 124] width 45 height 12
type input "511.13"
click at [193, 156] on button "Save" at bounding box center [191, 161] width 30 height 10
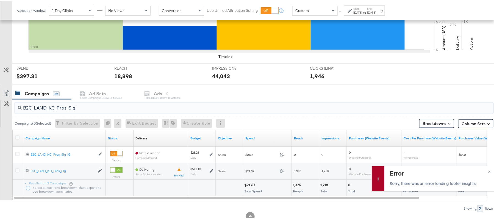
click at [70, 102] on input "B2C_LAND_KC_Pros_Sig" at bounding box center [236, 104] width 428 height 11
paste input "RT_Sig_24"
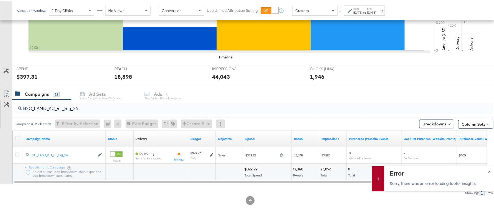
click at [488, 170] on span "×" at bounding box center [489, 170] width 2 height 6
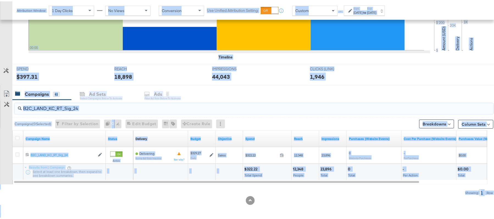
click at [94, 106] on input "B2C_LAND_KC_RT_Sig_24" at bounding box center [236, 105] width 428 height 11
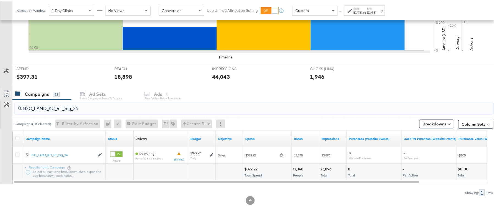
paste input "B_Ecommerce_KC_Retargeting_LW&LOA_Traffic"
paste input "KC_Retargeting_Prospects & Clients_Conversions"
paste input "C_LAND_KC_Pros_Sig"
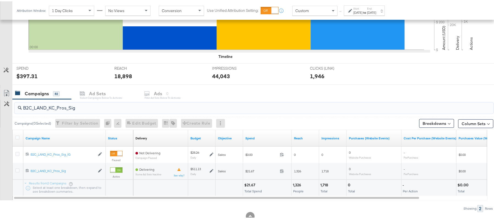
type input "B2C_LAND_KC_Pros_Sig"
